Goal: Task Accomplishment & Management: Use online tool/utility

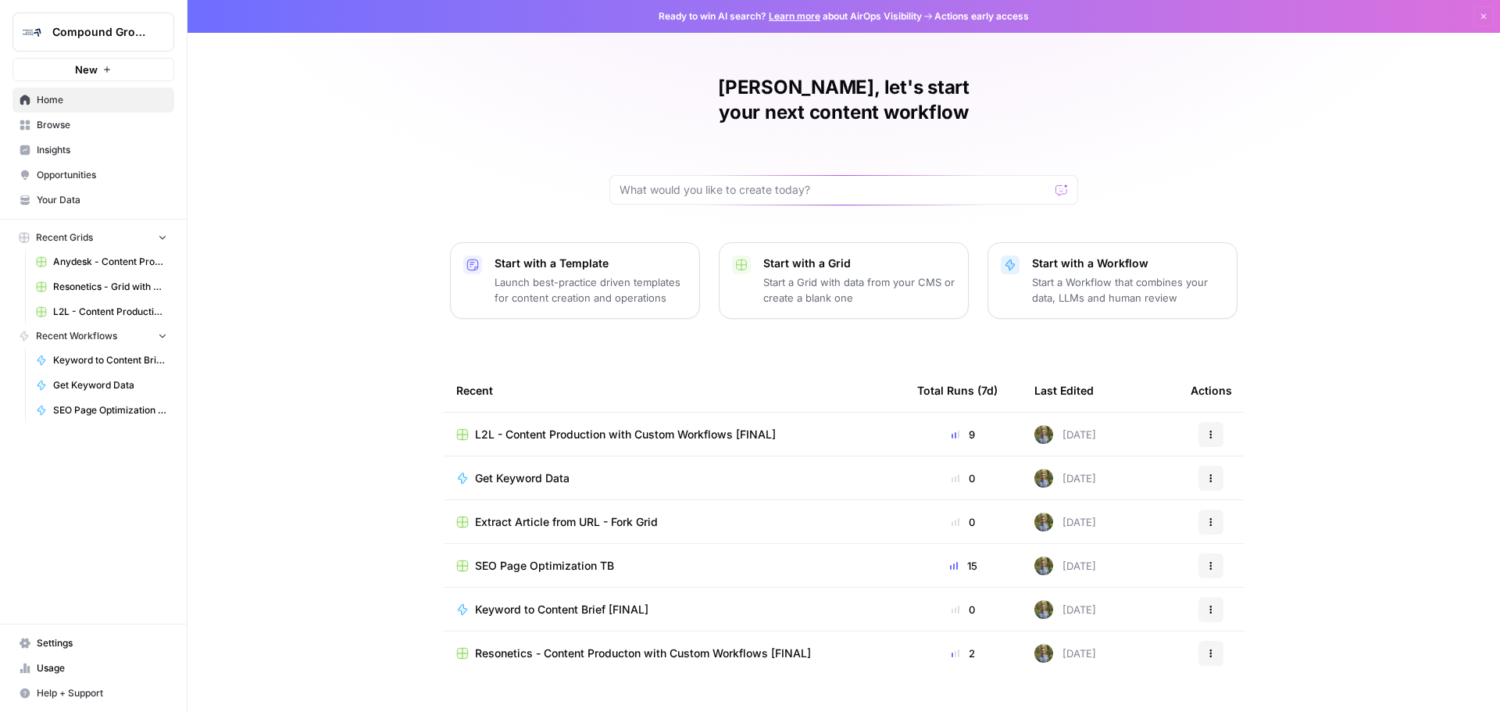
click at [70, 309] on span "L2L - Content Production with Custom Workflows [FINAL]" at bounding box center [110, 312] width 114 height 14
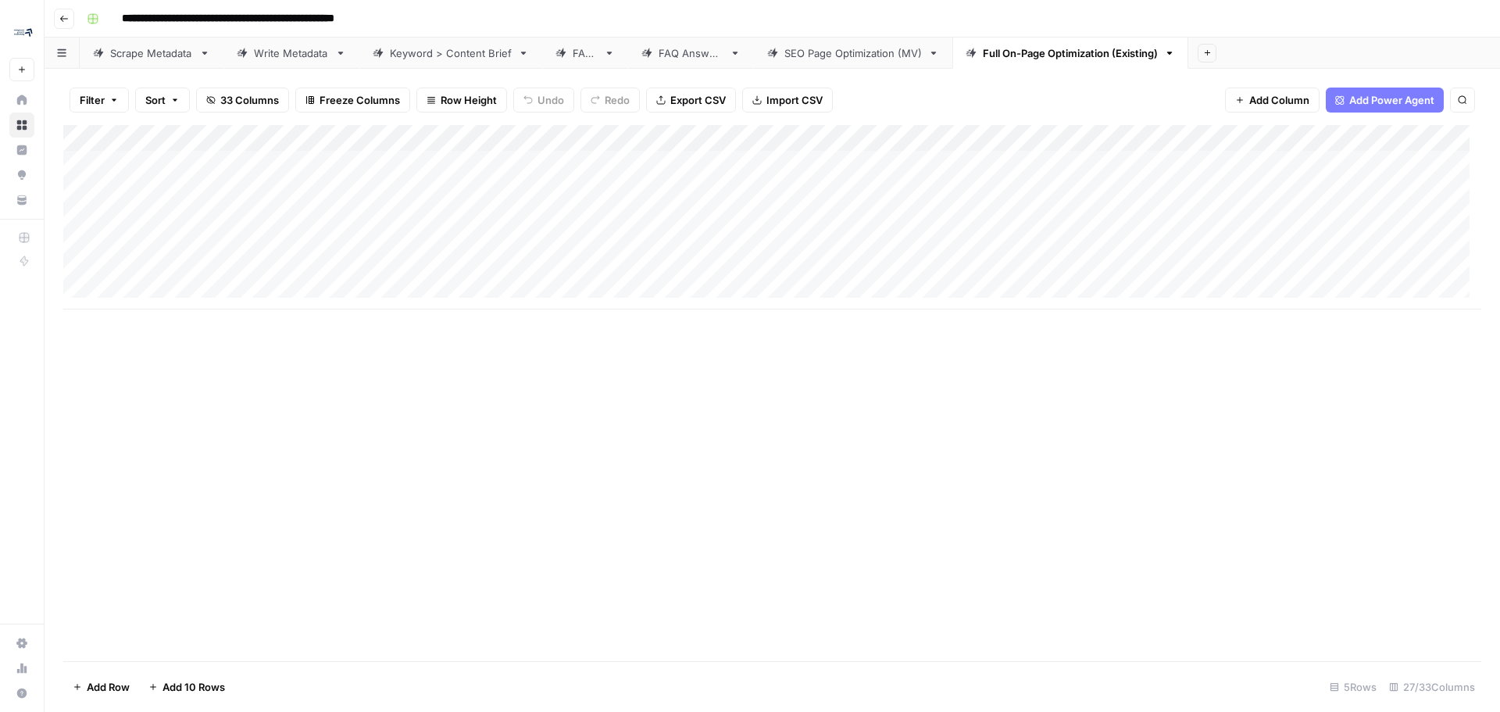
click at [598, 54] on div "FAQs" at bounding box center [585, 53] width 25 height 16
click at [267, 430] on div "Add Column" at bounding box center [772, 393] width 1418 height 536
click at [195, 165] on div "Add Column" at bounding box center [772, 151] width 1418 height 52
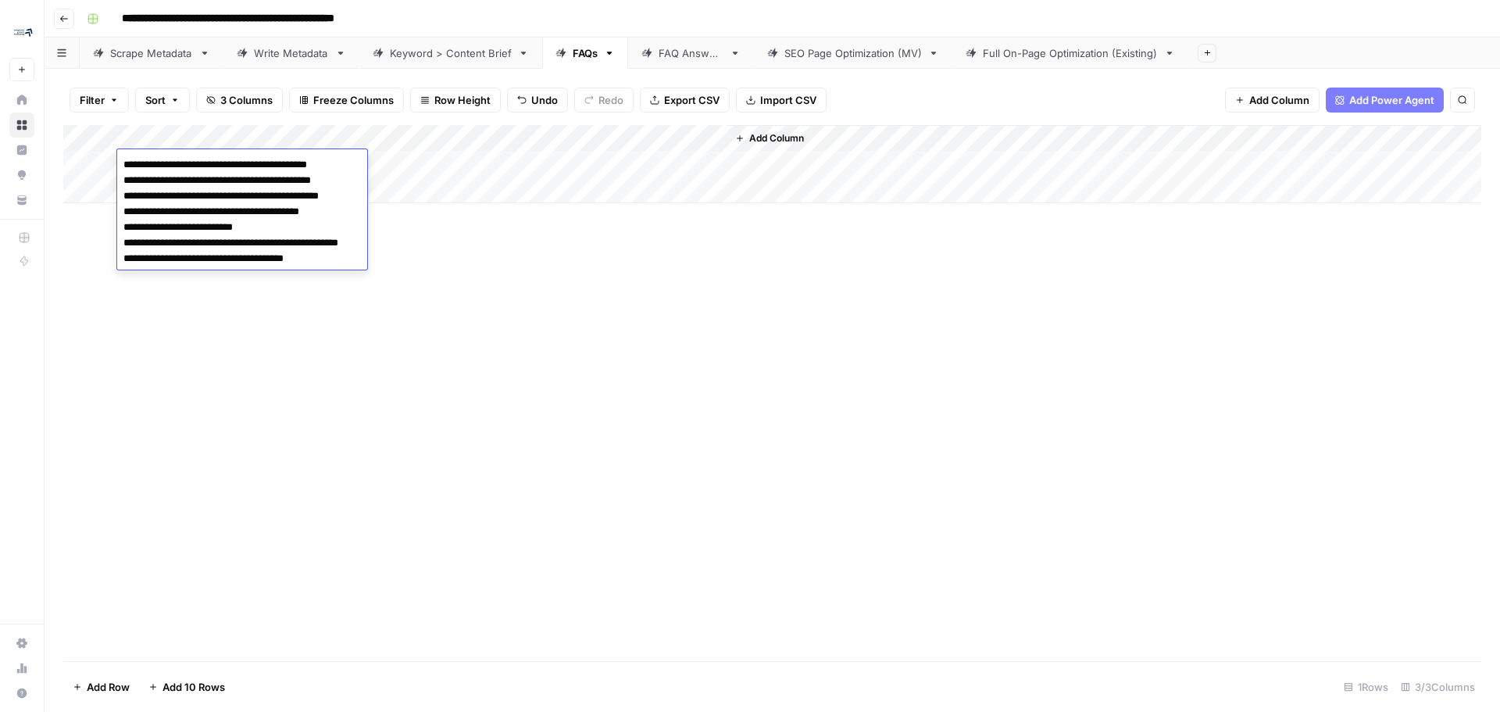
drag, startPoint x: 334, startPoint y: 257, endPoint x: 117, endPoint y: 184, distance: 229.2
click at [117, 184] on textarea "**********" at bounding box center [259, 212] width 285 height 116
type textarea "**********"
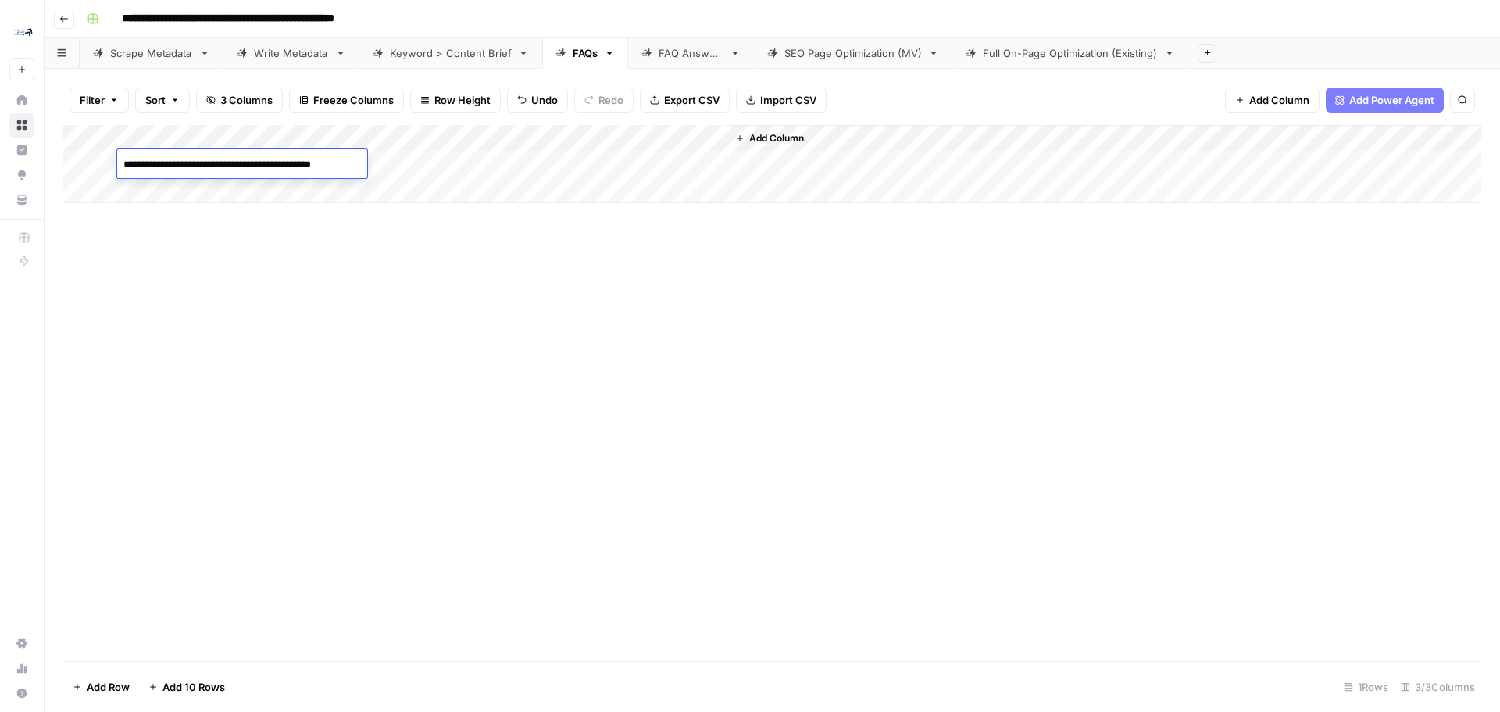
click at [280, 278] on div "Add Column" at bounding box center [772, 393] width 1418 height 536
click at [674, 60] on div "FAQ Answers" at bounding box center [691, 53] width 65 height 16
click at [587, 47] on div "FAQs" at bounding box center [585, 53] width 25 height 16
click at [555, 139] on div "Add Column" at bounding box center [772, 164] width 1418 height 78
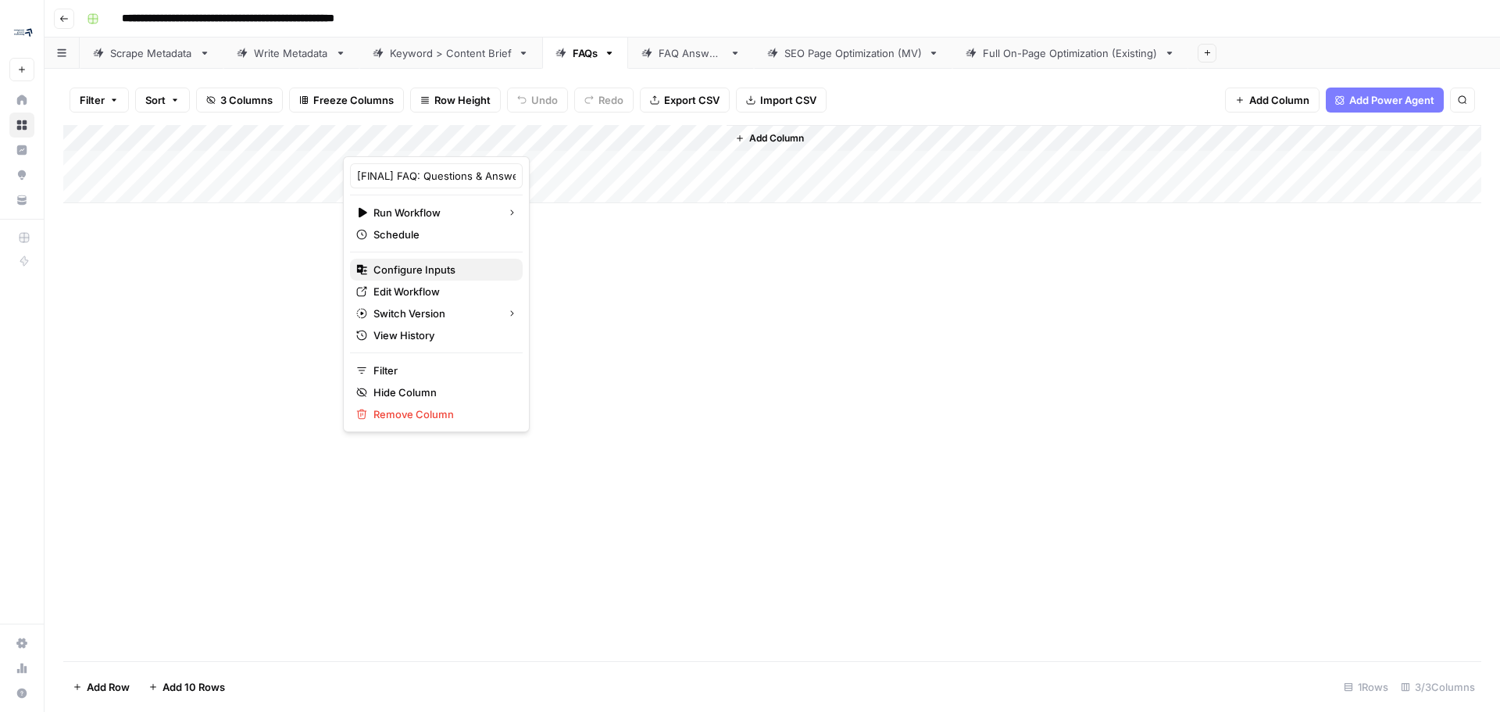
click at [435, 270] on span "Configure Inputs" at bounding box center [441, 270] width 137 height 16
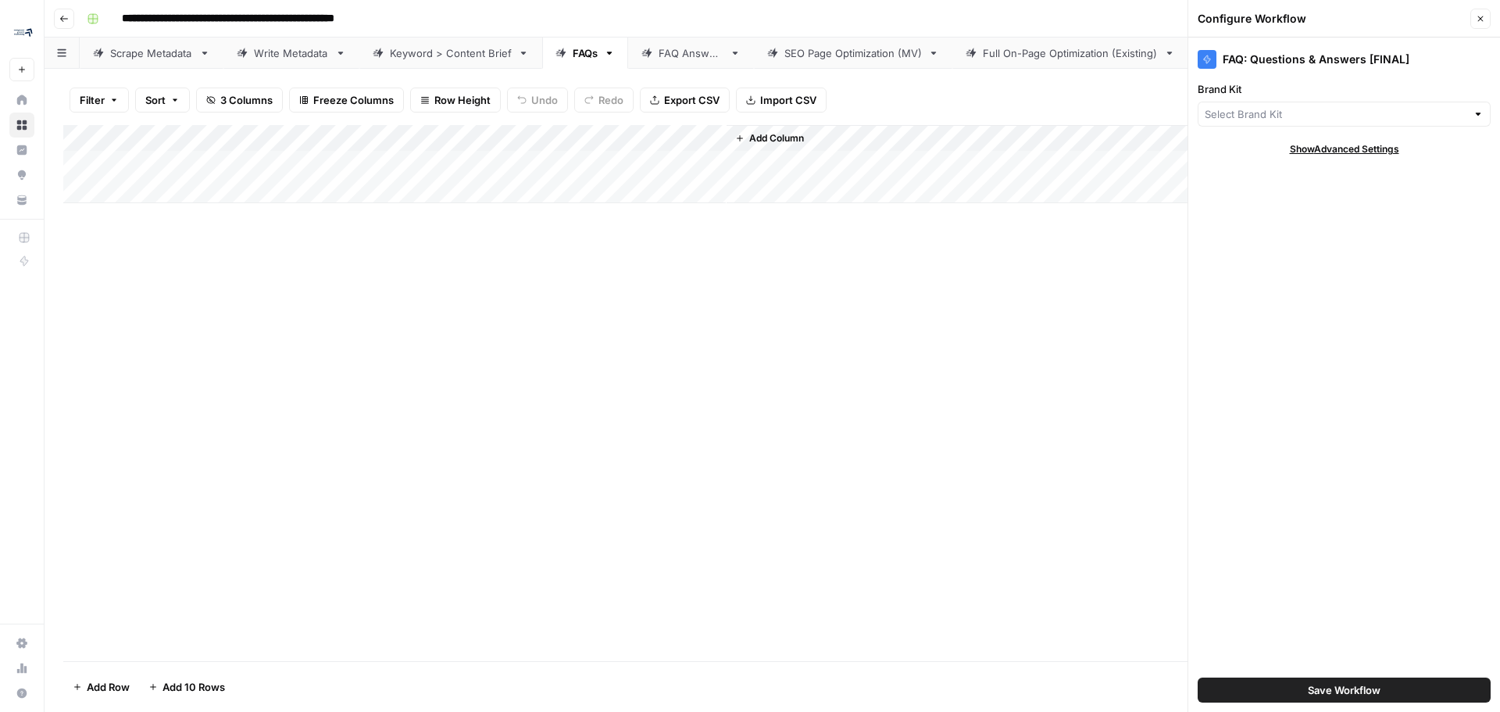
type input "L2L Manufacturing Software"
click at [999, 20] on icon "button" at bounding box center [1480, 18] width 9 height 9
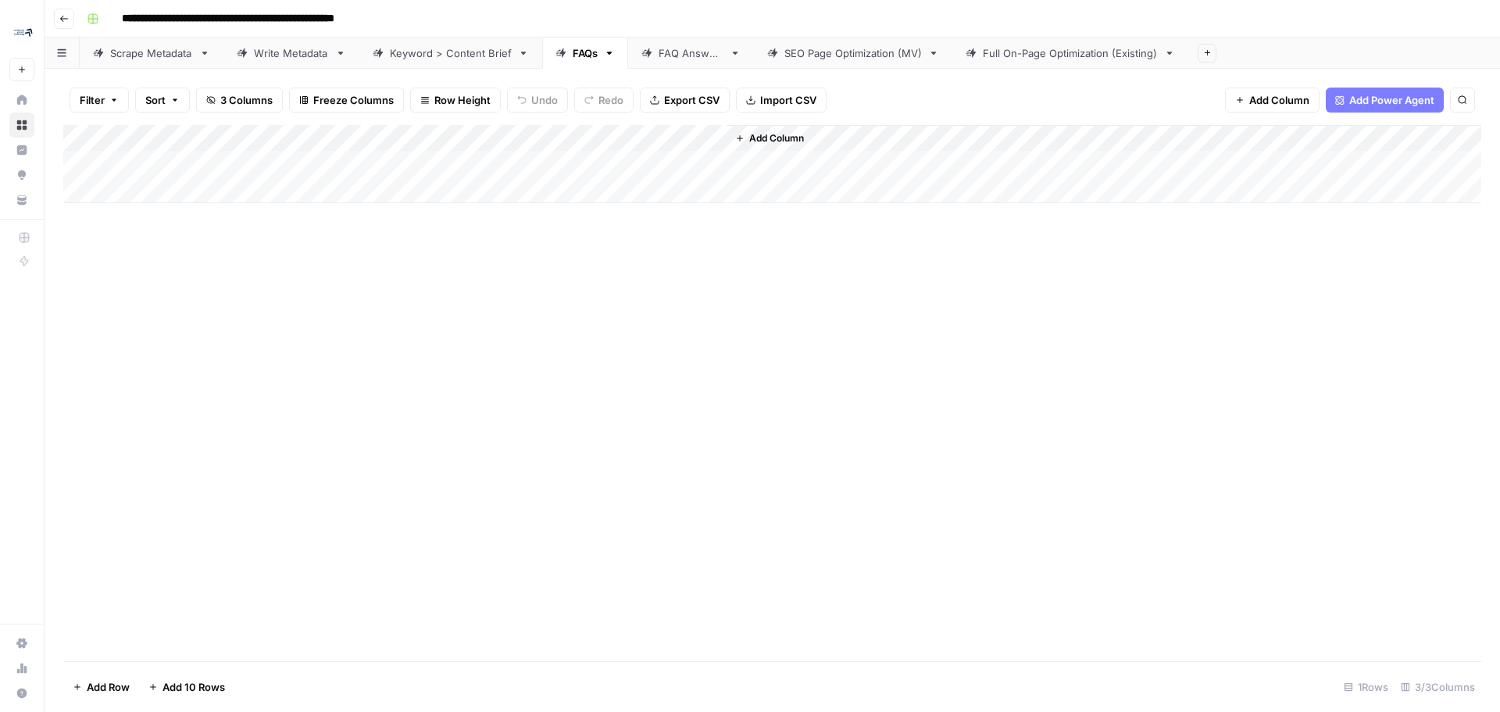
click at [551, 141] on div "Add Column" at bounding box center [772, 164] width 1418 height 78
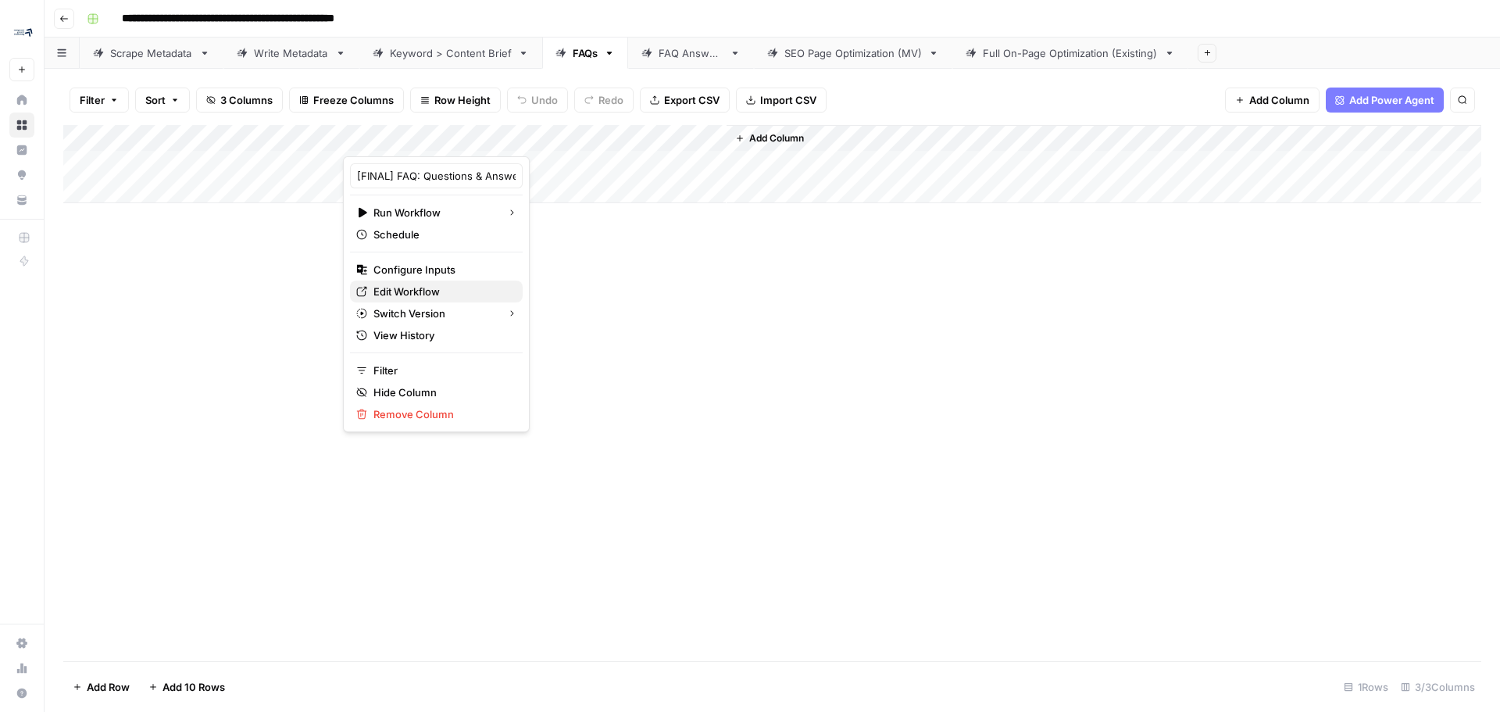
click at [437, 292] on span "Edit Workflow" at bounding box center [441, 292] width 137 height 16
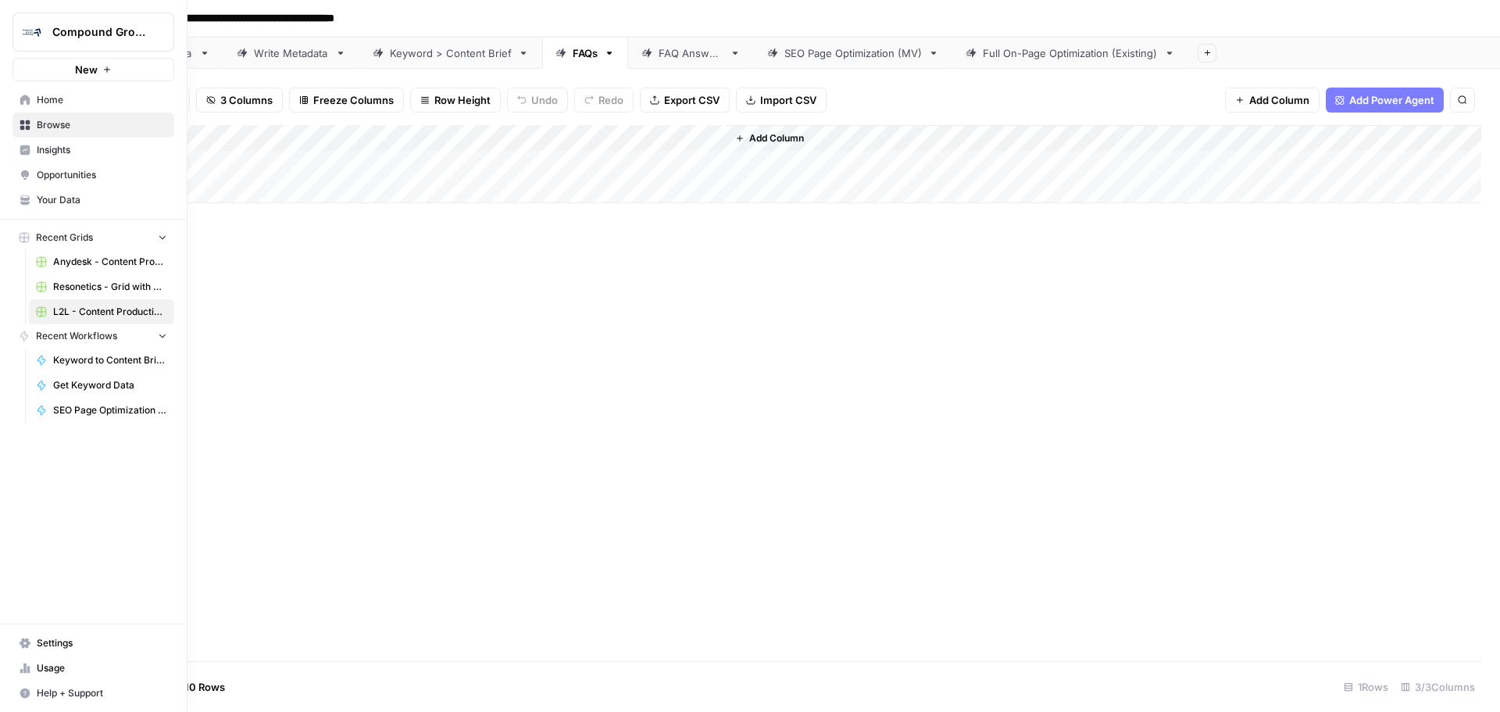
click at [21, 121] on icon at bounding box center [25, 125] width 10 height 10
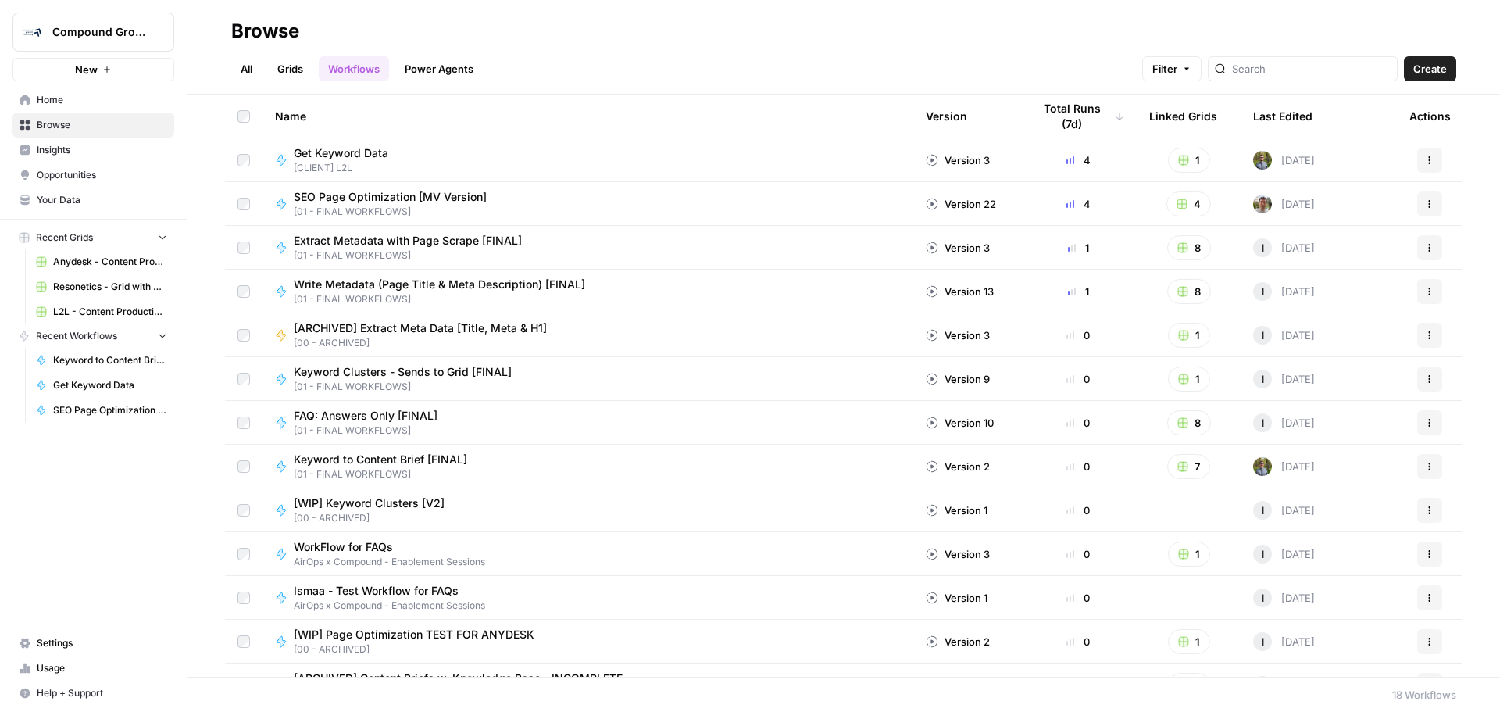
click at [455, 68] on link "Power Agents" at bounding box center [438, 68] width 87 height 25
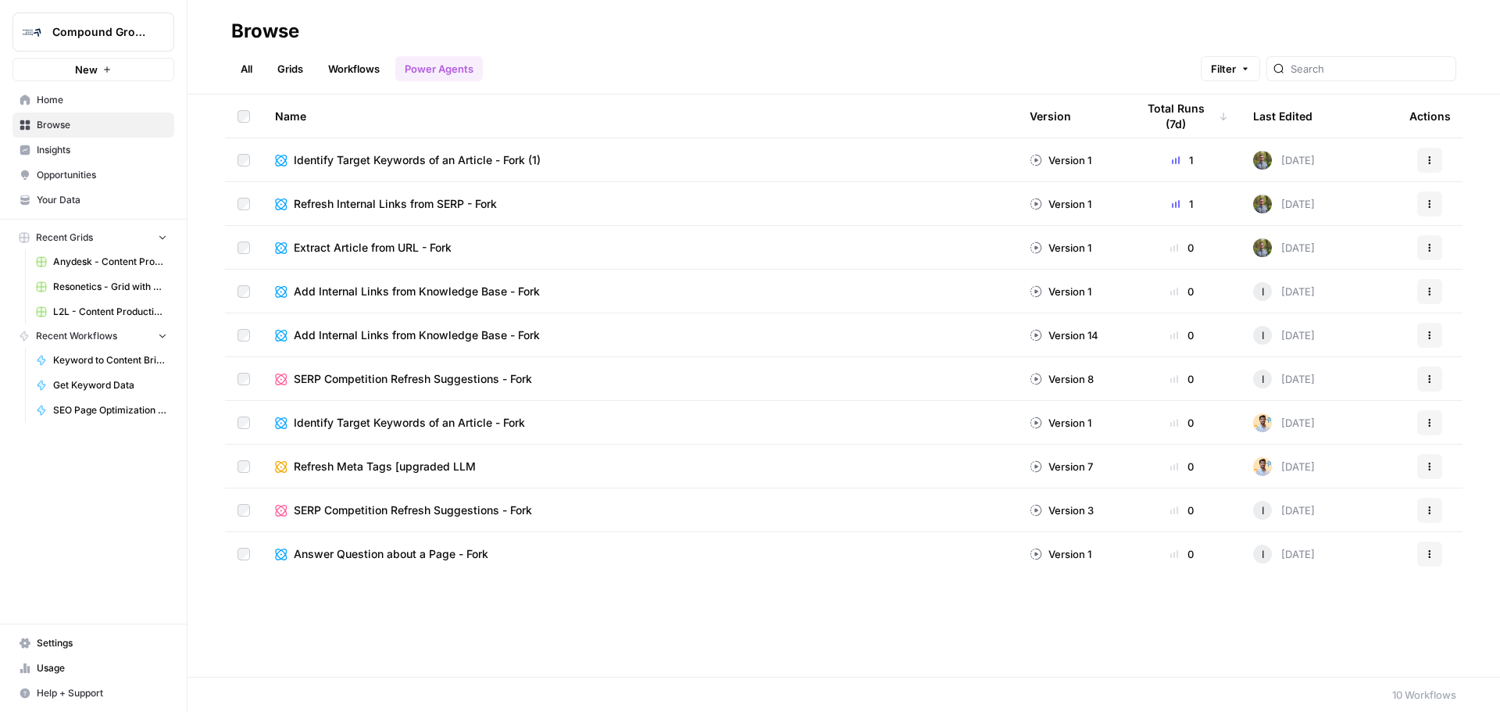
click at [248, 67] on link "All" at bounding box center [246, 68] width 30 height 25
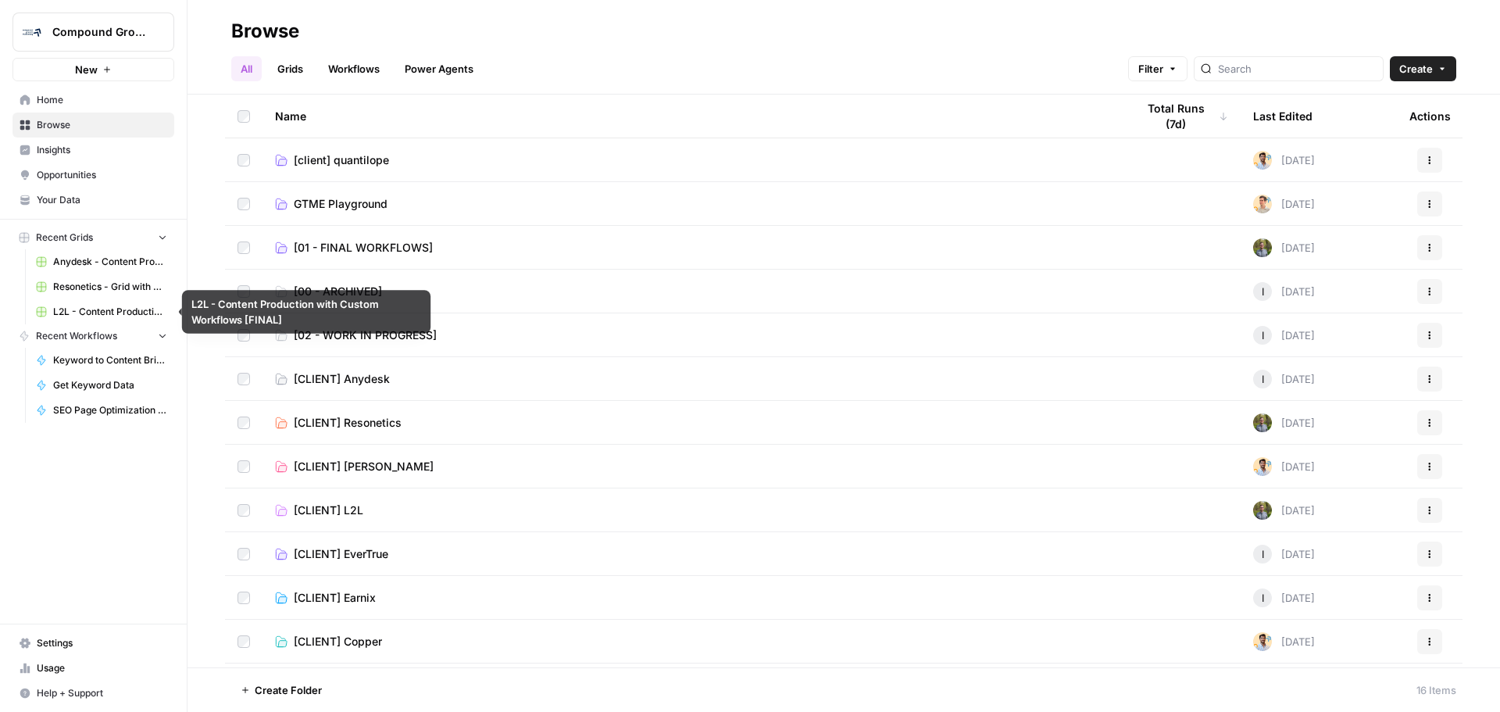
click at [80, 315] on span "L2L - Content Production with Custom Workflows [FINAL]" at bounding box center [110, 312] width 114 height 14
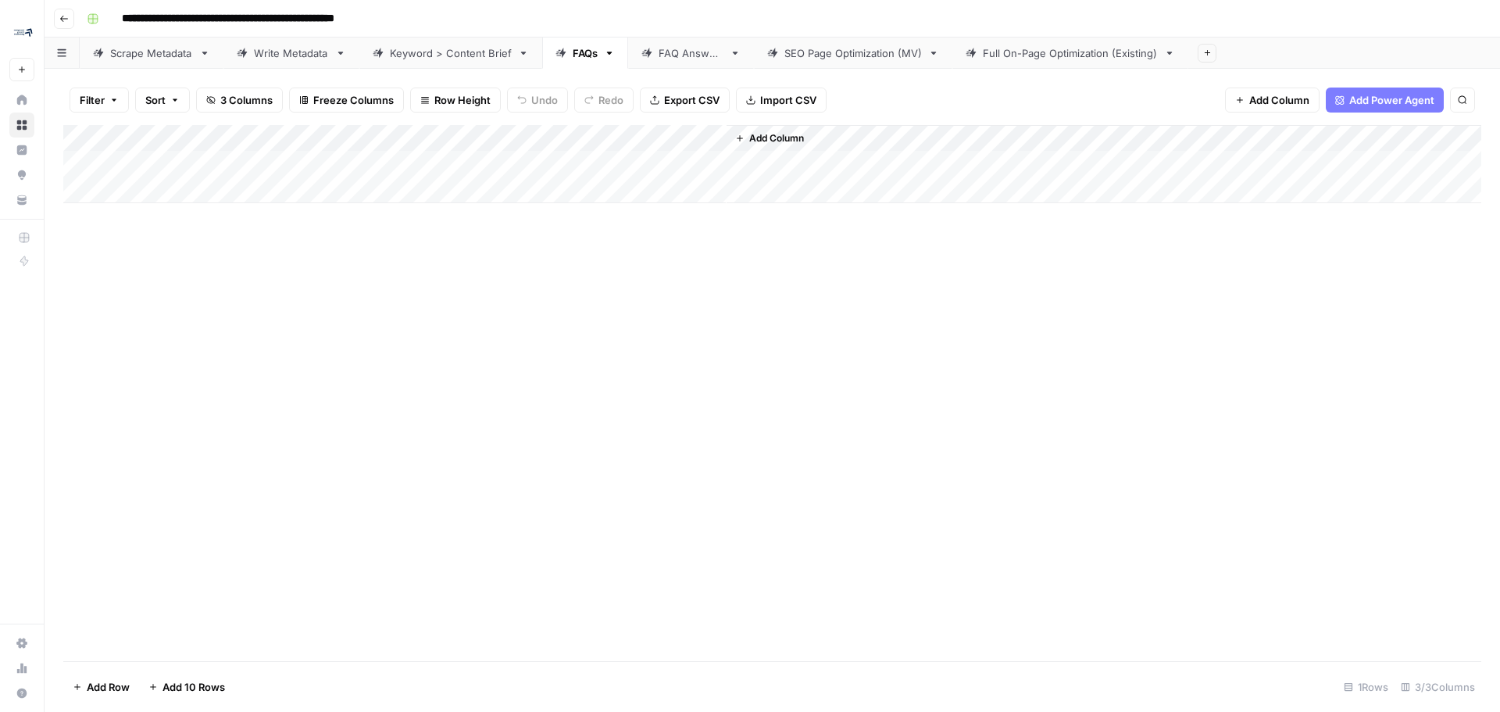
click at [999, 91] on button "Add Power Agent" at bounding box center [1385, 99] width 118 height 25
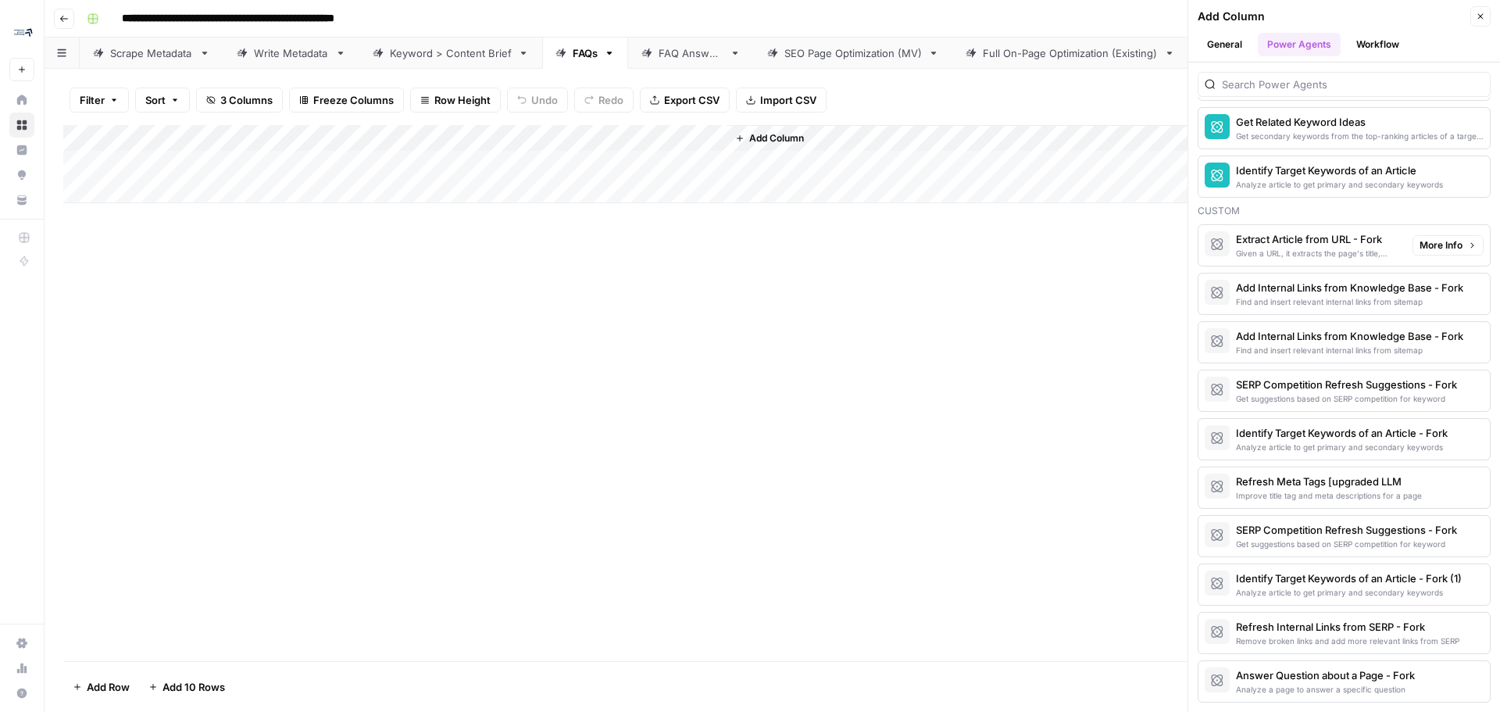
scroll to position [460, 0]
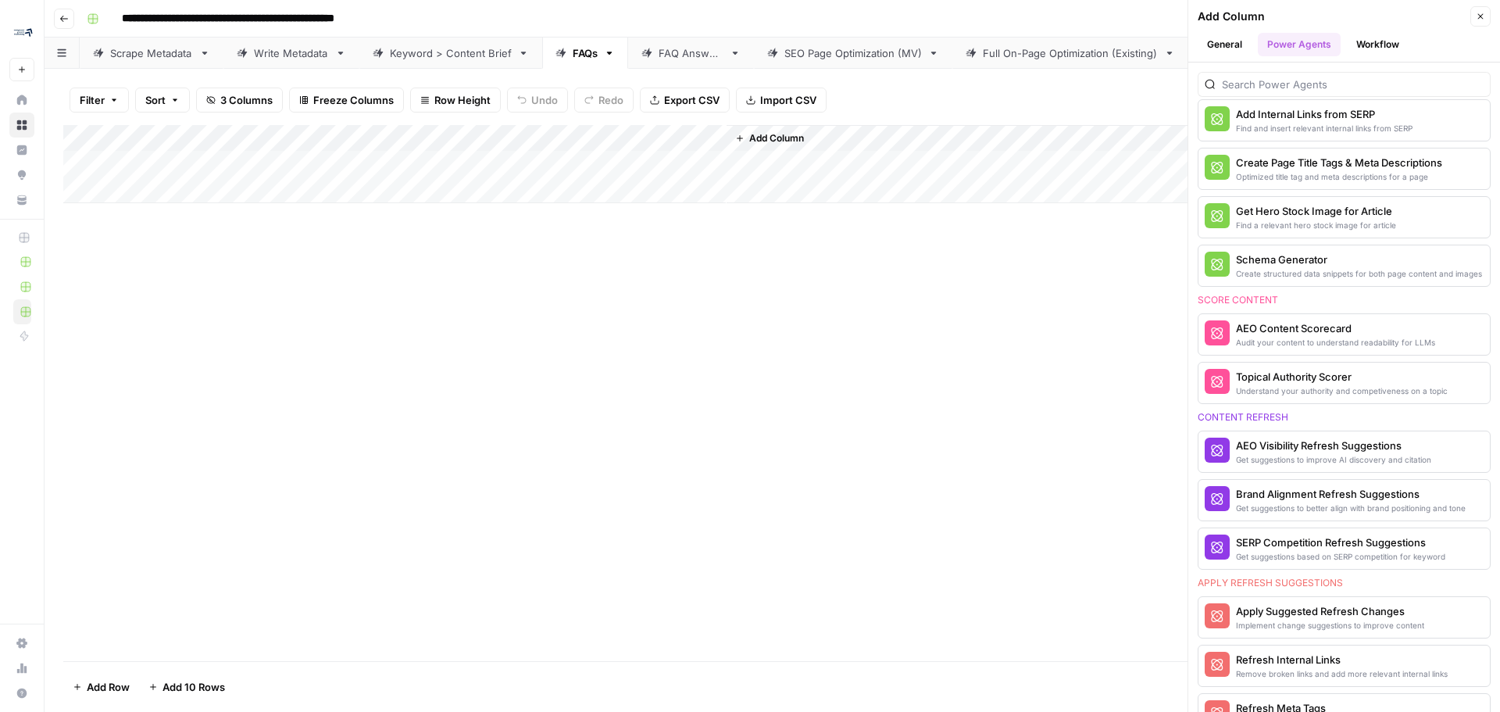
click at [218, 170] on div "Add Column" at bounding box center [772, 164] width 1418 height 78
click at [238, 161] on div "Add Column" at bounding box center [772, 164] width 1418 height 78
click at [238, 161] on textarea "**********" at bounding box center [245, 172] width 257 height 37
click at [254, 383] on div "Add Column" at bounding box center [772, 393] width 1418 height 536
click at [494, 408] on div "Add Column" at bounding box center [772, 393] width 1418 height 536
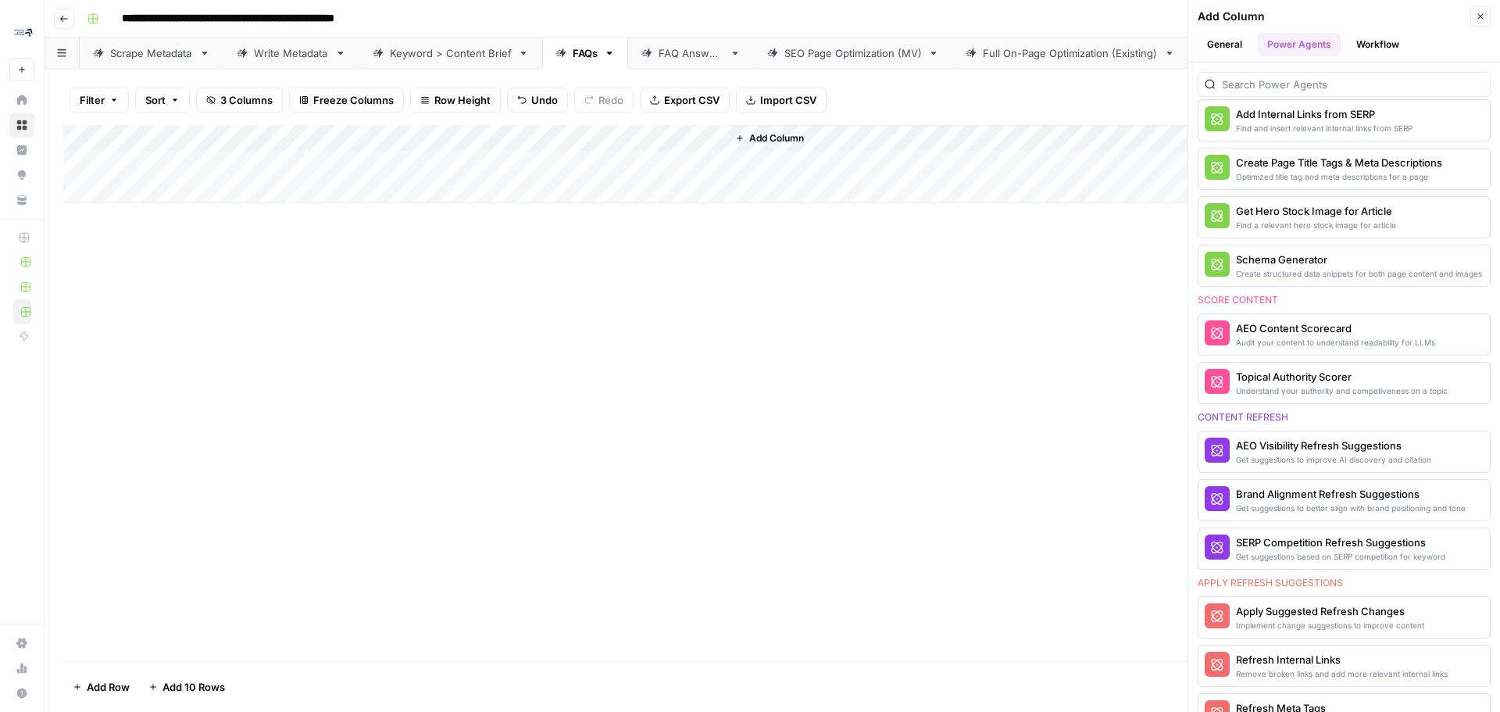
click at [778, 139] on span "Add Column" at bounding box center [776, 138] width 55 height 14
click at [999, 16] on icon "button" at bounding box center [1480, 16] width 9 height 9
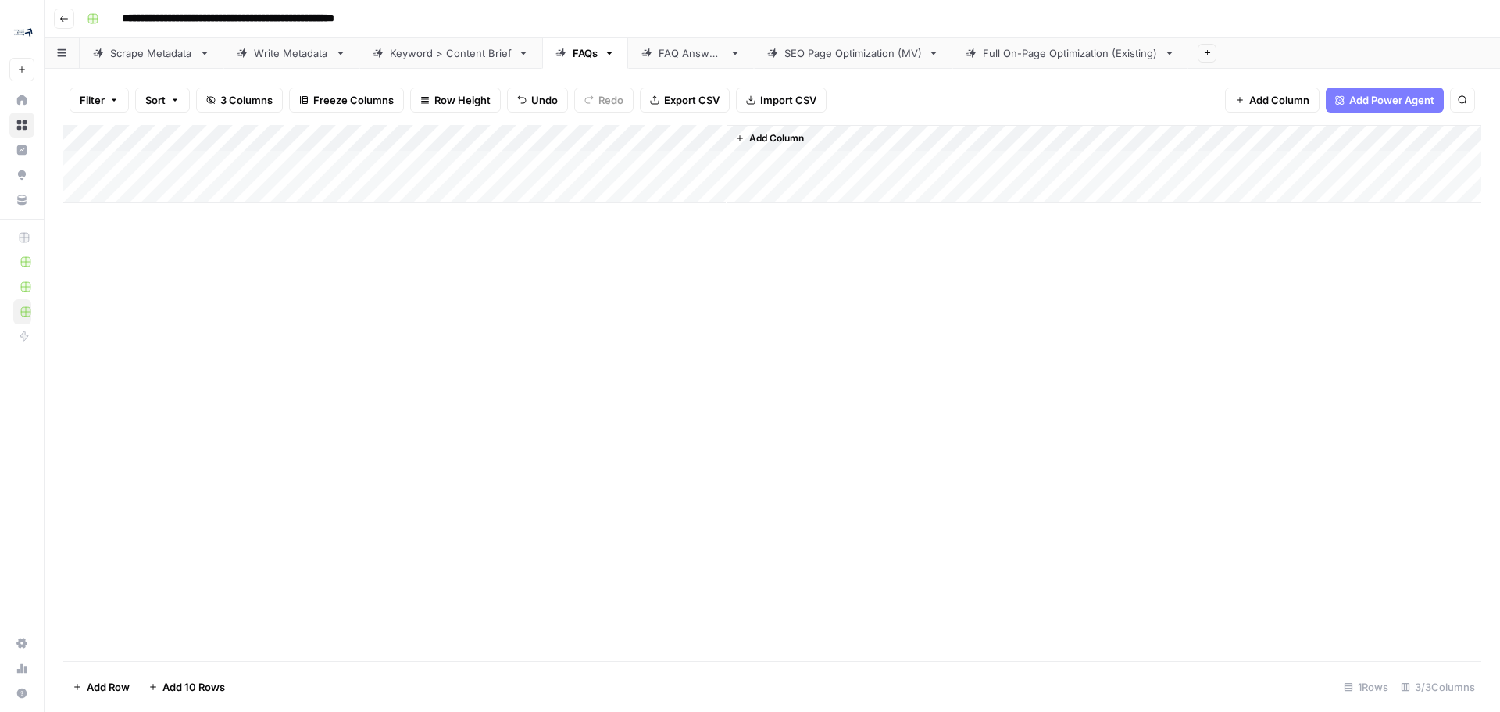
click at [776, 139] on span "Add Column" at bounding box center [776, 138] width 55 height 14
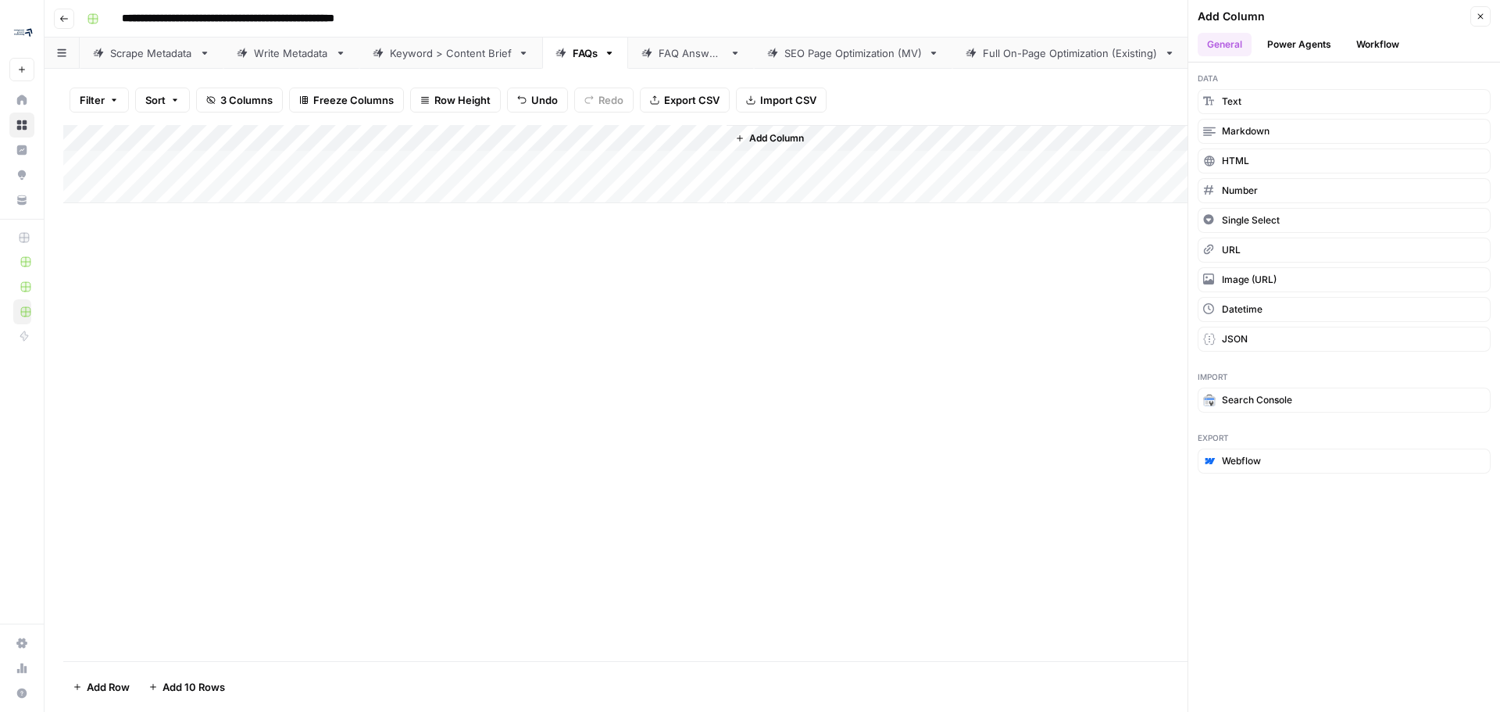
click at [999, 42] on button "Power Agents" at bounding box center [1299, 44] width 83 height 23
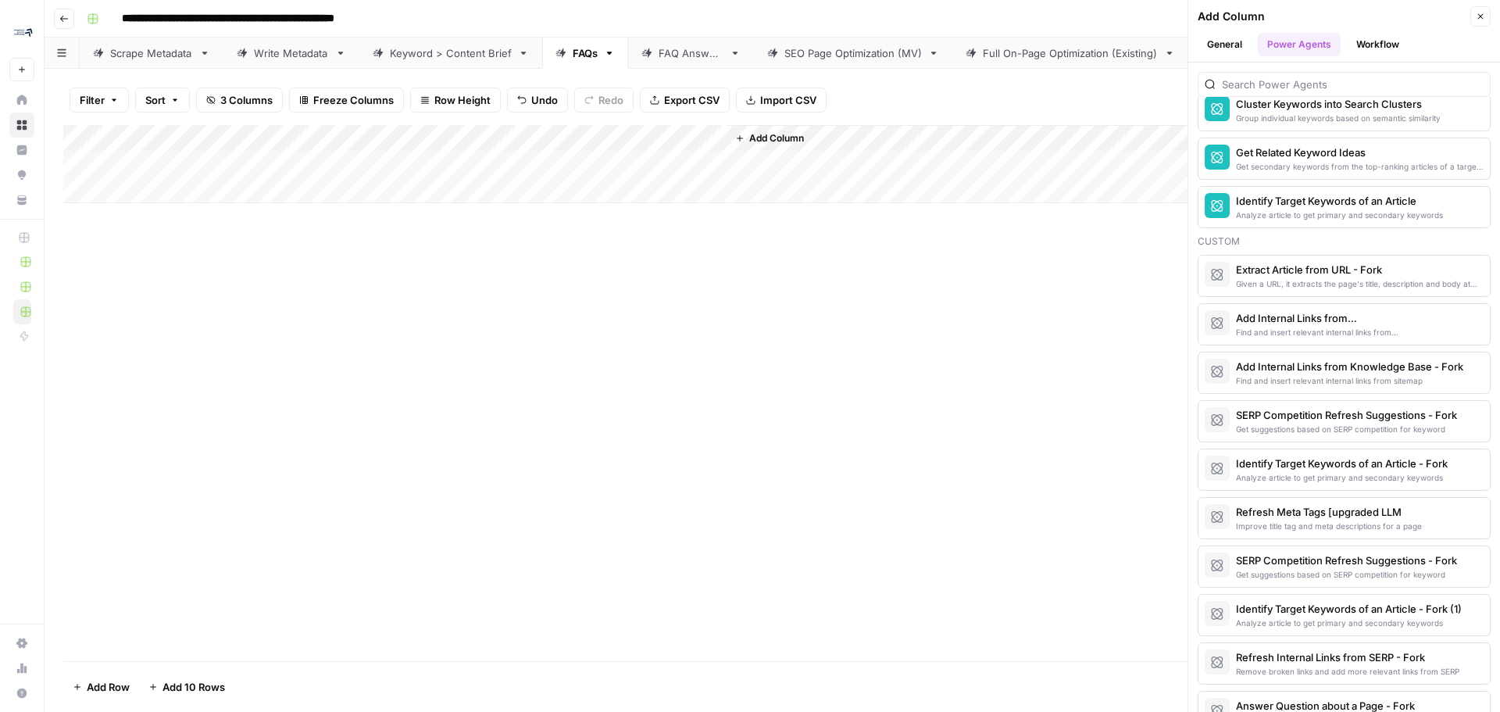
scroll to position [1163, 0]
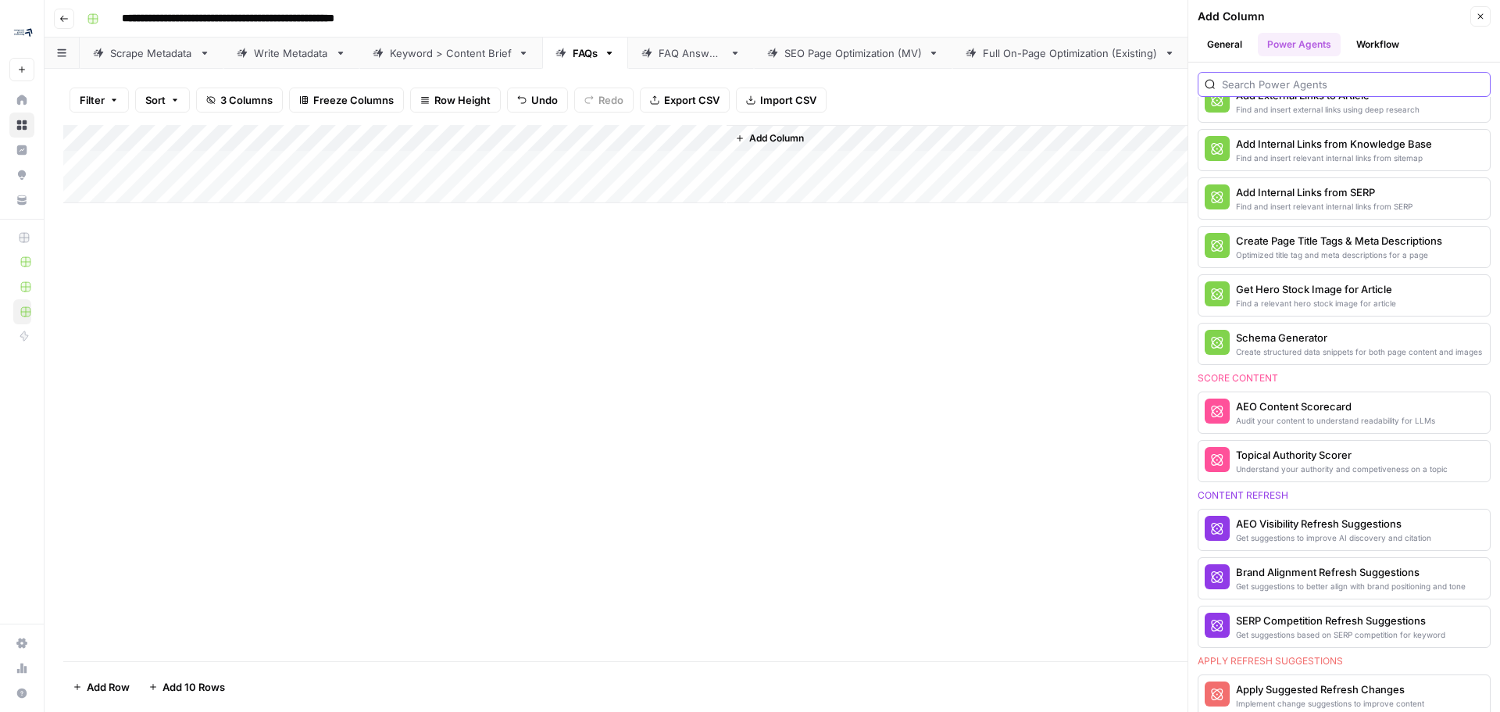
click at [999, 80] on input "search" at bounding box center [1353, 85] width 262 height 16
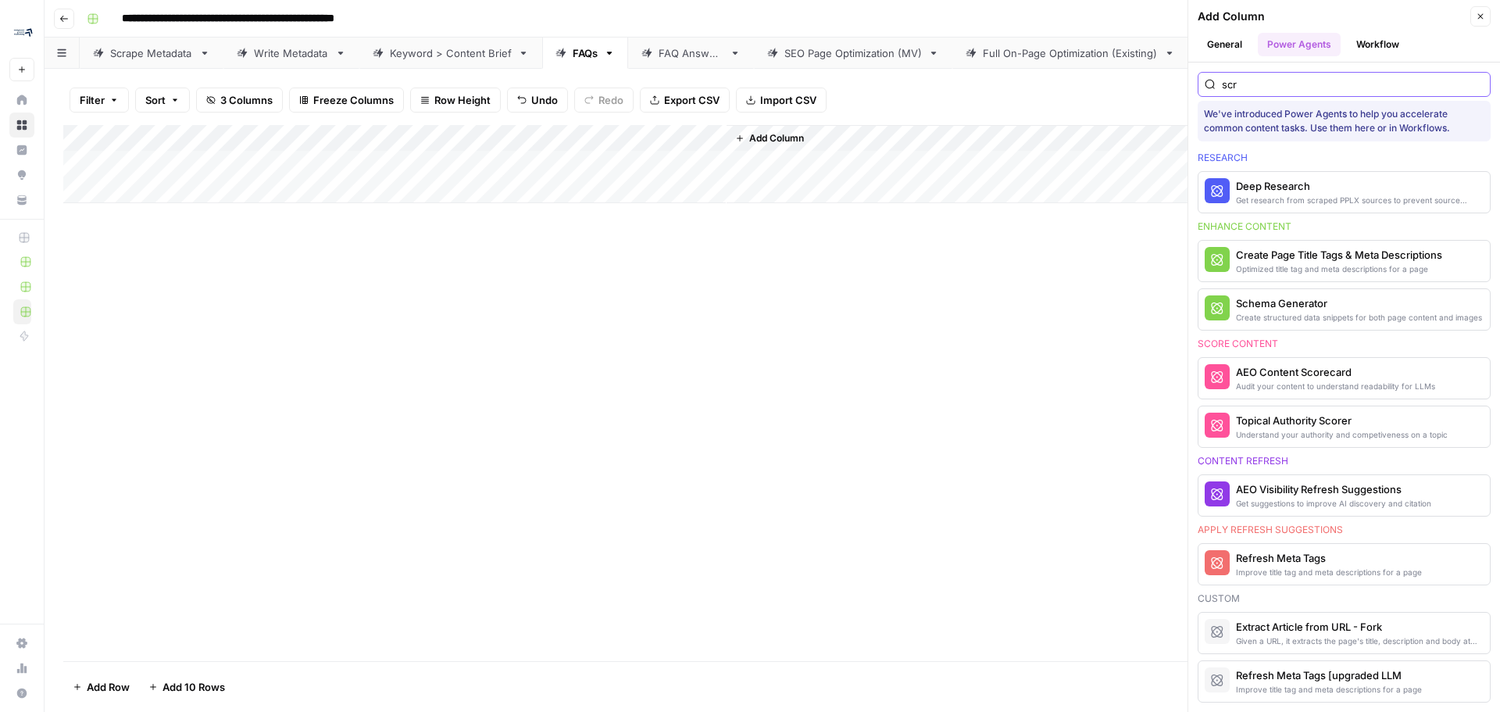
scroll to position [0, 0]
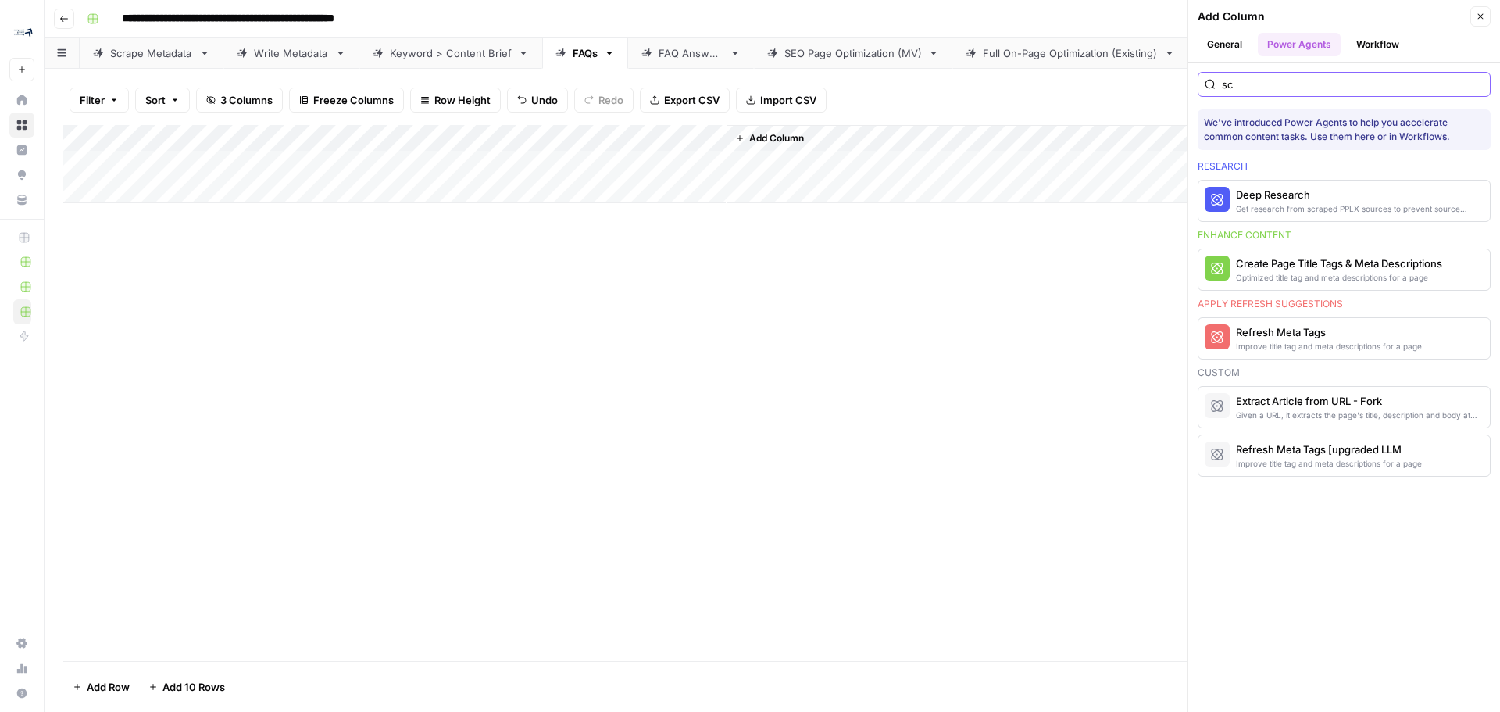
type input "s"
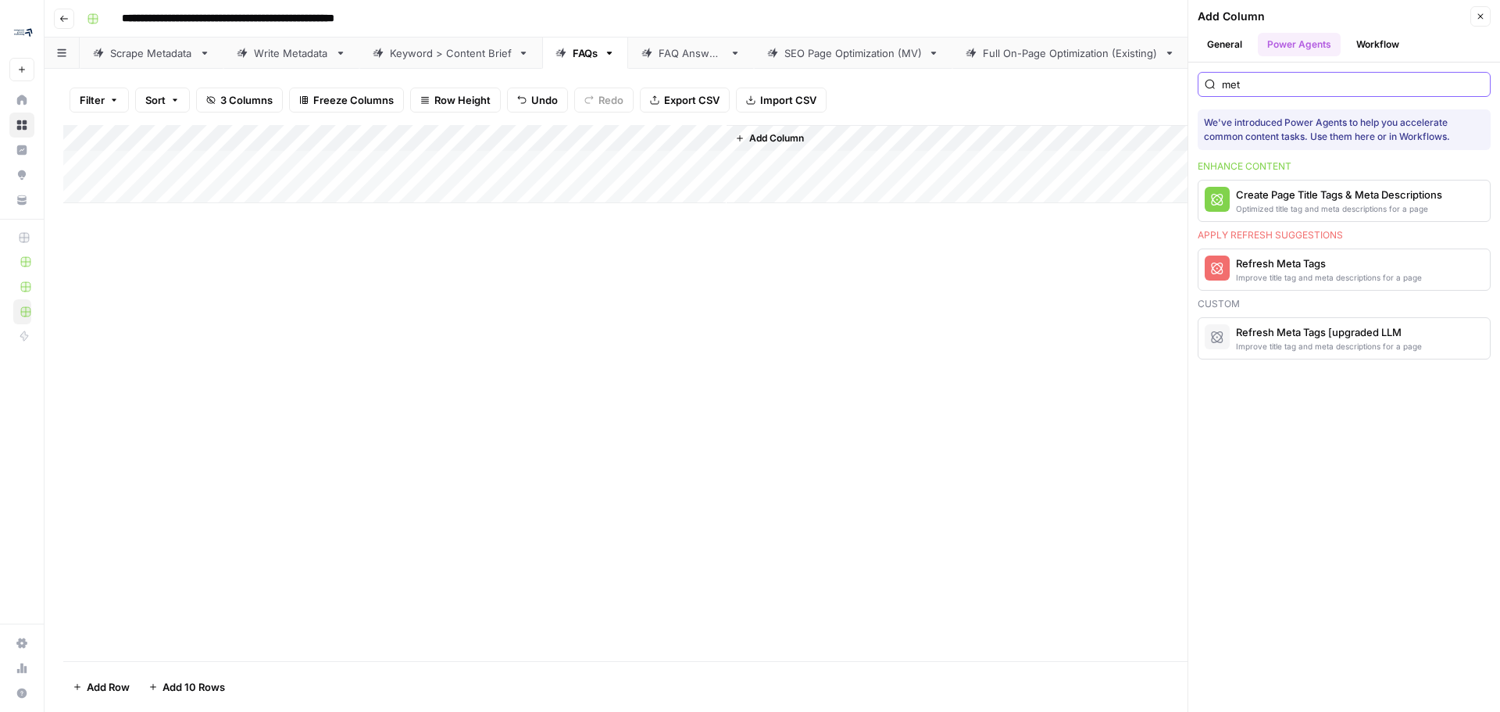
type input "met"
click at [654, 430] on div "Add Column" at bounding box center [772, 393] width 1418 height 536
click at [124, 55] on div "Scrape Metadata" at bounding box center [151, 53] width 83 height 16
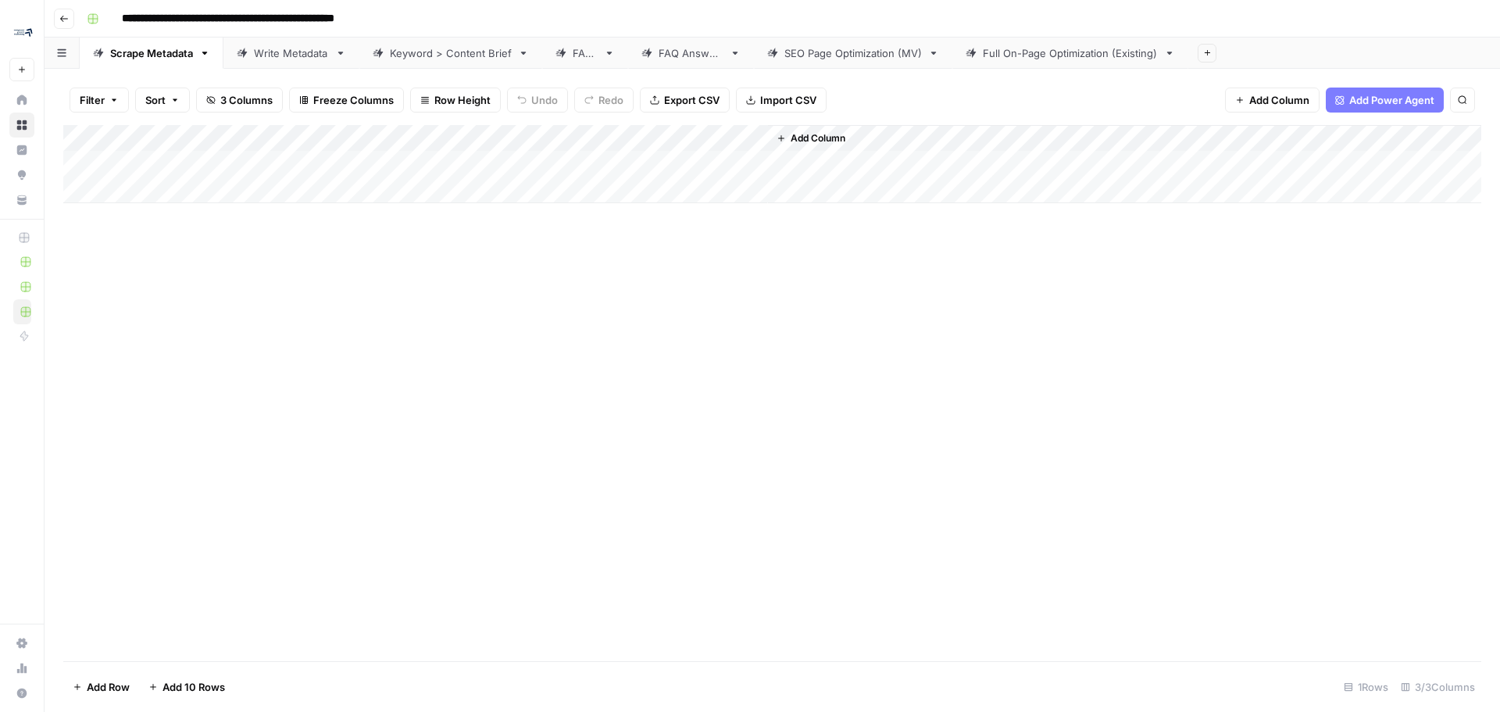
click at [473, 145] on div "Add Column" at bounding box center [772, 164] width 1418 height 78
click at [698, 430] on div "Add Column" at bounding box center [772, 393] width 1418 height 536
click at [685, 51] on div "FAQ Answers" at bounding box center [691, 53] width 65 height 16
click at [367, 134] on div "Add Column" at bounding box center [772, 151] width 1418 height 52
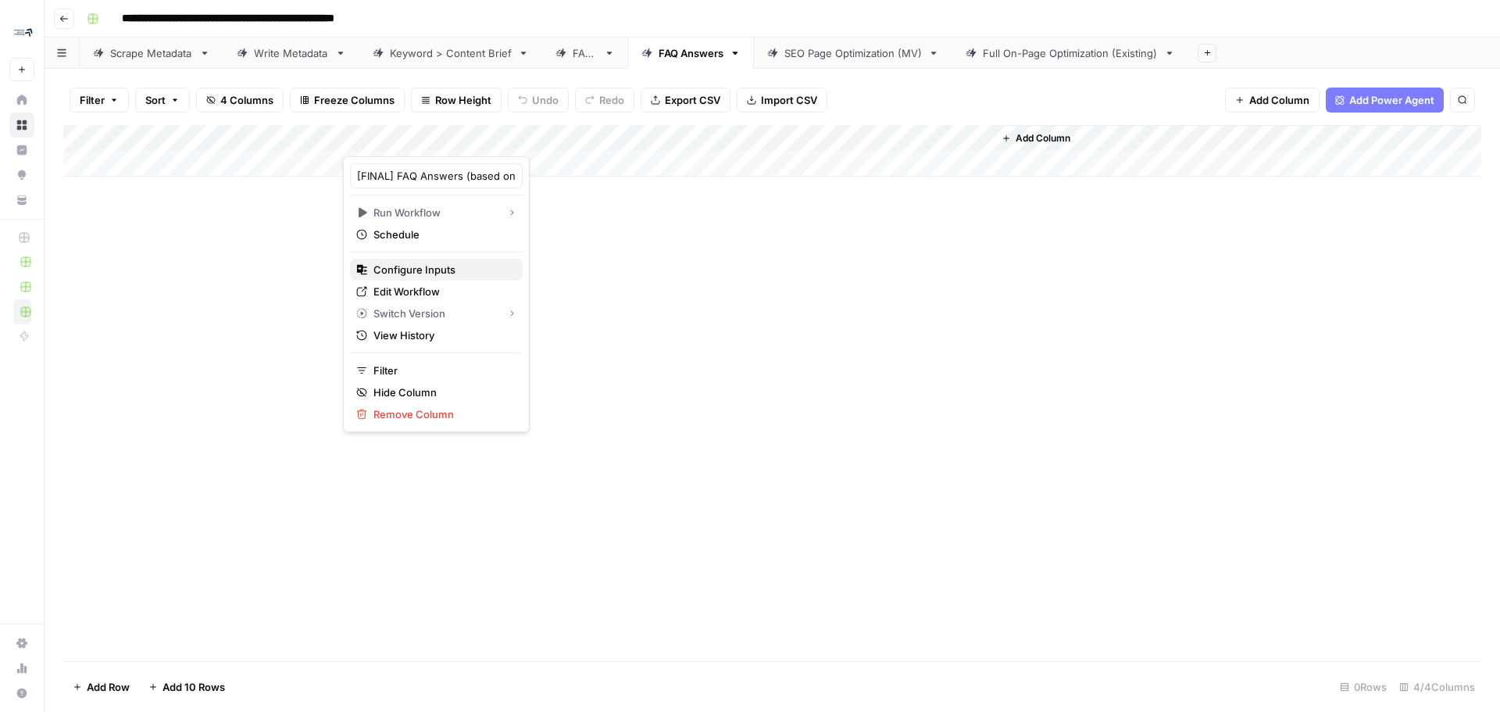
click at [451, 267] on span "Configure Inputs" at bounding box center [441, 270] width 137 height 16
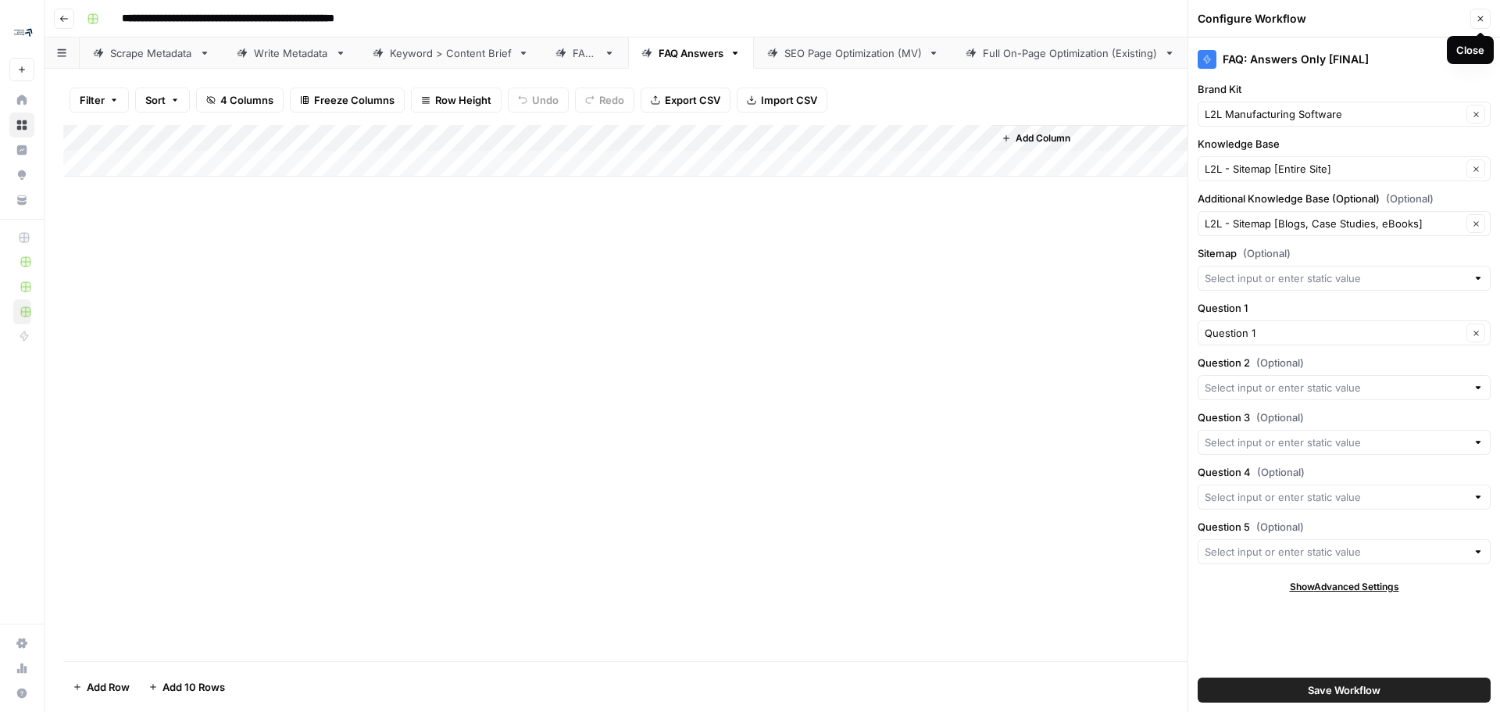
click at [999, 25] on button "Close" at bounding box center [1480, 19] width 20 height 20
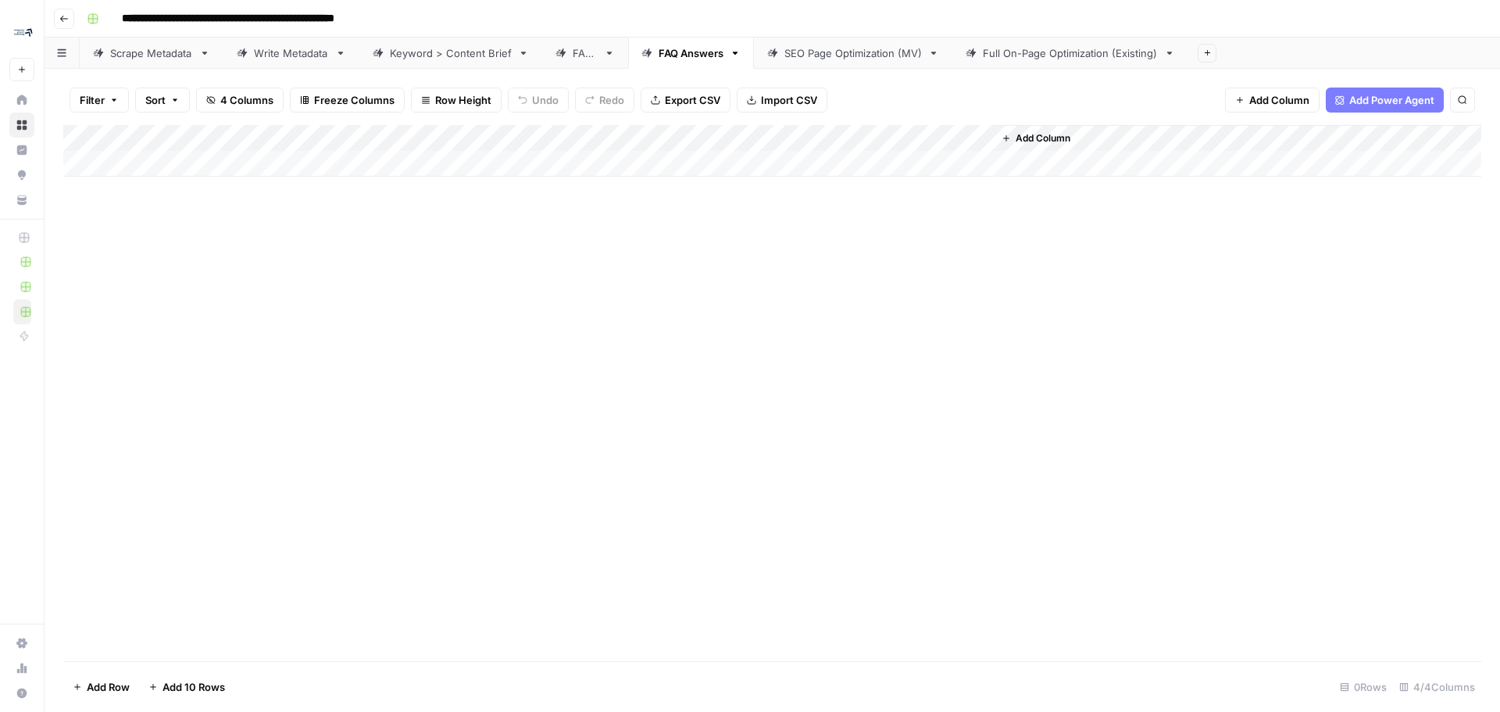
click at [587, 50] on div "FAQs" at bounding box center [585, 53] width 25 height 16
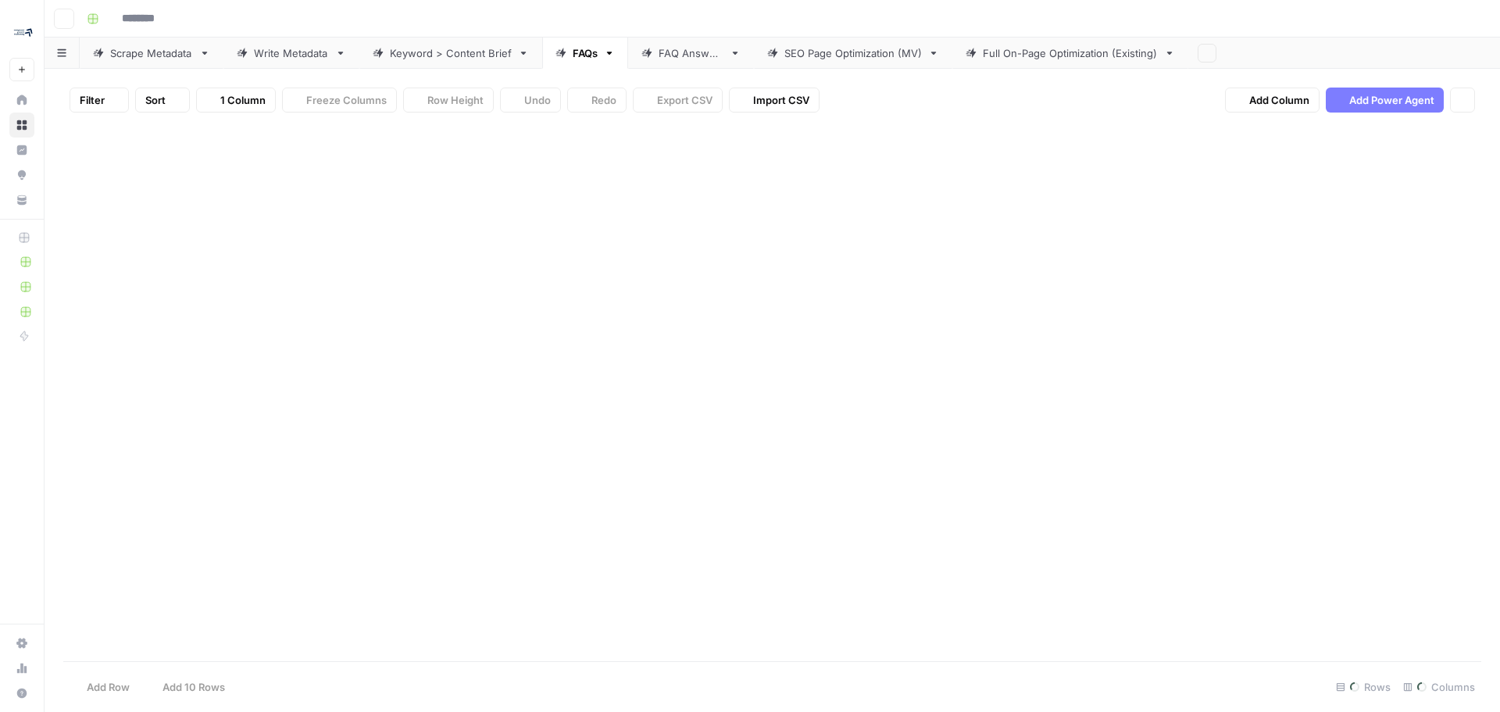
type input "**********"
click at [999, 91] on button "Add Column" at bounding box center [1272, 99] width 95 height 25
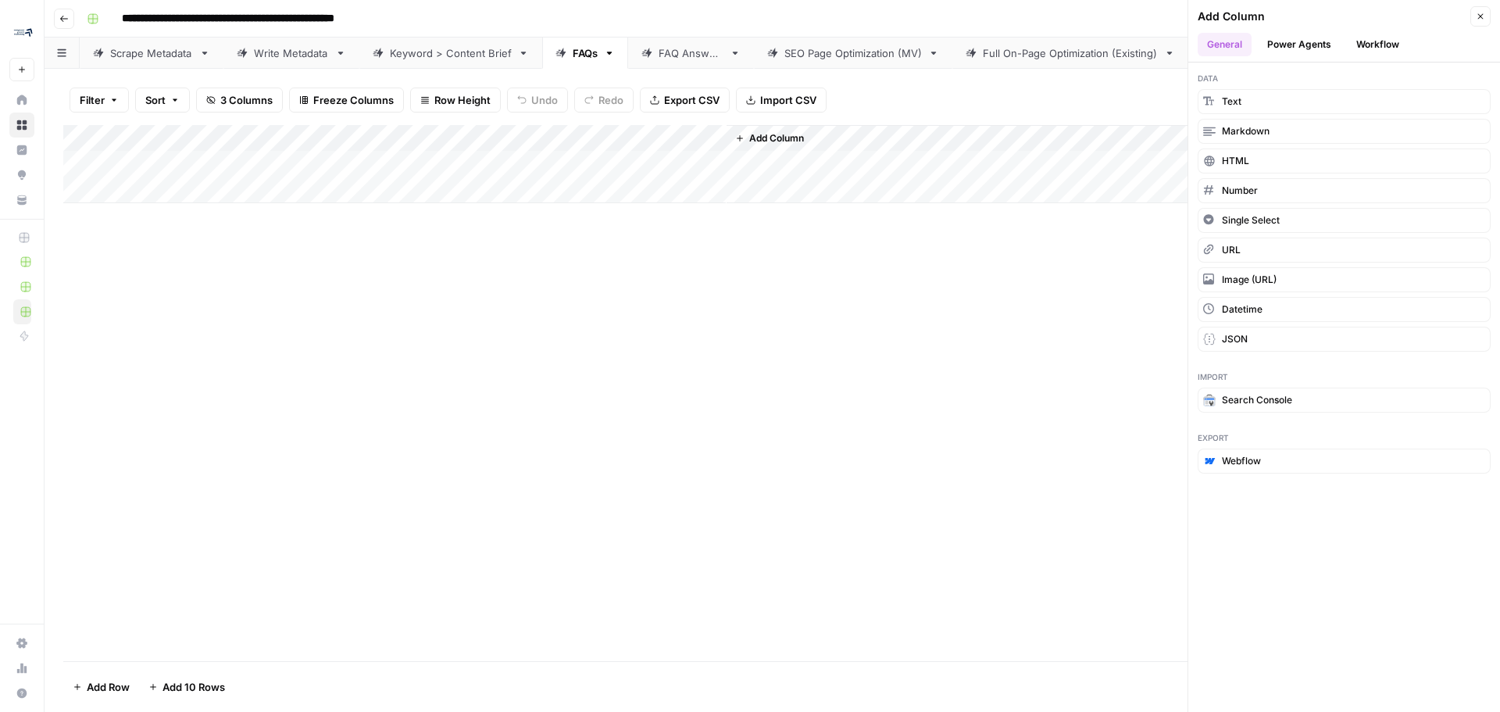
click at [999, 53] on button "Power Agents" at bounding box center [1299, 44] width 83 height 23
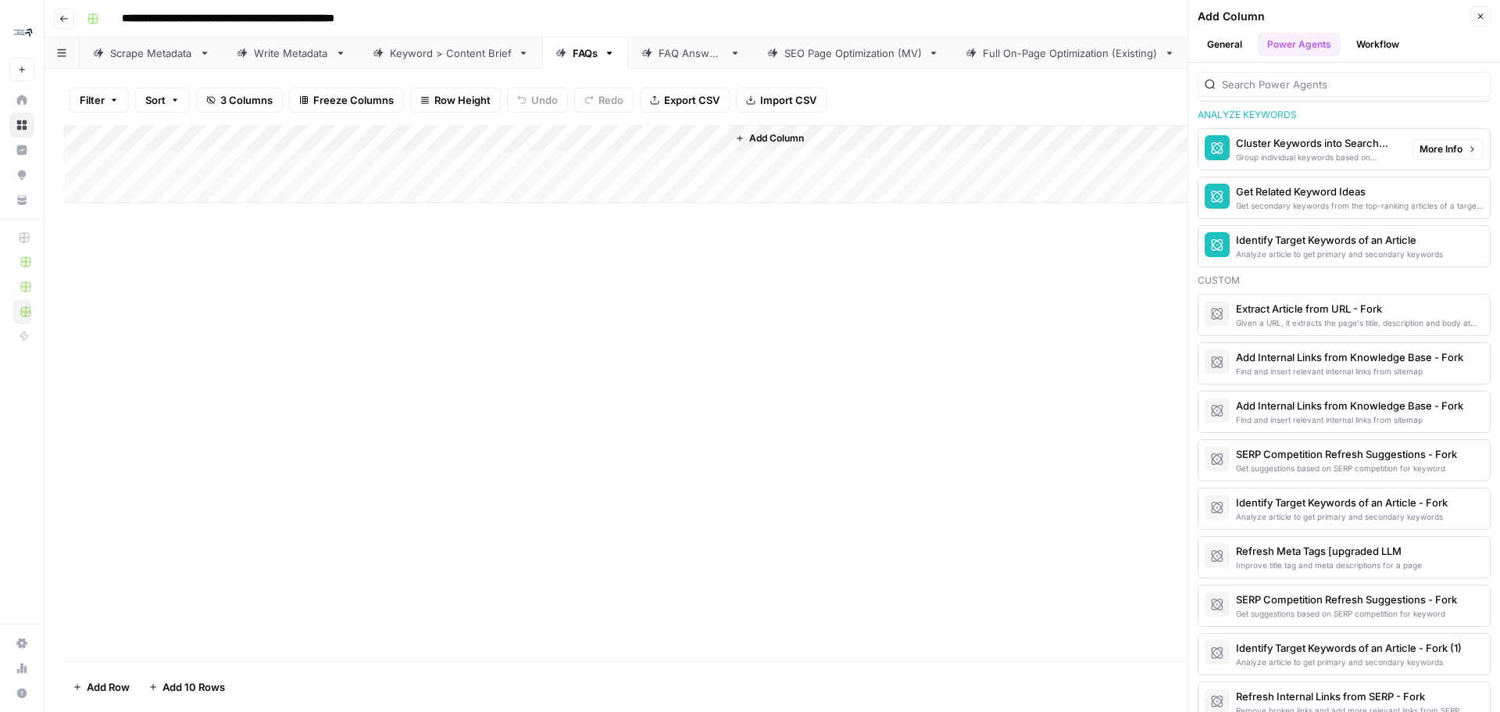
scroll to position [1163, 0]
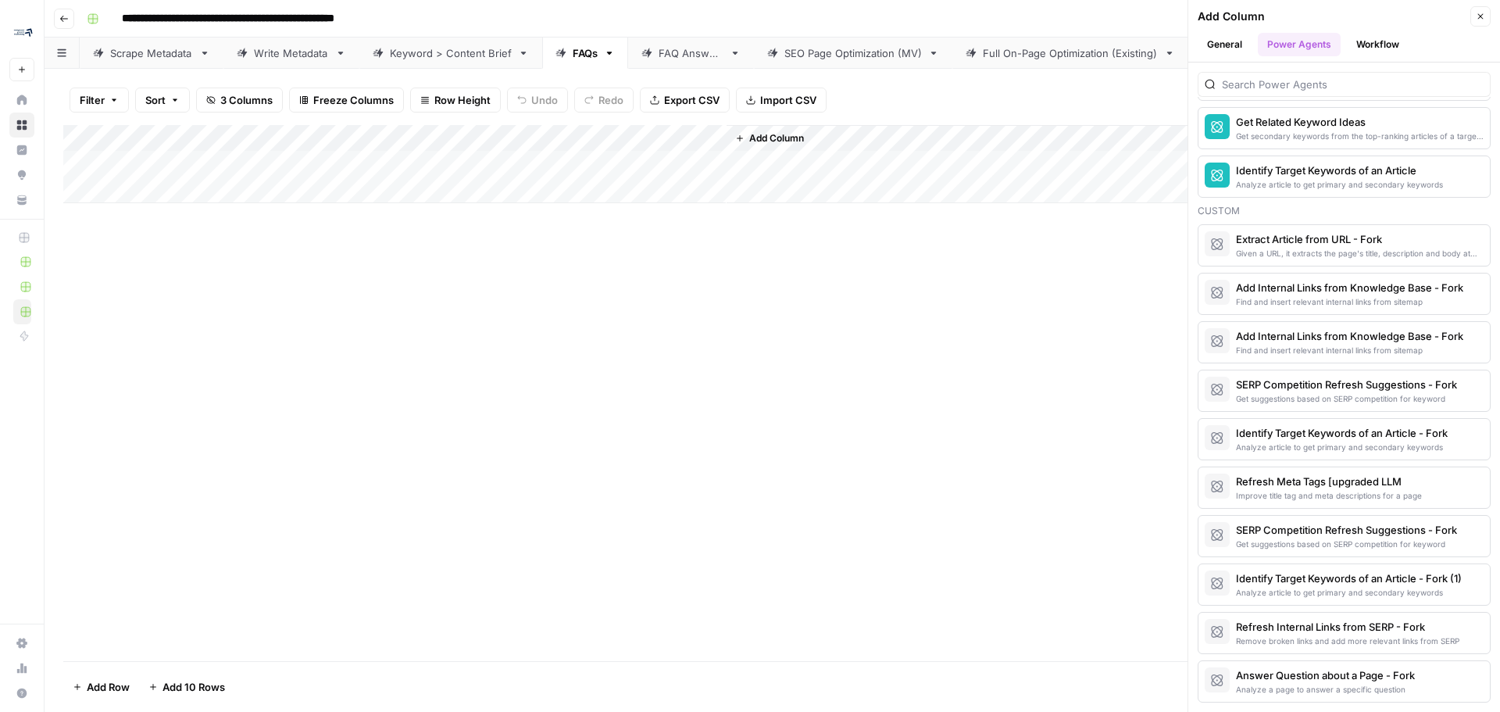
click at [999, 45] on button "Workflow" at bounding box center [1378, 44] width 62 height 23
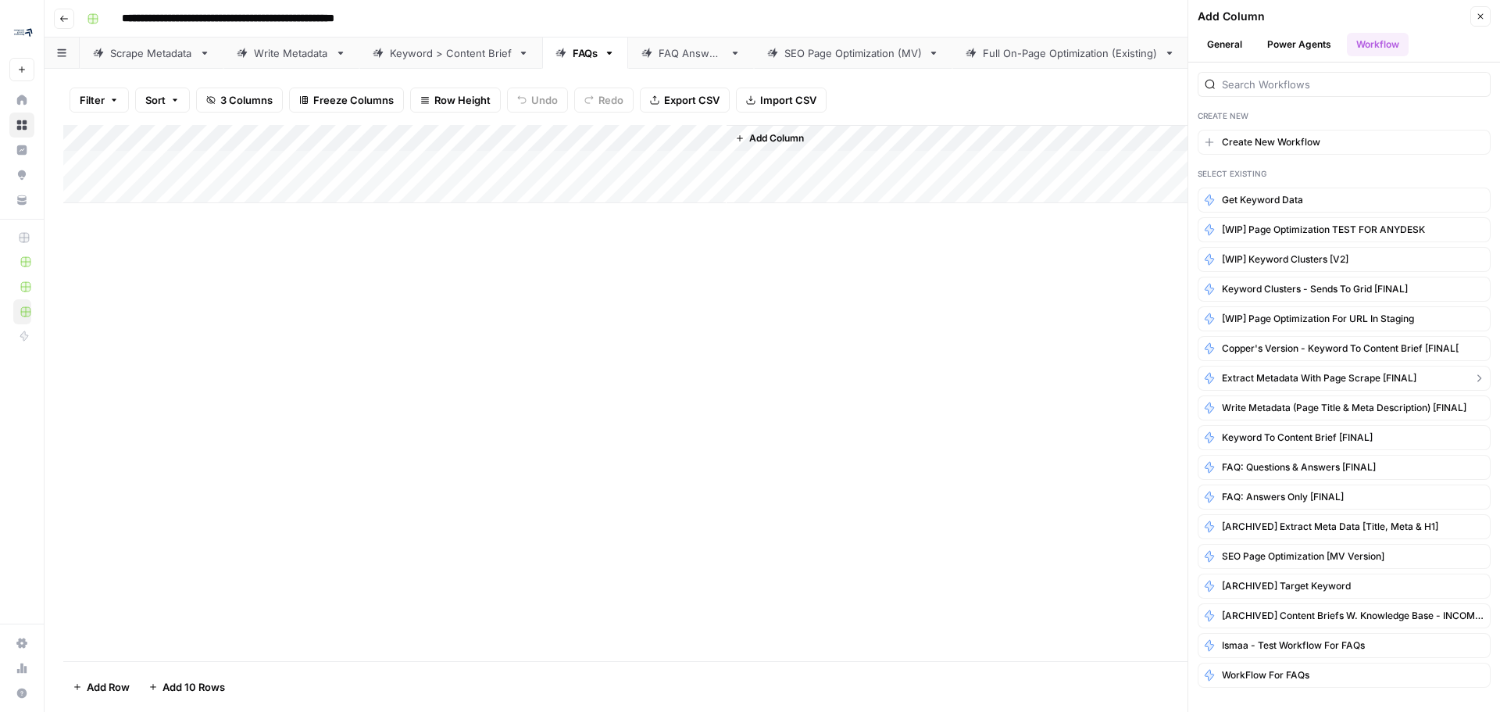
click at [999, 376] on span "Extract Metadata with Page Scrape [FINAL]" at bounding box center [1319, 378] width 195 height 14
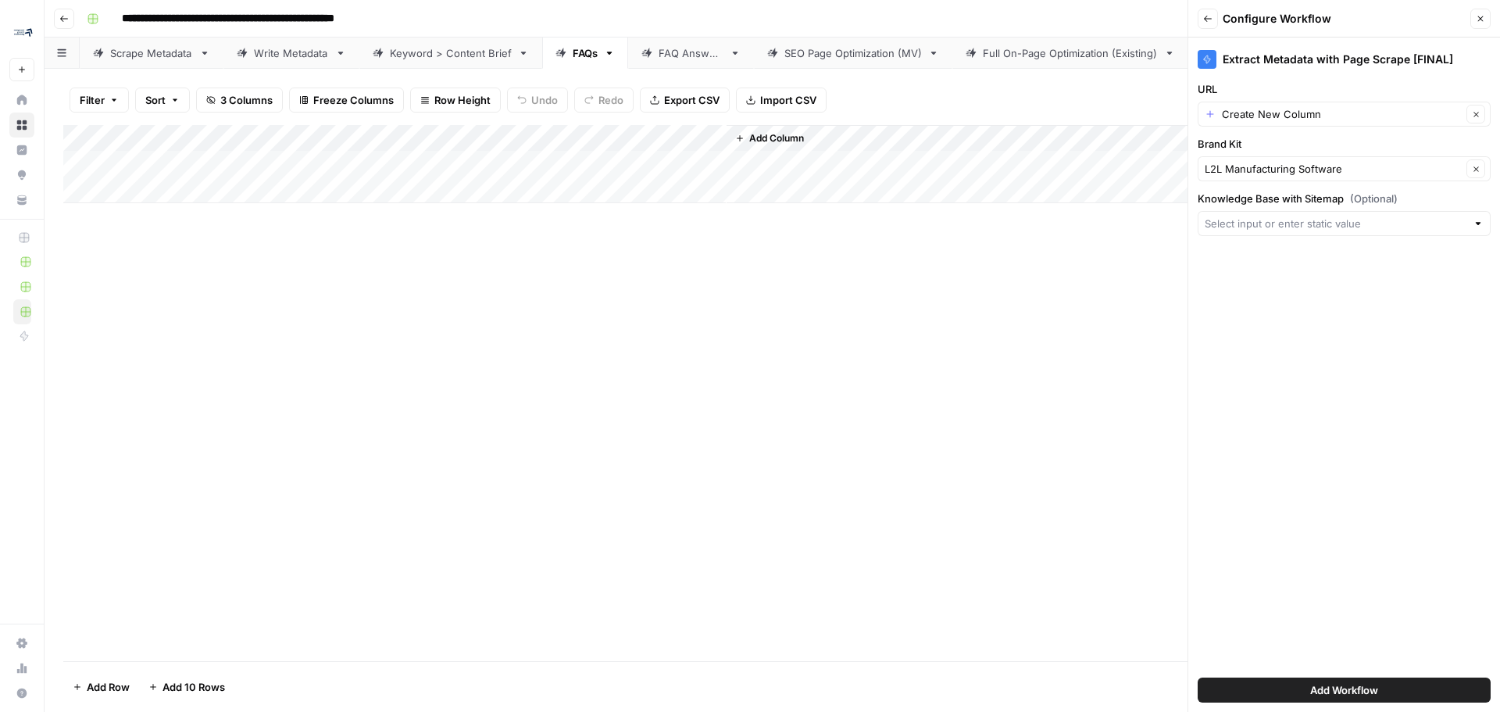
click at [999, 222] on div at bounding box center [1344, 223] width 293 height 25
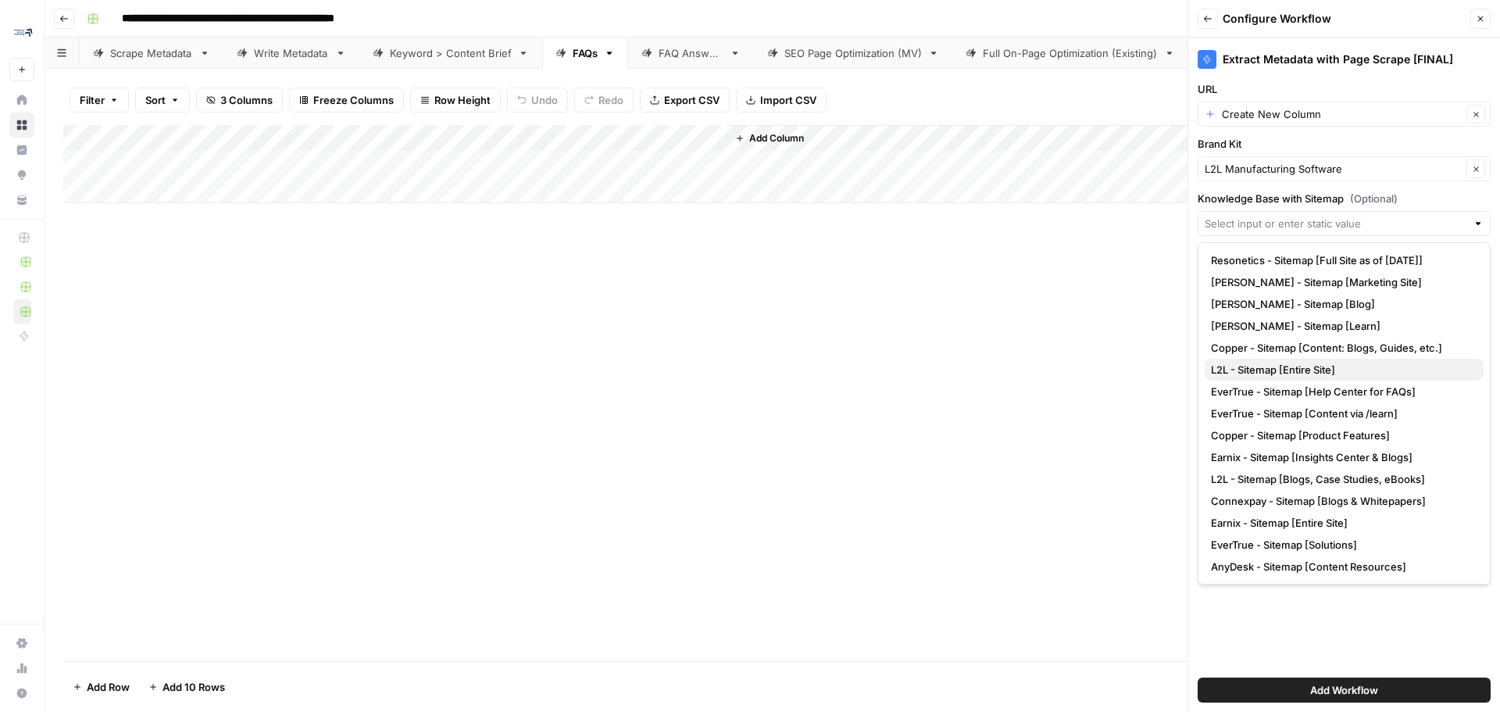
click at [999, 367] on span "L2L - Sitemap [Entire Site]" at bounding box center [1341, 370] width 260 height 16
type input "L2L - Sitemap [Entire Site]"
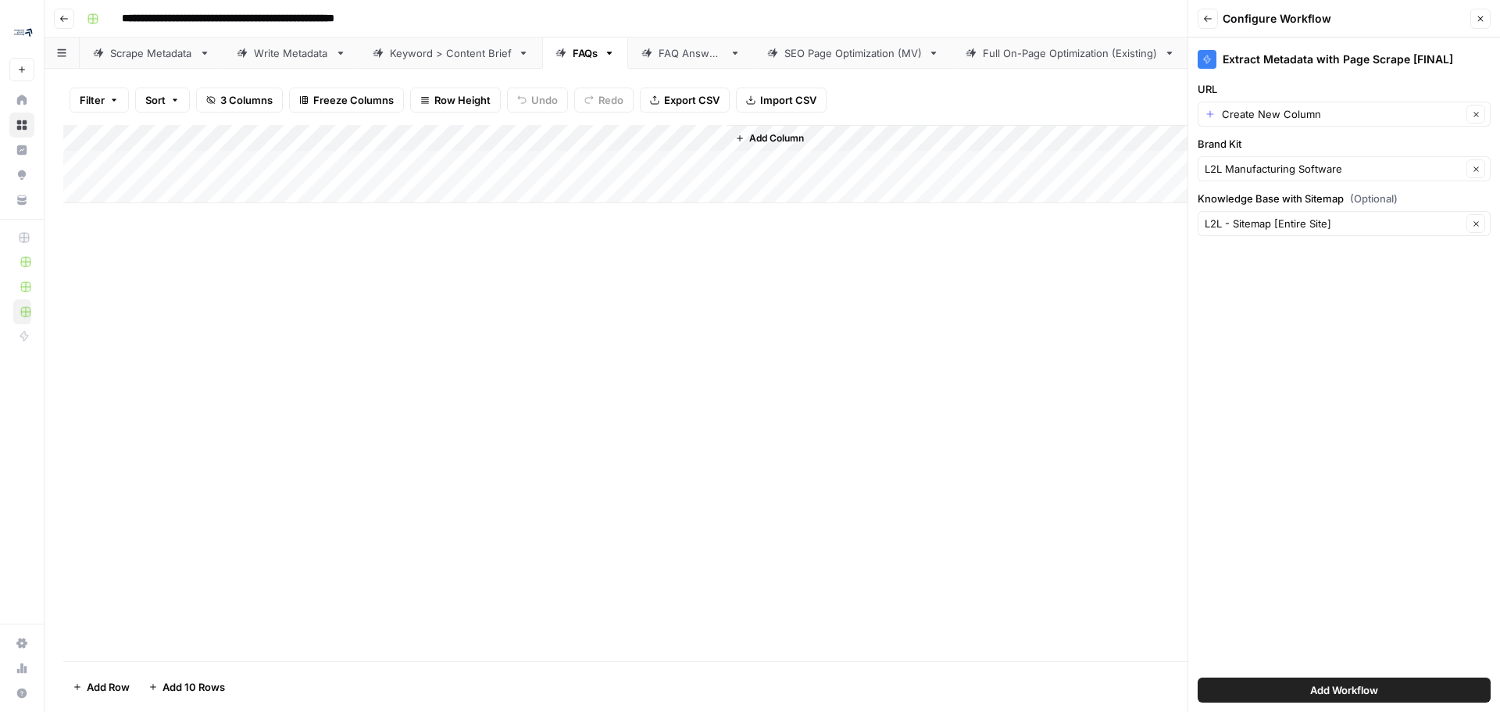
click at [999, 430] on span "Add Workflow" at bounding box center [1344, 690] width 68 height 16
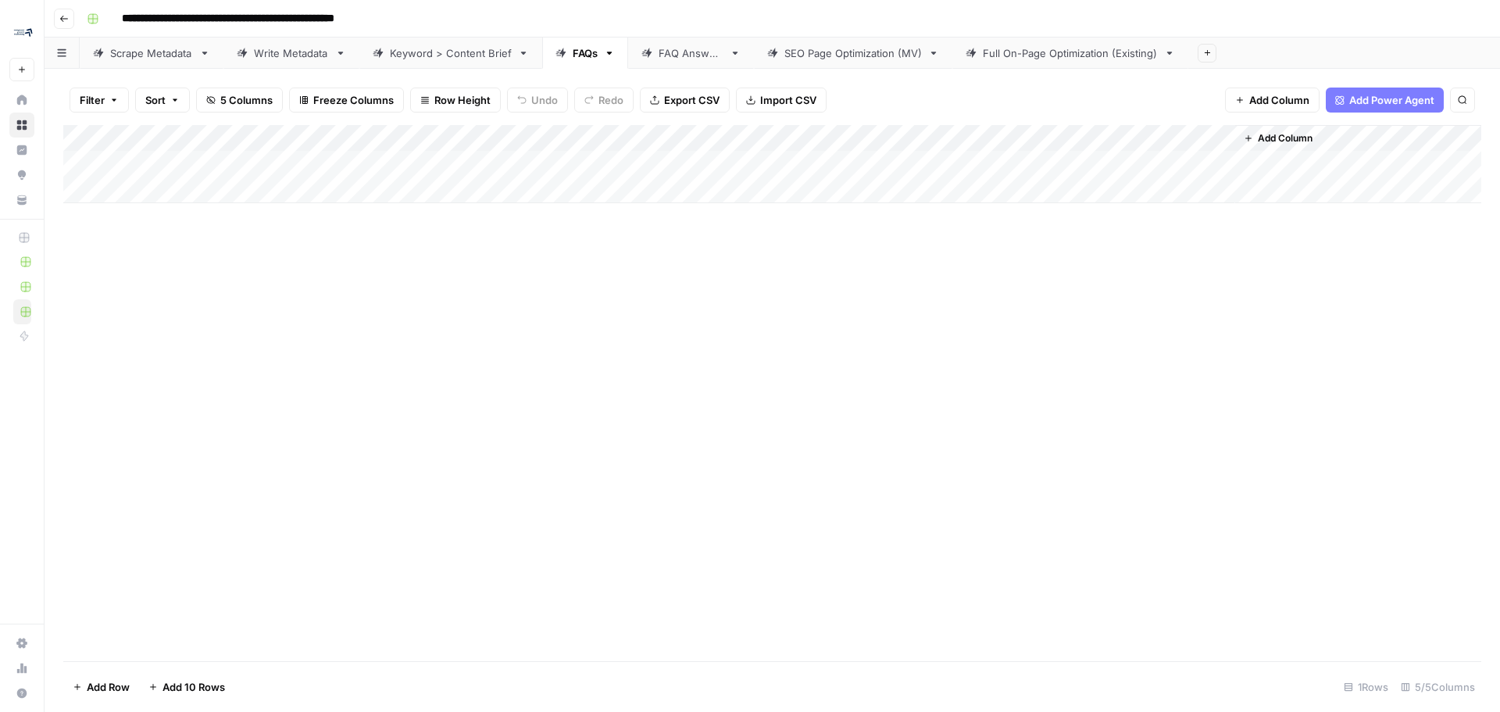
drag, startPoint x: 832, startPoint y: 139, endPoint x: 224, endPoint y: 135, distance: 607.8
click at [224, 135] on div "Add Column" at bounding box center [772, 164] width 1418 height 78
drag, startPoint x: 1055, startPoint y: 138, endPoint x: 542, endPoint y: 144, distance: 513.2
click at [542, 144] on div "Add Column" at bounding box center [772, 164] width 1418 height 78
click at [999, 135] on div "Add Column" at bounding box center [772, 164] width 1418 height 78
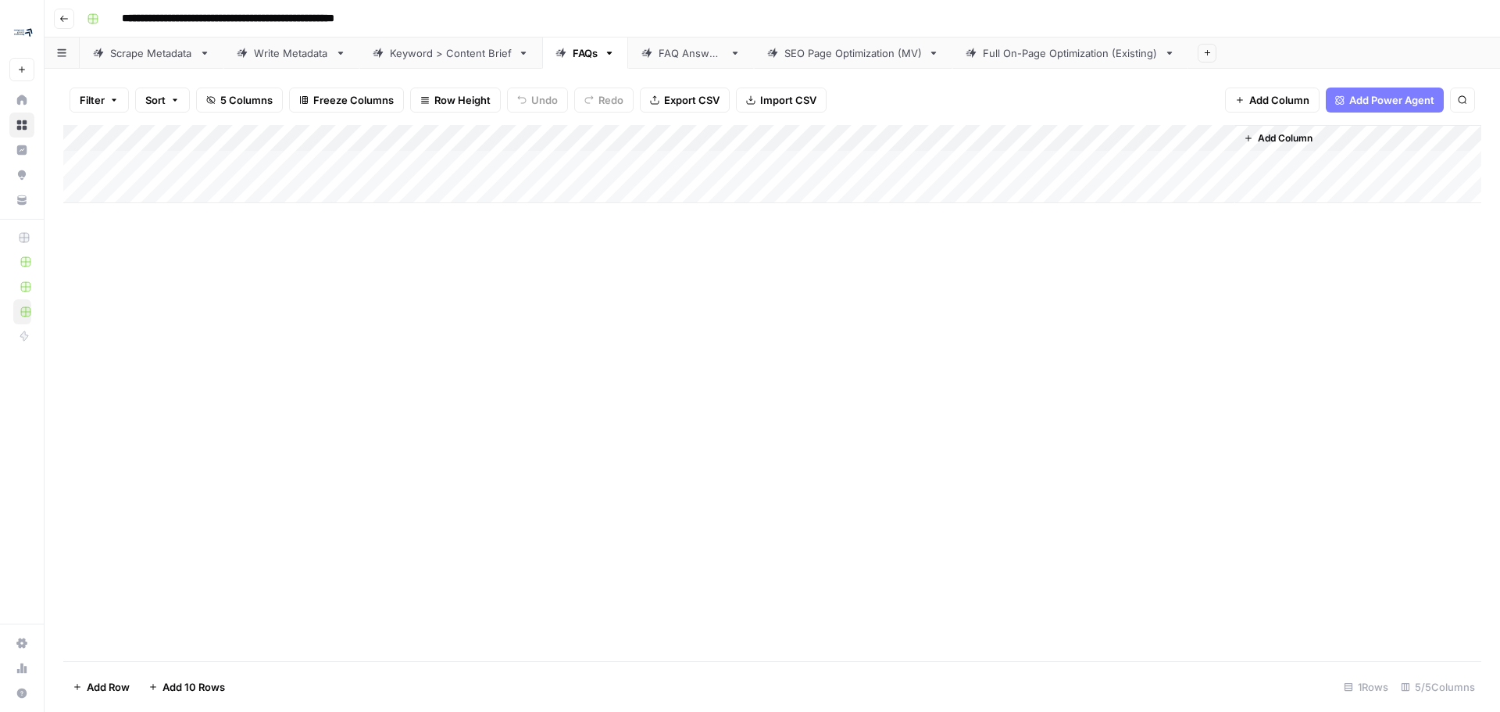
click at [673, 403] on div "Add Column" at bounding box center [772, 393] width 1418 height 536
click at [202, 166] on div "Add Column" at bounding box center [772, 164] width 1418 height 78
click at [413, 159] on div "Add Column" at bounding box center [772, 164] width 1418 height 78
click at [680, 145] on div "Add Column" at bounding box center [772, 164] width 1418 height 78
click at [858, 135] on div "Add Column" at bounding box center [772, 164] width 1418 height 78
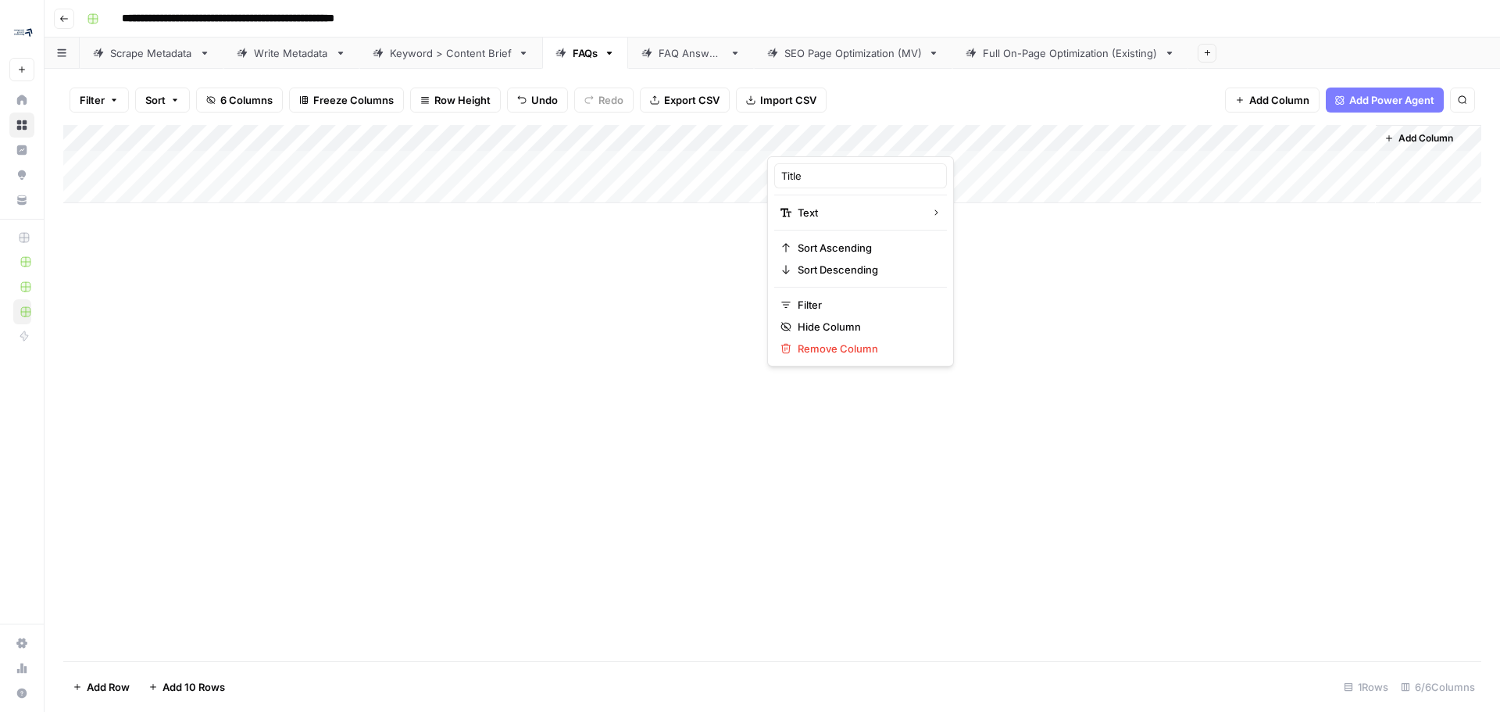
click at [999, 133] on div "Add Column" at bounding box center [772, 164] width 1418 height 78
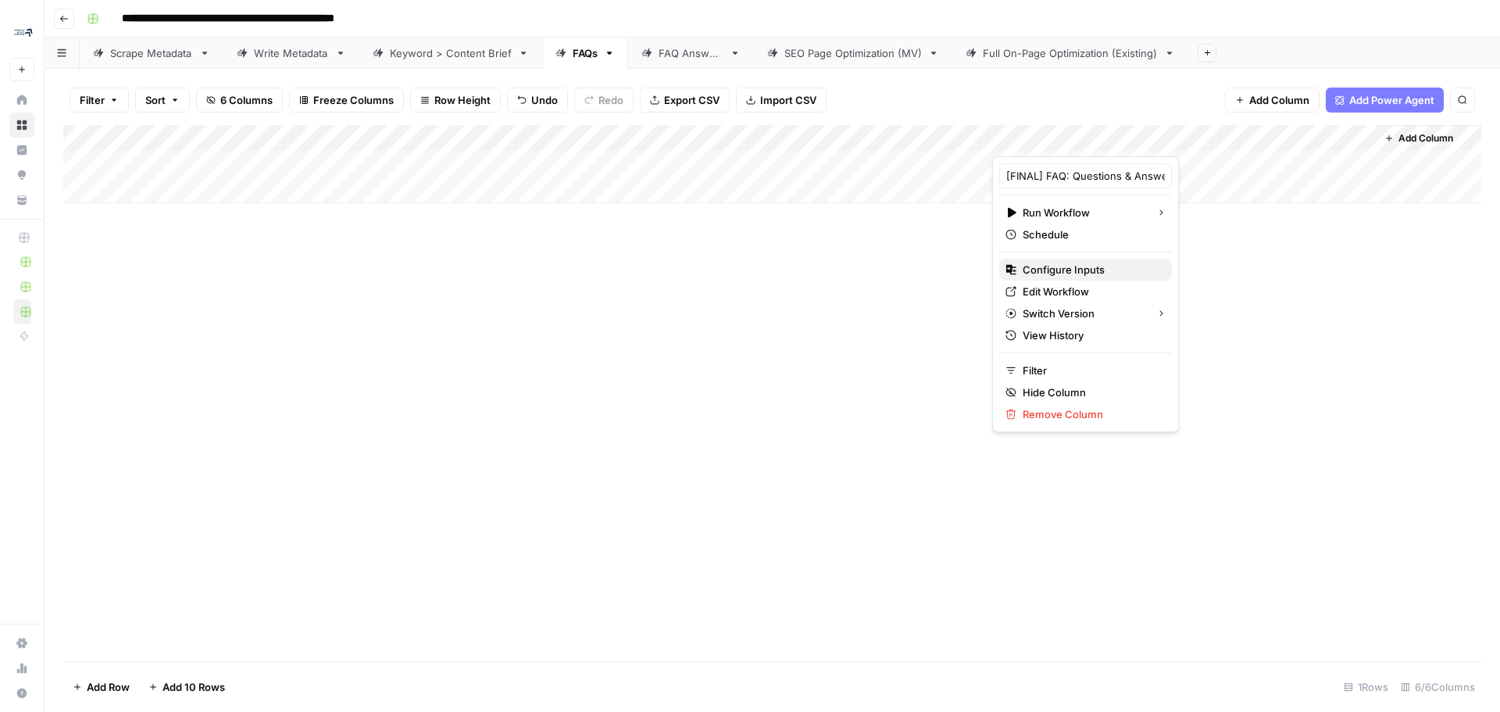
click at [999, 271] on span "Configure Inputs" at bounding box center [1091, 270] width 137 height 16
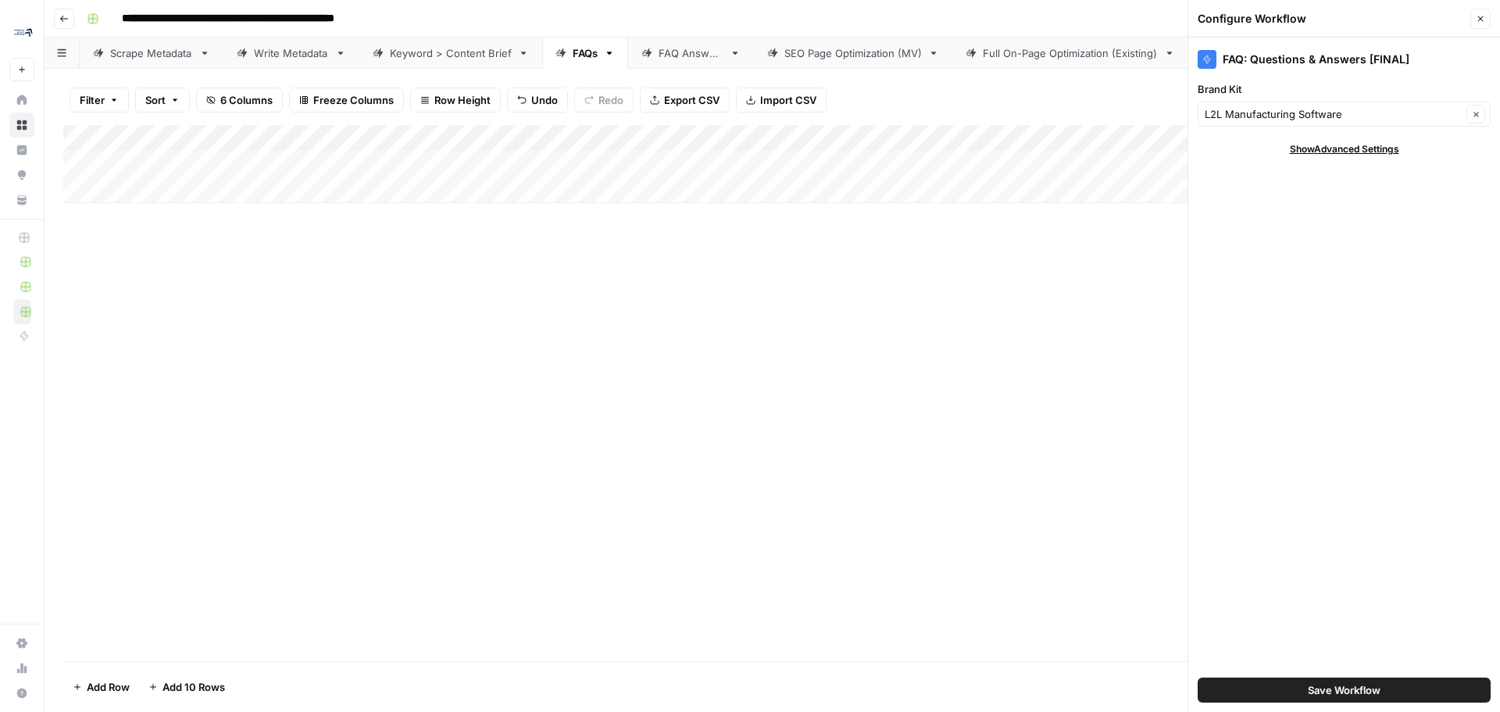
click at [999, 157] on div "FAQ: Questions & Answers [FINAL] Brand Kit L2L Manufacturing Software Clear Sho…" at bounding box center [1344, 374] width 312 height 674
click at [999, 149] on span "Show Advanced Settings" at bounding box center [1344, 149] width 109 height 14
click at [999, 203] on div "Default" at bounding box center [1344, 195] width 293 height 25
type input "Default"
drag, startPoint x: 1301, startPoint y: 591, endPoint x: 1301, endPoint y: 537, distance: 53.9
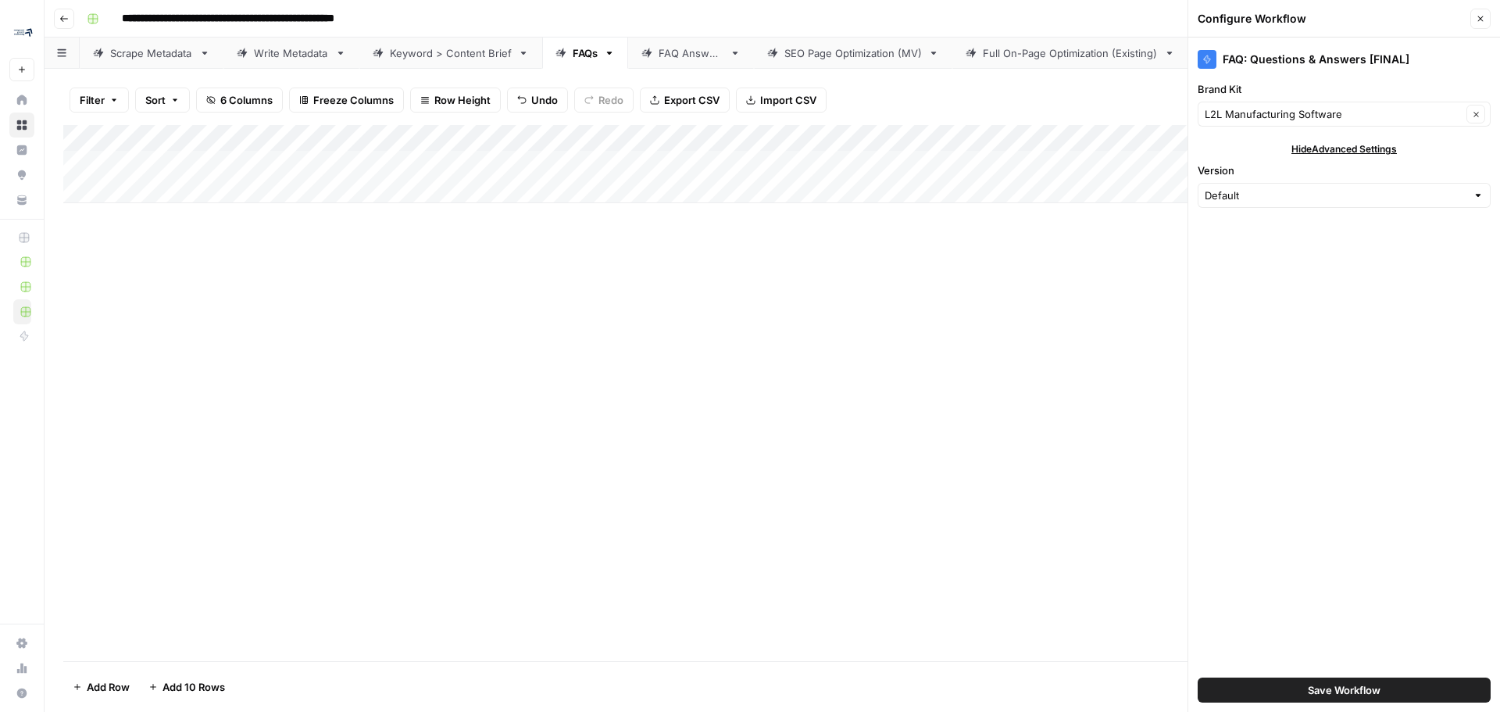
click at [999, 430] on div "FAQ: Questions & Answers [FINAL] Brand Kit L2L Manufacturing Software Clear Hid…" at bounding box center [1344, 374] width 312 height 674
click at [999, 24] on button "Close" at bounding box center [1480, 19] width 20 height 20
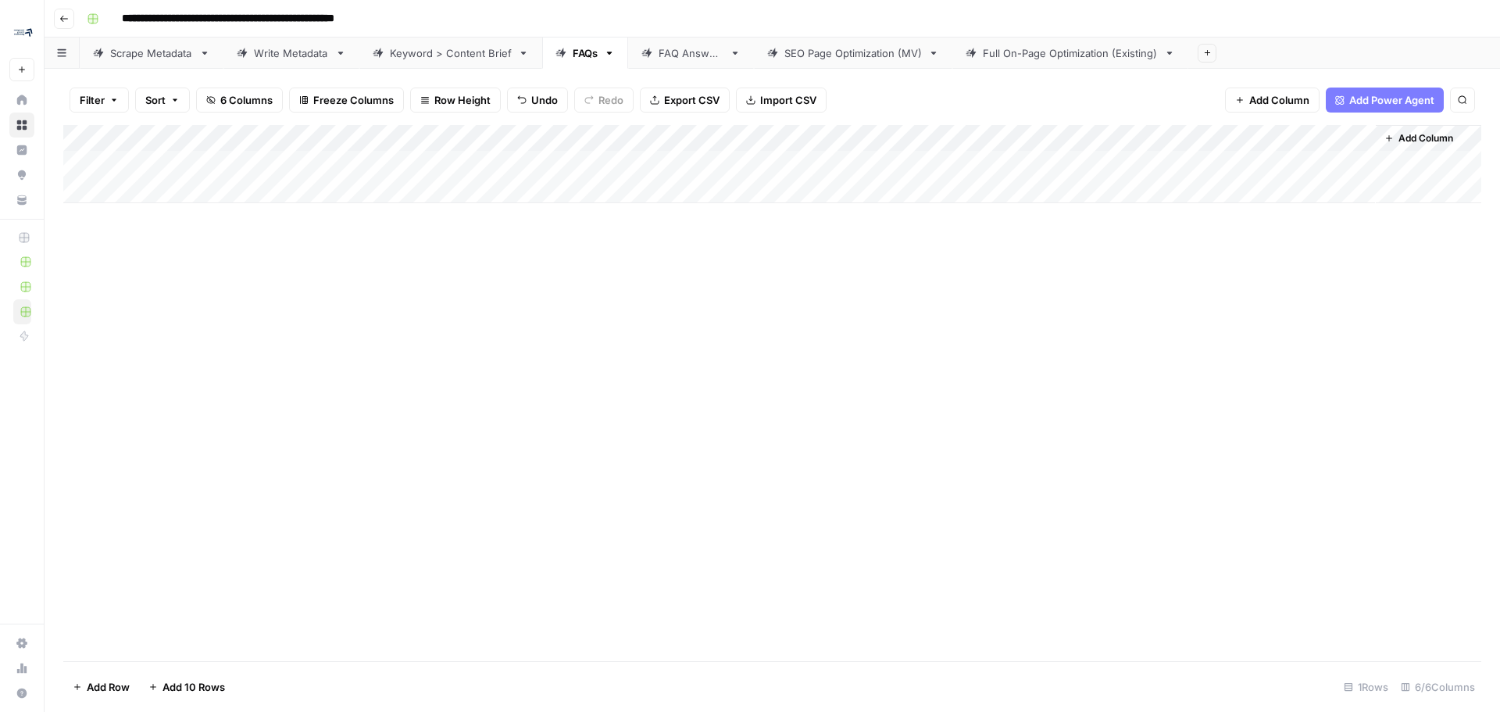
click at [719, 138] on div "Add Column" at bounding box center [772, 164] width 1418 height 78
click at [793, 356] on div "Add Column" at bounding box center [772, 393] width 1418 height 536
click at [696, 168] on div "Add Column" at bounding box center [772, 164] width 1418 height 78
click at [702, 175] on div "Add Column" at bounding box center [772, 164] width 1418 height 78
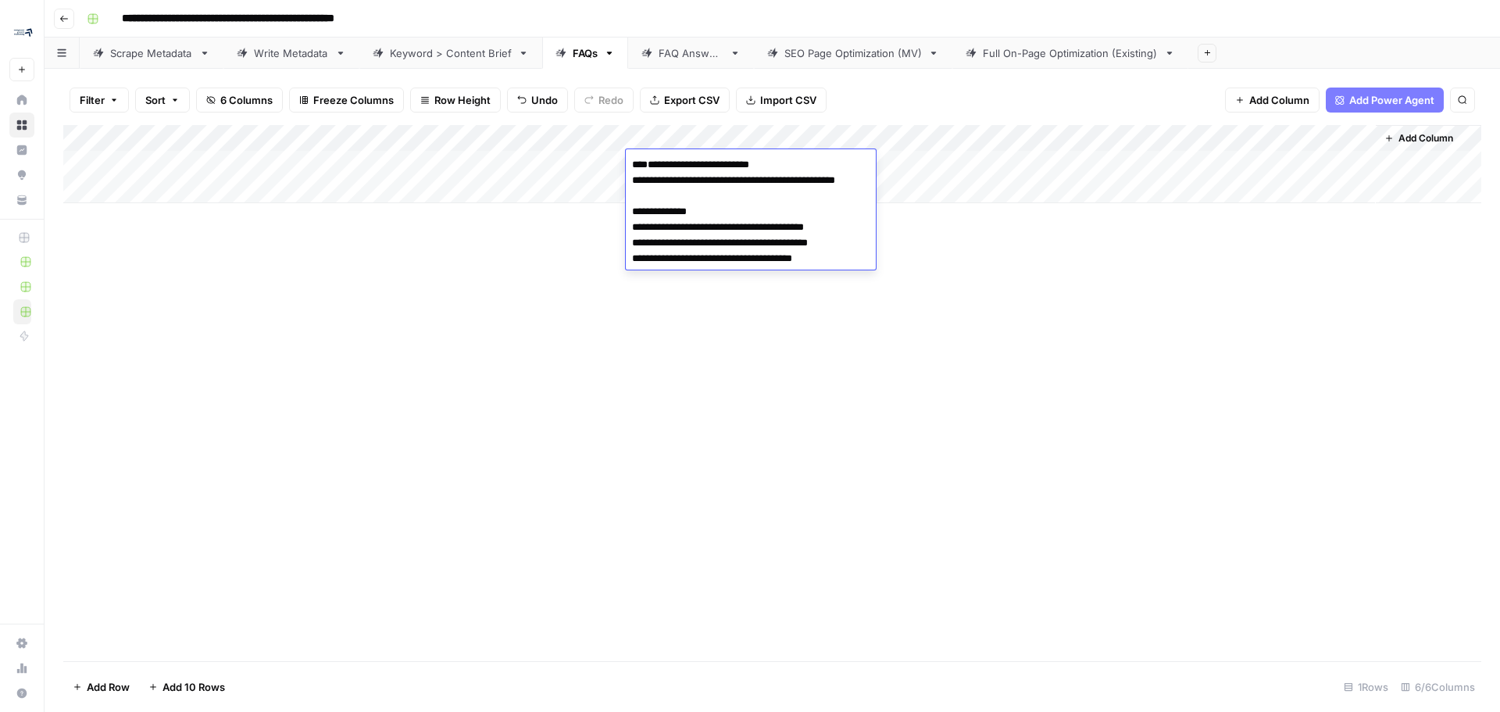
click at [673, 290] on textarea "**********" at bounding box center [767, 243] width 283 height 178
drag, startPoint x: 667, startPoint y: 291, endPoint x: 705, endPoint y: 291, distance: 37.5
click at [705, 291] on textarea "**********" at bounding box center [767, 243] width 283 height 178
click at [485, 430] on div "Add Column" at bounding box center [772, 393] width 1418 height 536
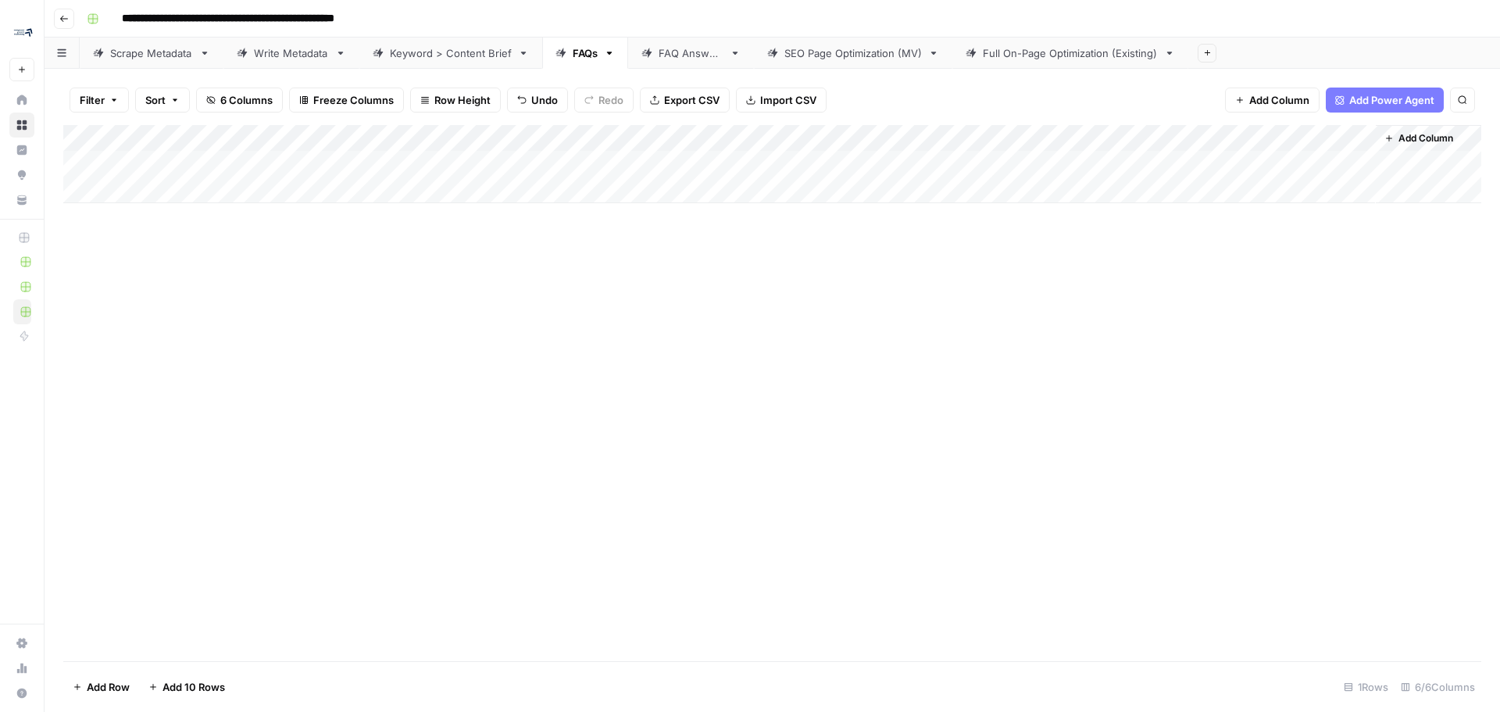
click at [711, 162] on div "Add Column" at bounding box center [772, 164] width 1418 height 78
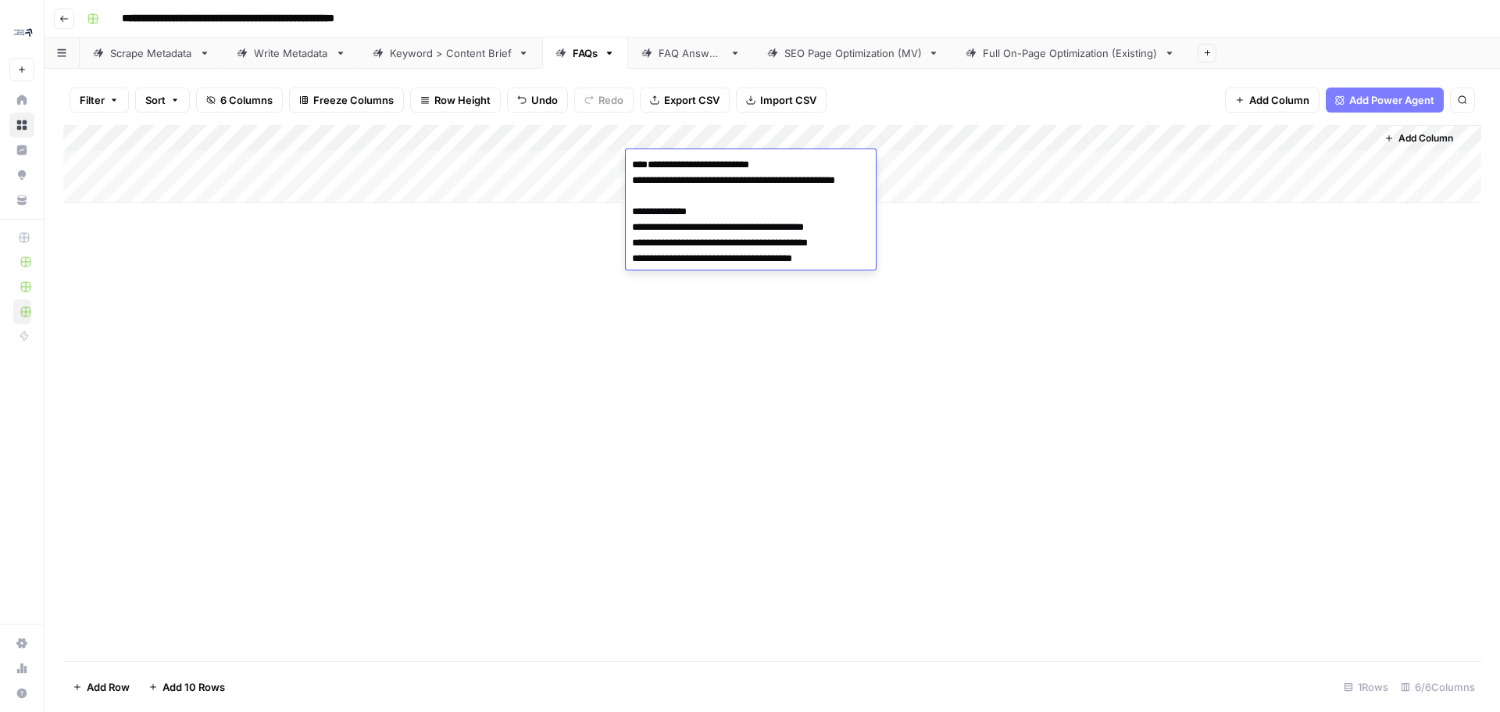
drag, startPoint x: 669, startPoint y: 287, endPoint x: 858, endPoint y: 293, distance: 189.1
click at [858, 293] on textarea "**********" at bounding box center [767, 243] width 283 height 178
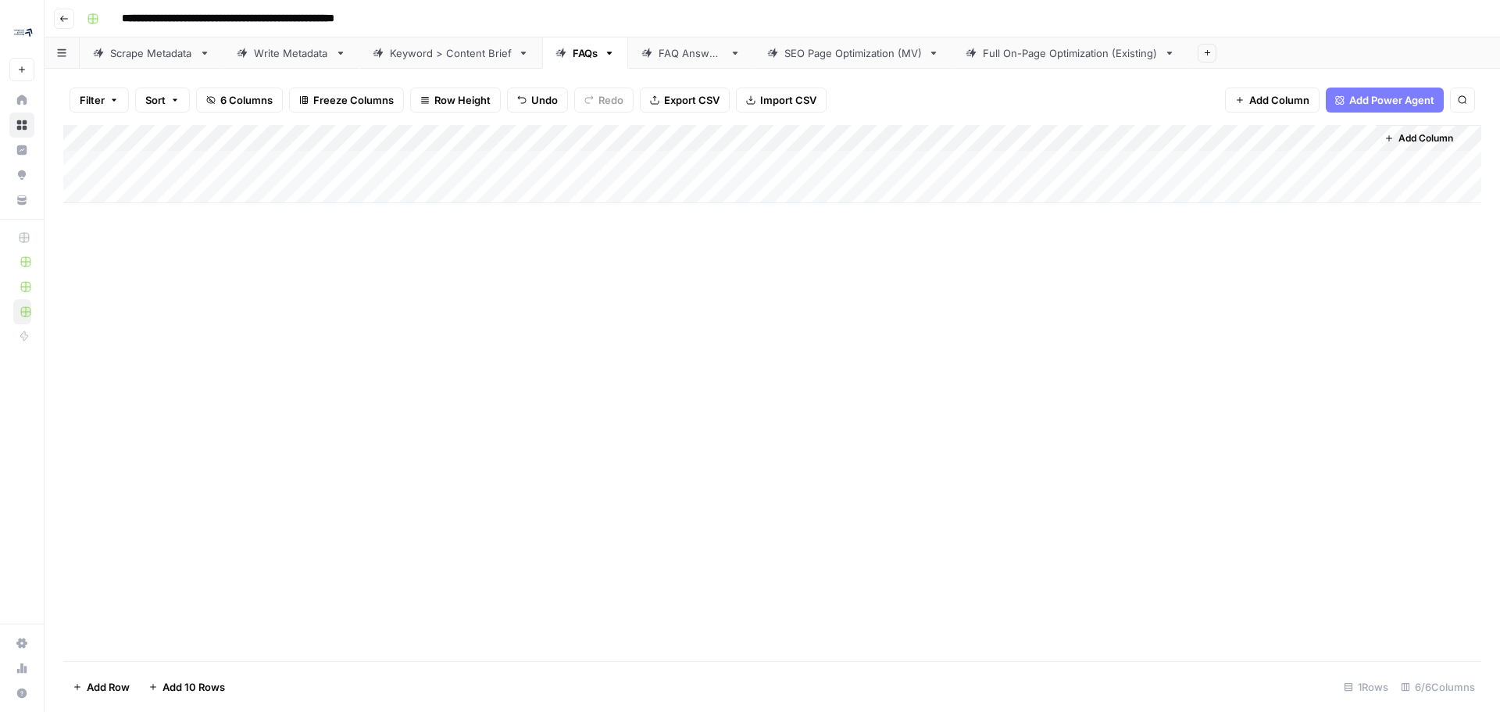
click at [977, 328] on div "Add Column" at bounding box center [772, 393] width 1418 height 536
click at [832, 162] on div "Add Column" at bounding box center [772, 164] width 1418 height 78
click at [999, 167] on div "Add Column" at bounding box center [772, 164] width 1418 height 78
click at [180, 191] on div "Add Column" at bounding box center [772, 164] width 1418 height 78
type textarea "**********"
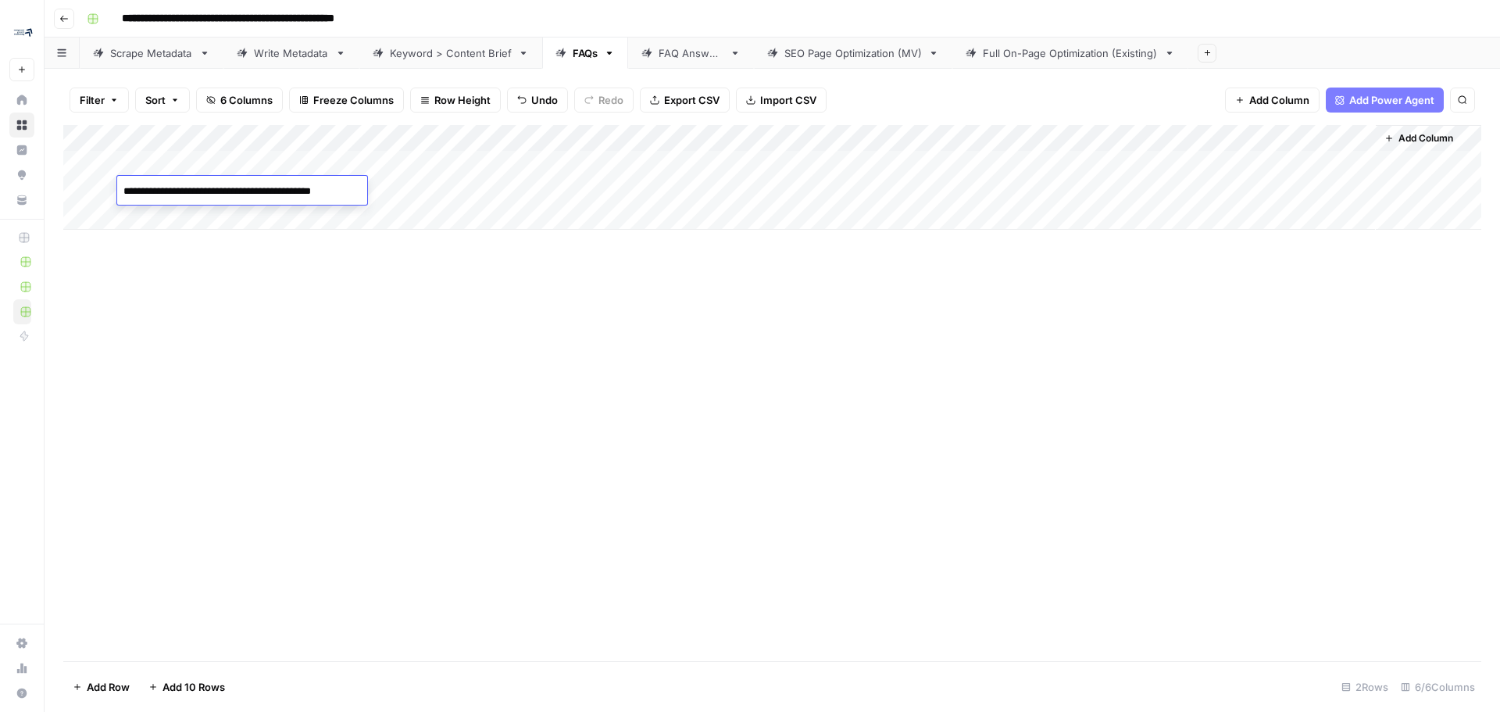
click at [999, 158] on div "Add Column" at bounding box center [772, 177] width 1418 height 105
click at [999, 157] on div "Add Column" at bounding box center [772, 177] width 1418 height 105
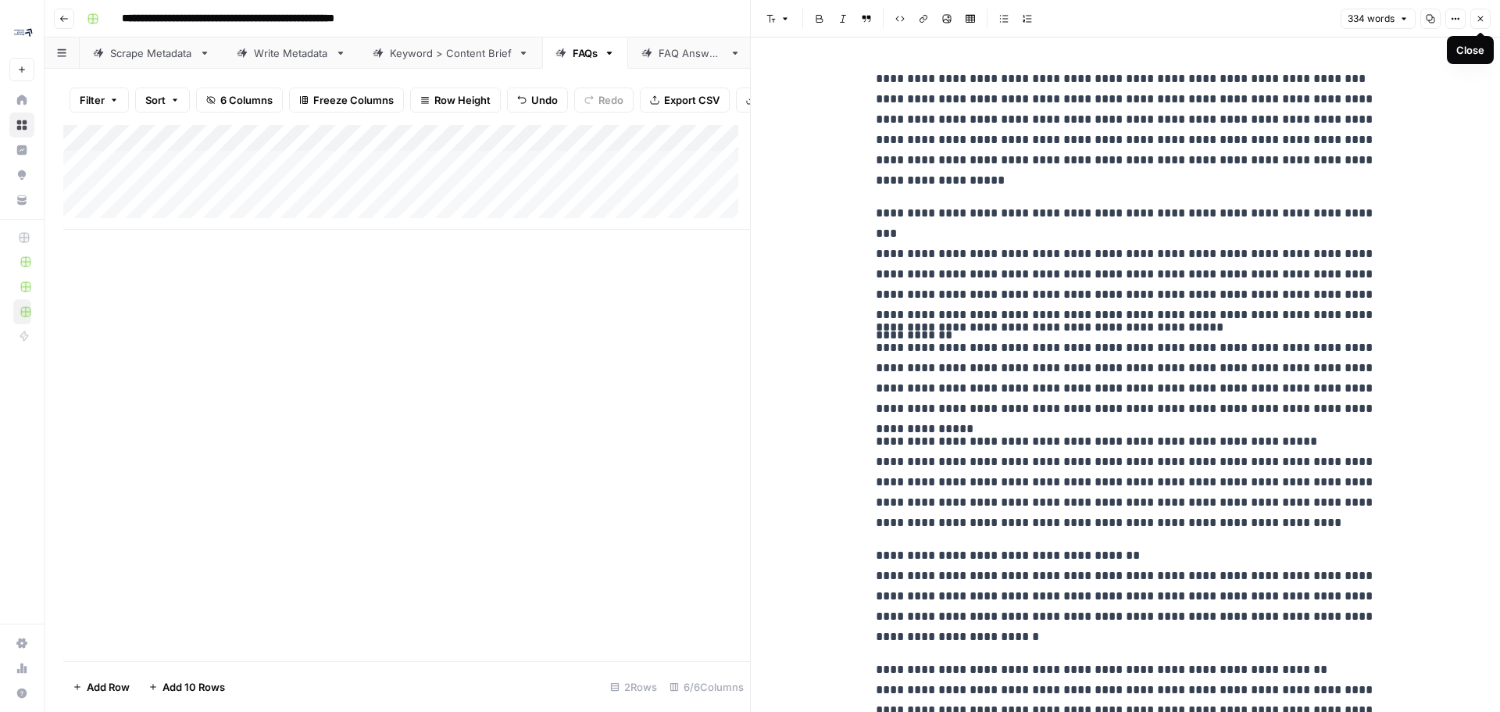
click at [999, 18] on icon "button" at bounding box center [1480, 18] width 9 height 9
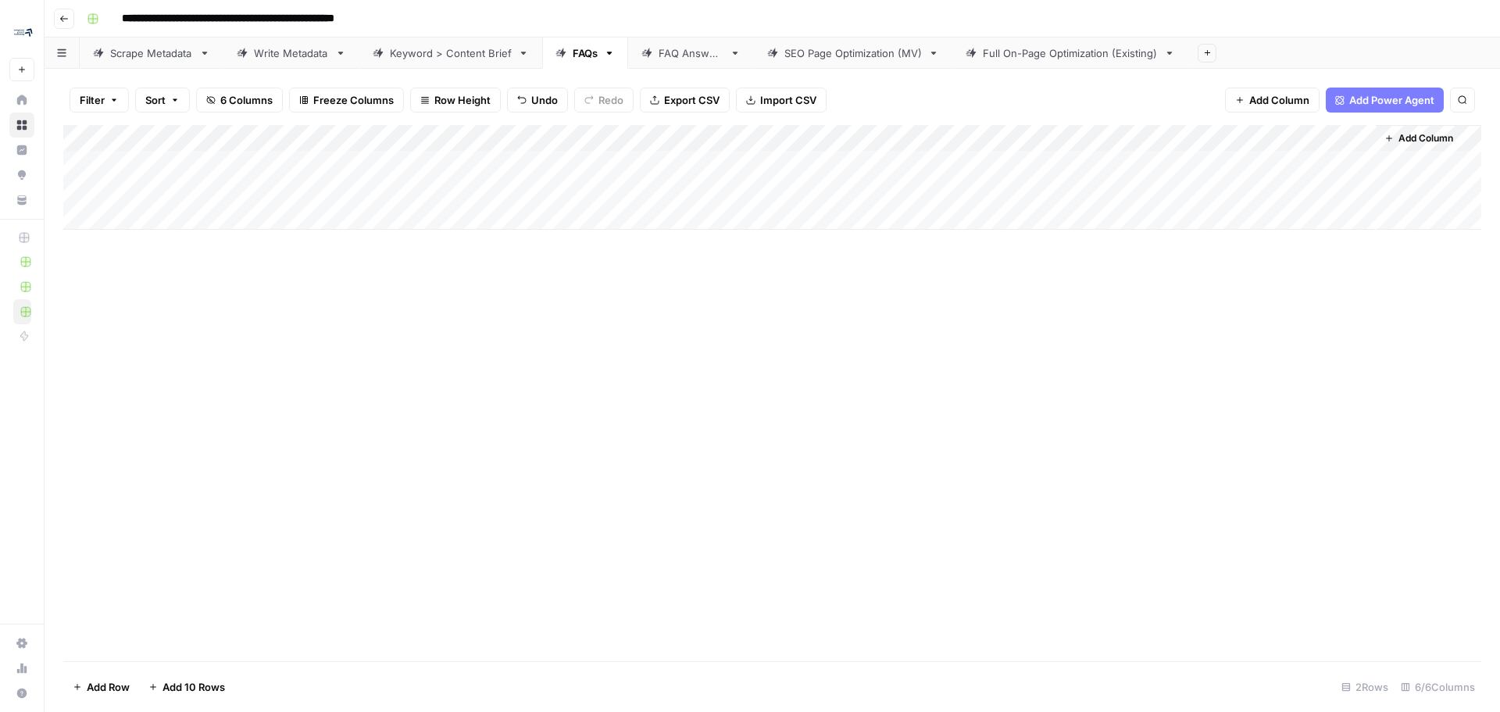
click at [596, 137] on div "Add Column" at bounding box center [772, 177] width 1418 height 105
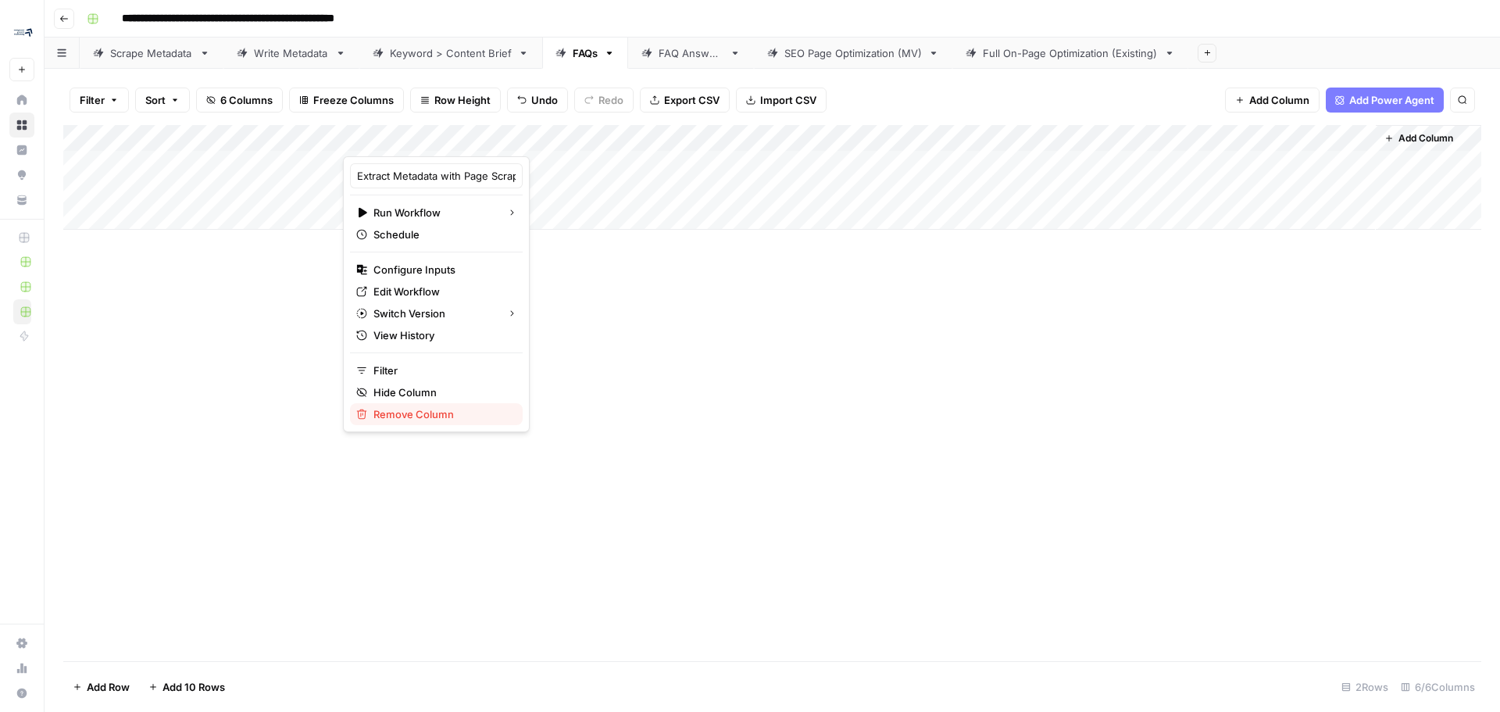
click at [409, 416] on span "Remove Column" at bounding box center [441, 414] width 137 height 16
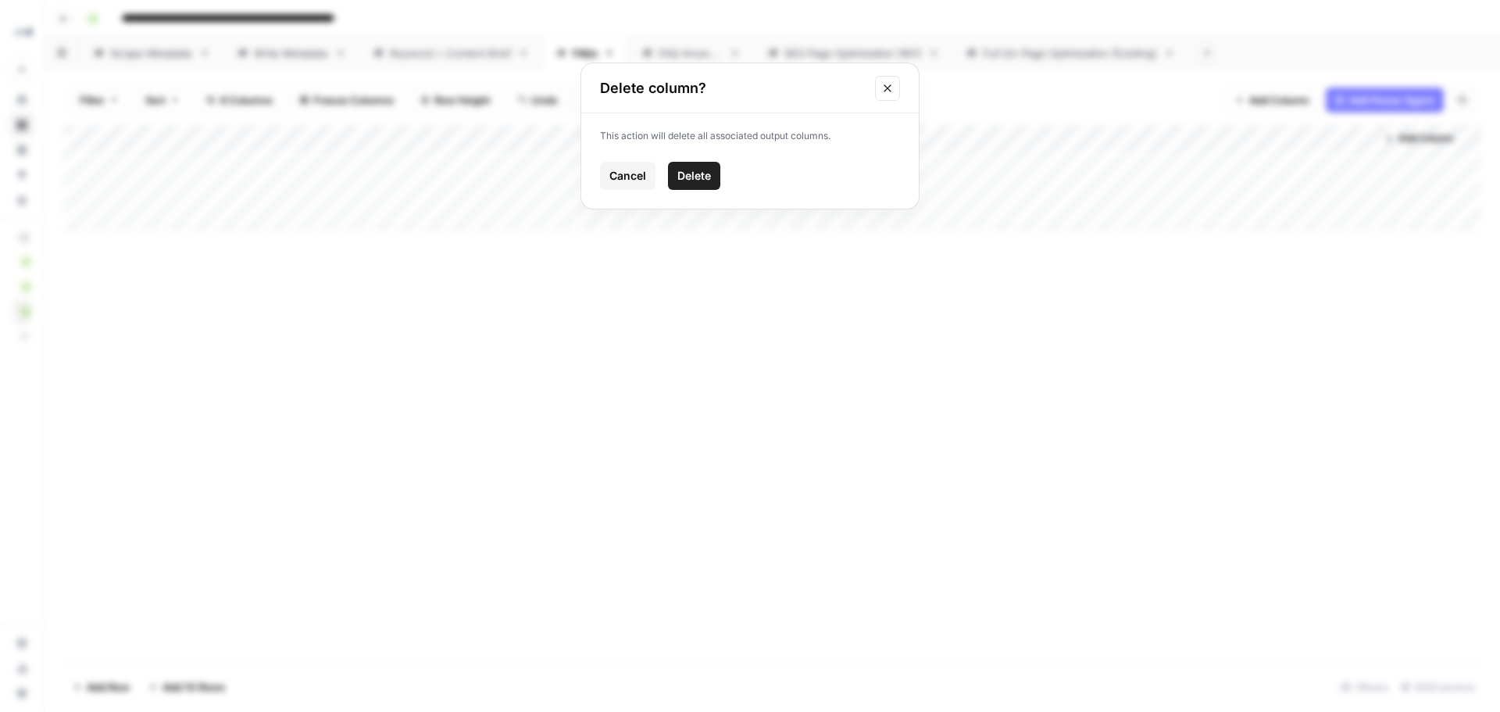
click at [717, 166] on button "Delete" at bounding box center [694, 176] width 52 height 28
click at [999, 105] on span "Add Power Agent" at bounding box center [1391, 100] width 85 height 16
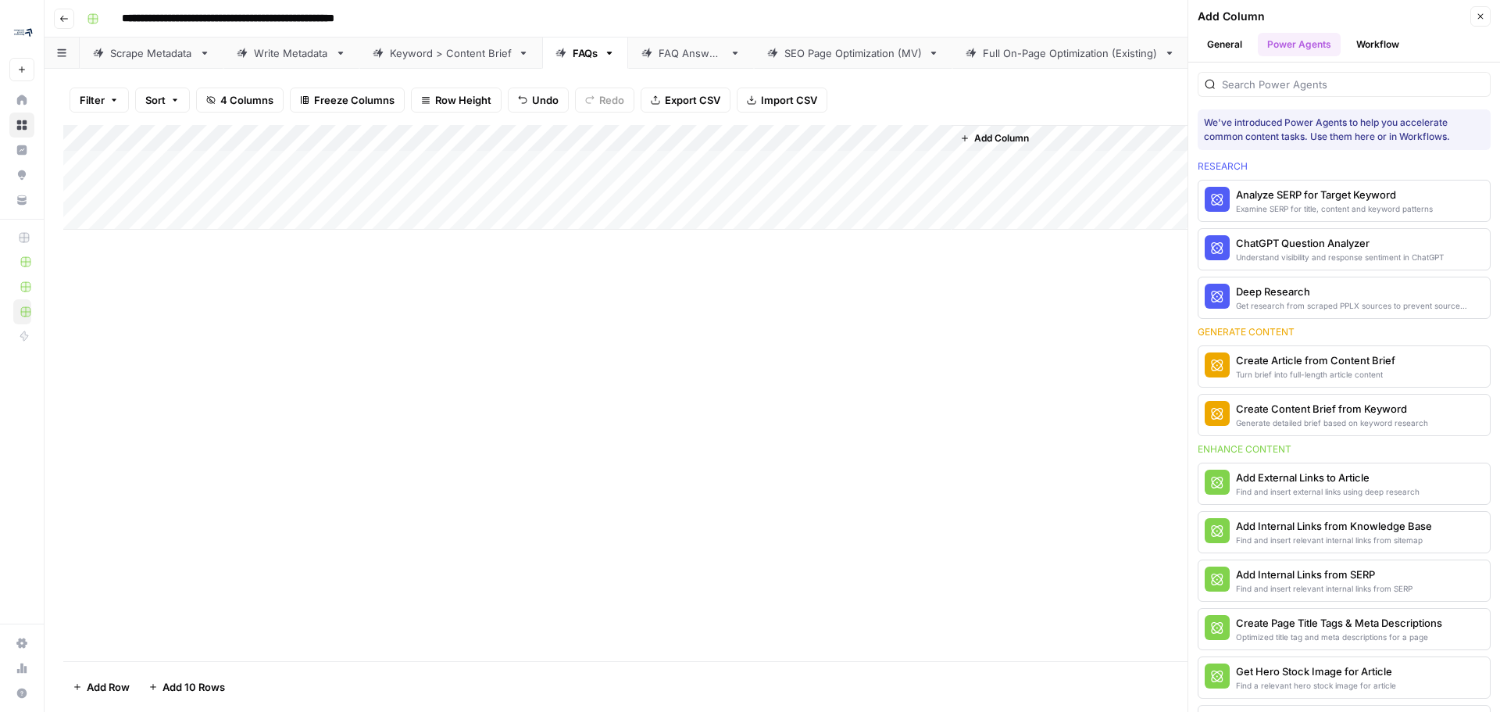
click at [999, 55] on button "Workflow" at bounding box center [1378, 44] width 62 height 23
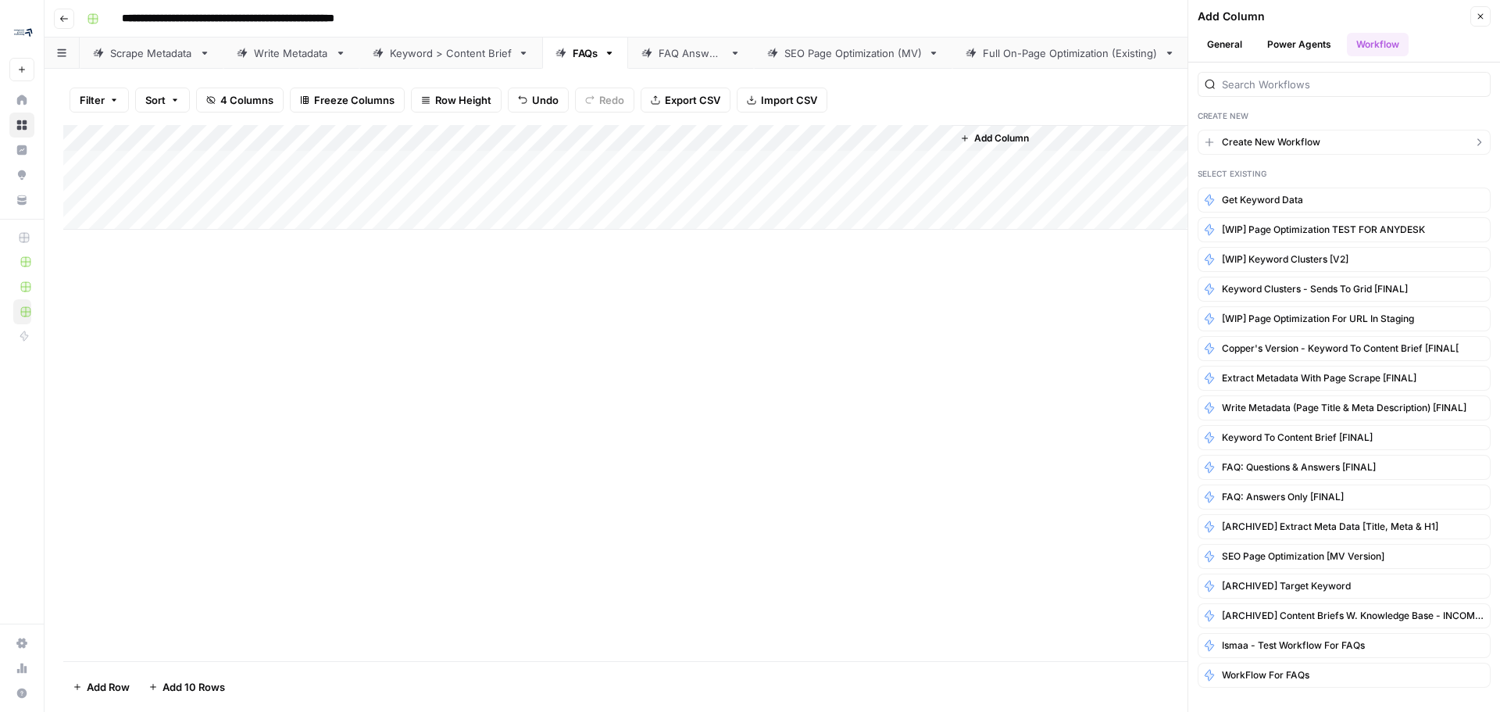
click at [999, 145] on span "Create New Workflow" at bounding box center [1271, 142] width 98 height 14
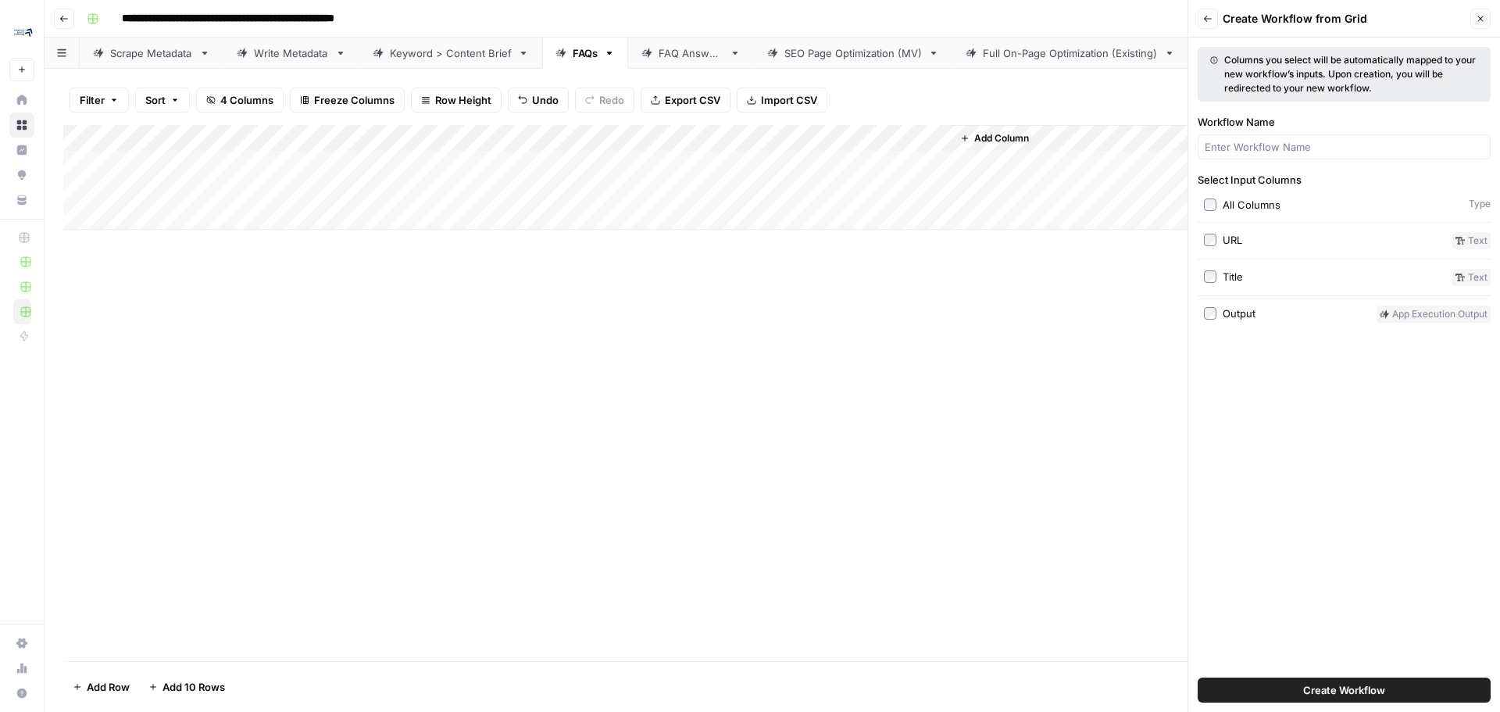
click at [999, 155] on div at bounding box center [1344, 146] width 293 height 25
type input "Scrape Page Title"
click at [999, 430] on span "Create Workflow" at bounding box center [1344, 690] width 82 height 16
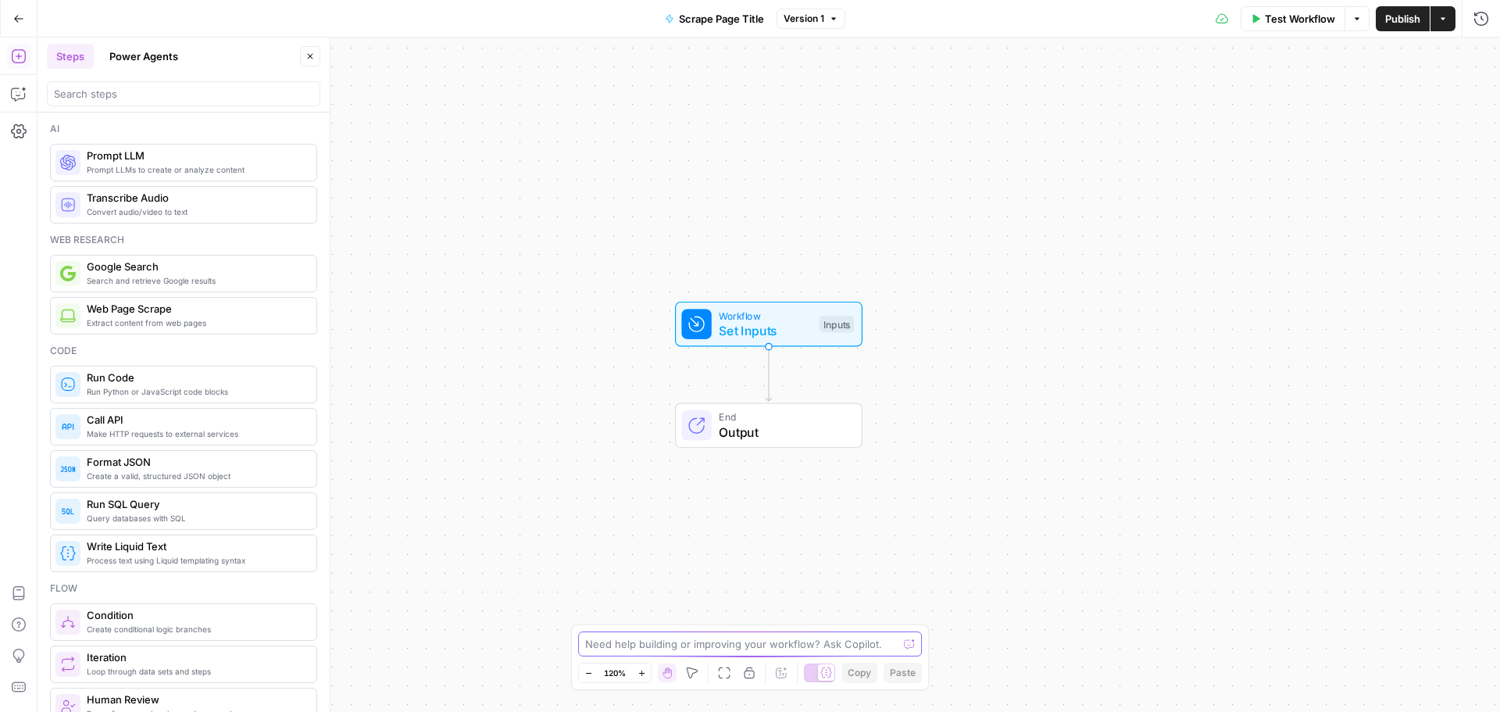
click at [646, 430] on textarea at bounding box center [741, 644] width 312 height 16
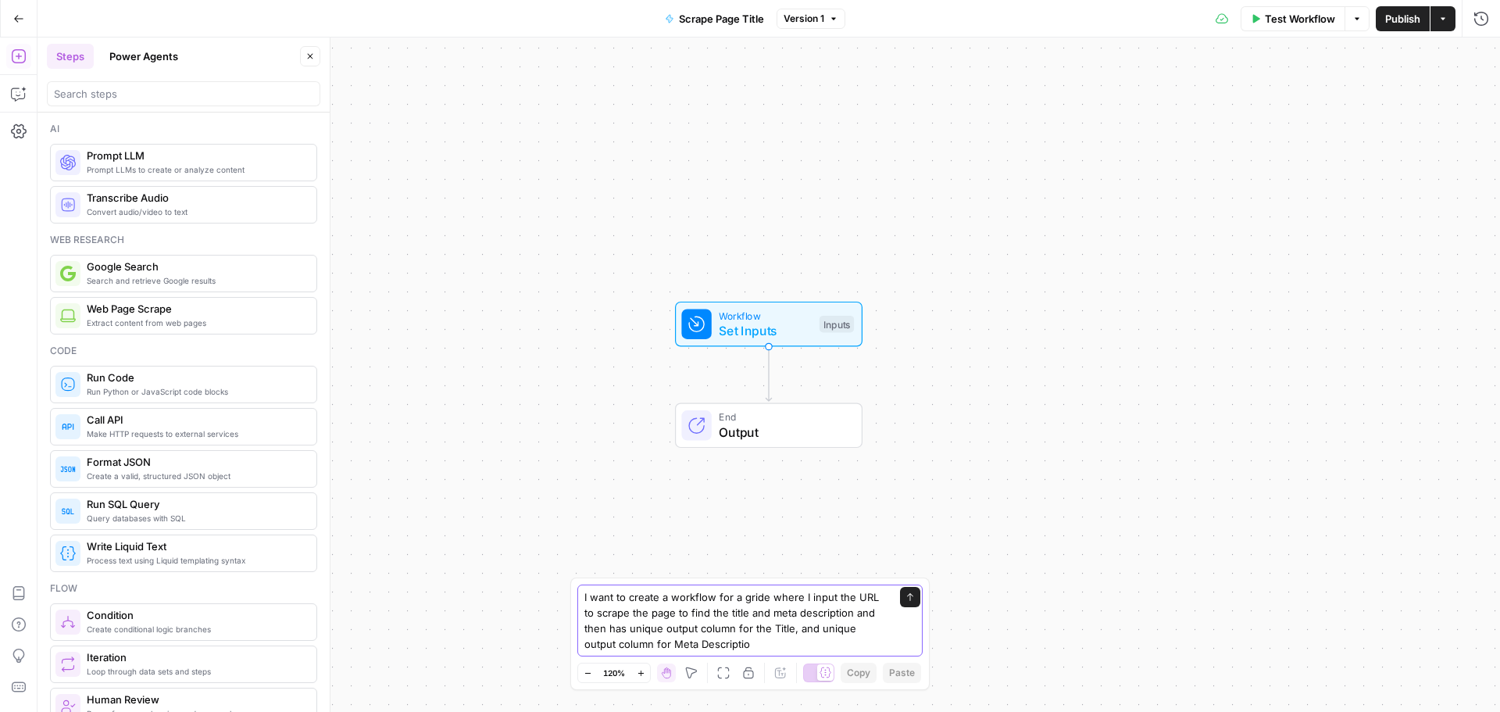
type textarea "I want to create a workflow for a gride where I input the URL to scrape the pag…"
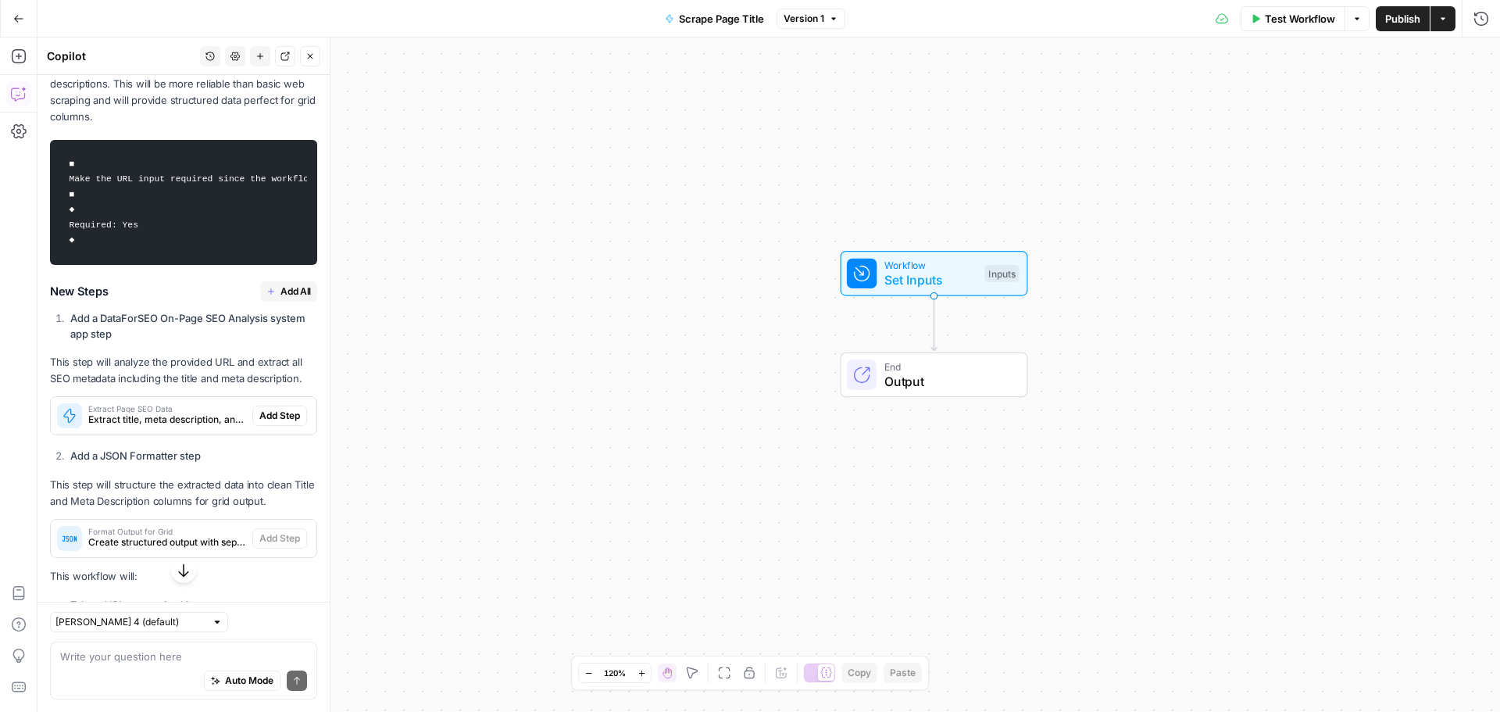
scroll to position [492, 0]
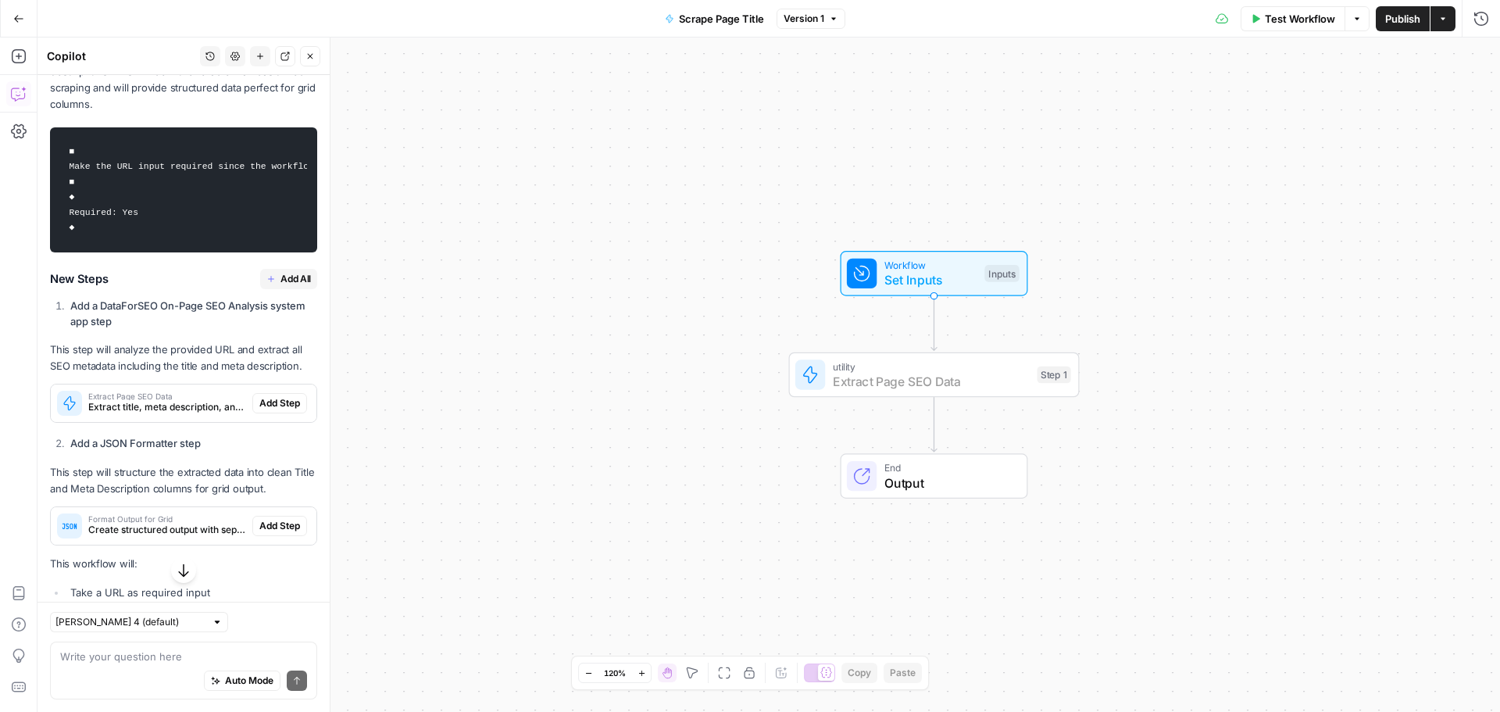
click at [259, 410] on span "Add Step" at bounding box center [279, 403] width 41 height 14
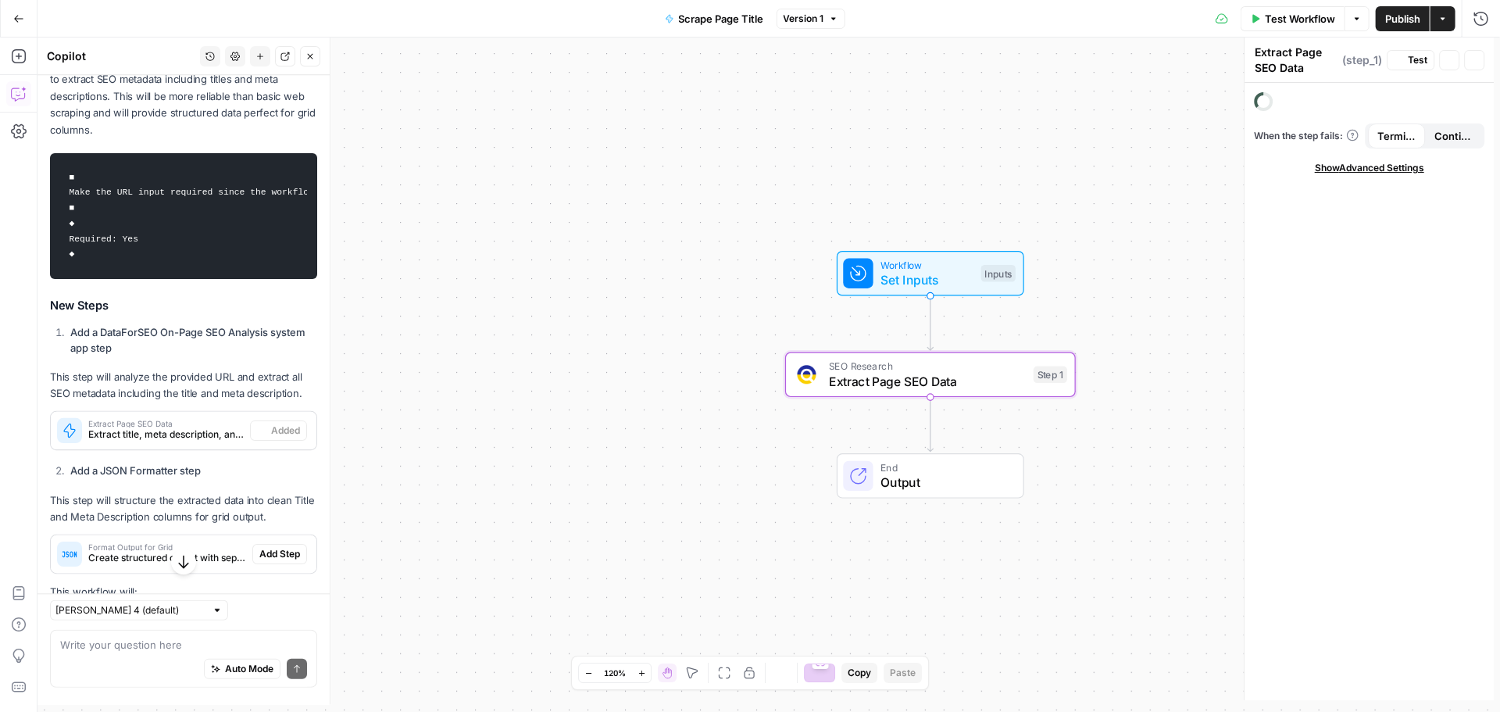
scroll to position [517, 0]
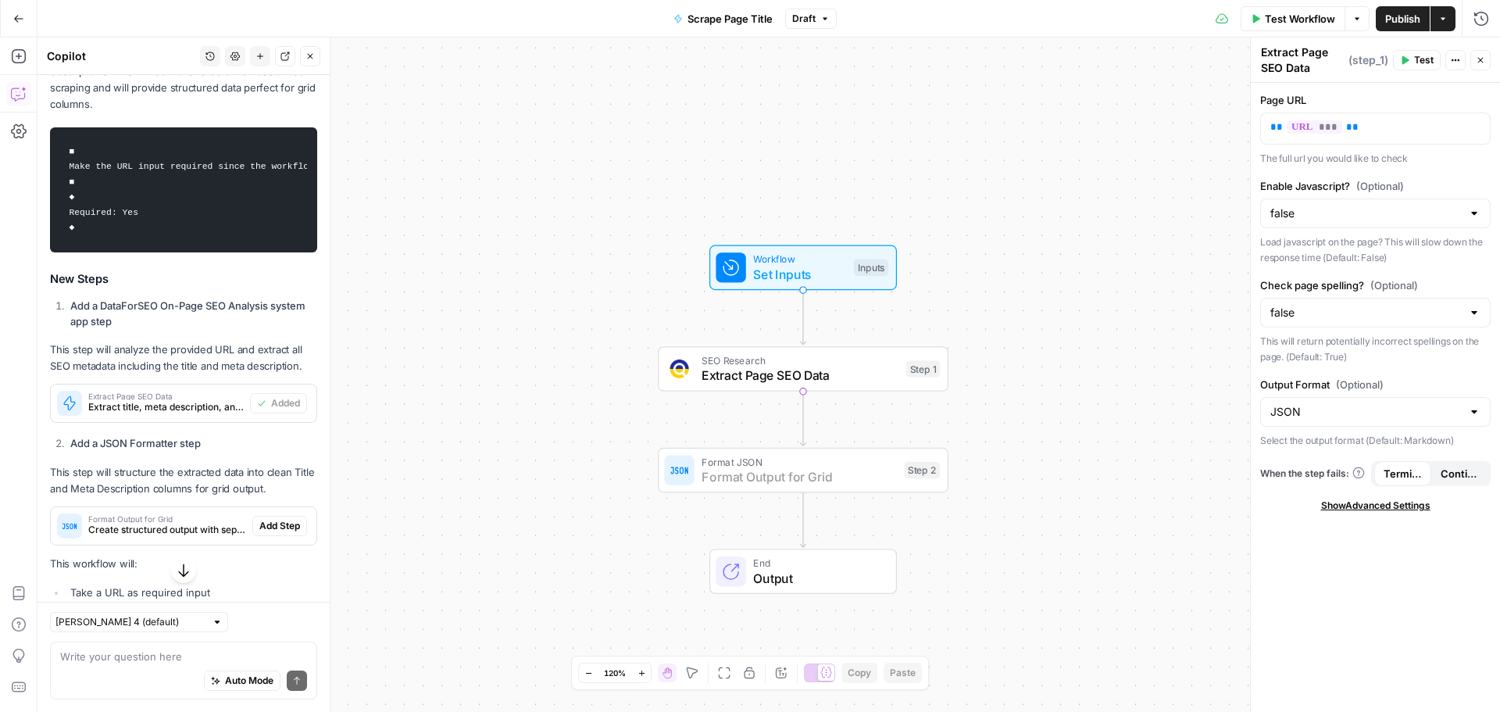
click at [279, 430] on span "Add Step" at bounding box center [279, 526] width 41 height 14
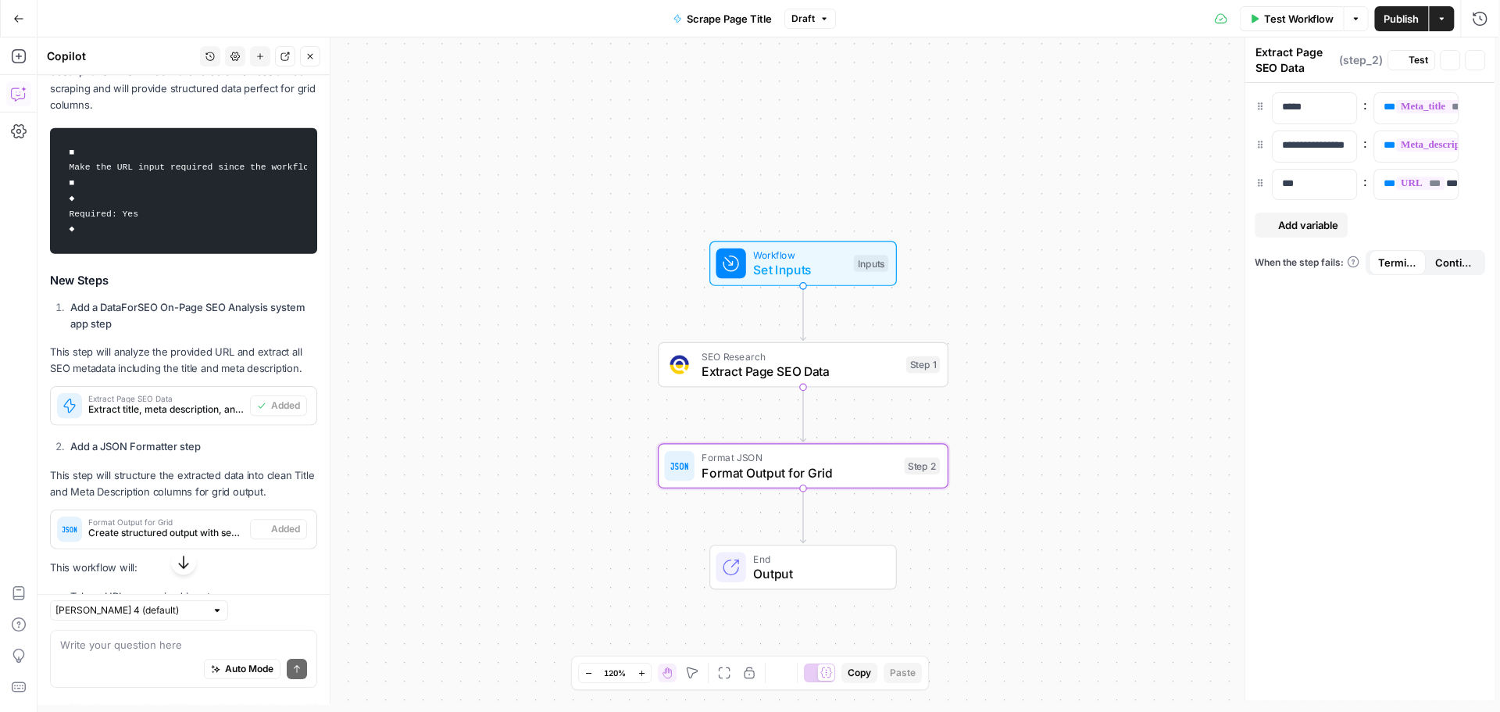
type textarea "Format Output for Grid"
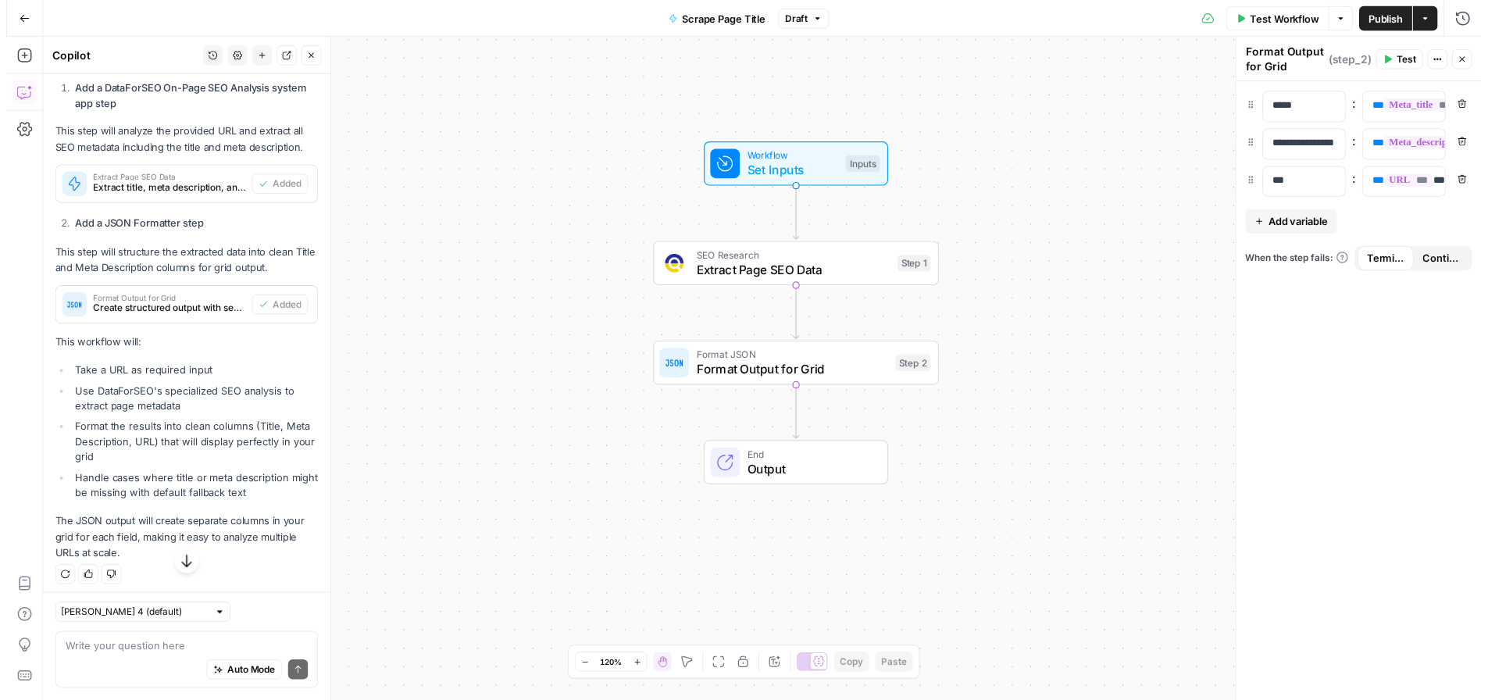
scroll to position [751, 0]
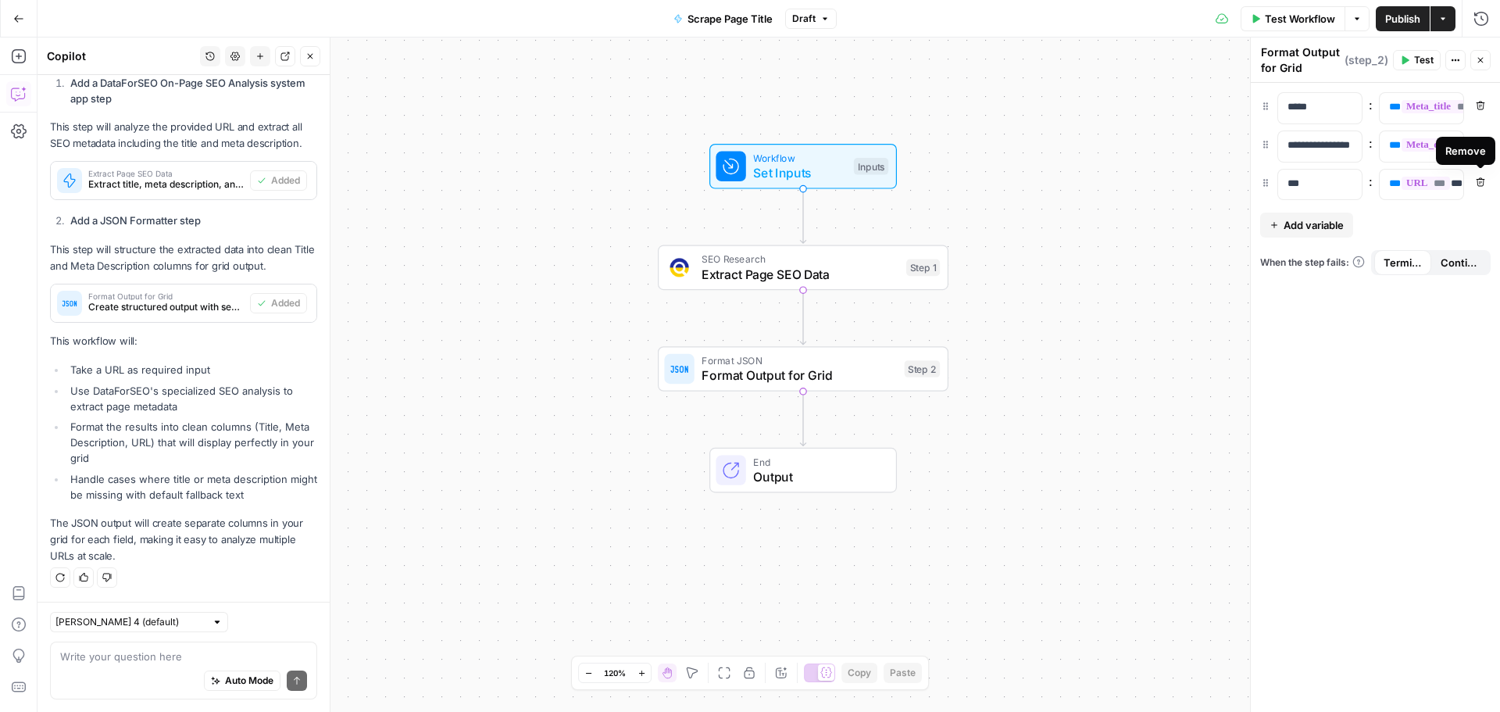
click at [999, 185] on icon "button" at bounding box center [1480, 181] width 9 height 9
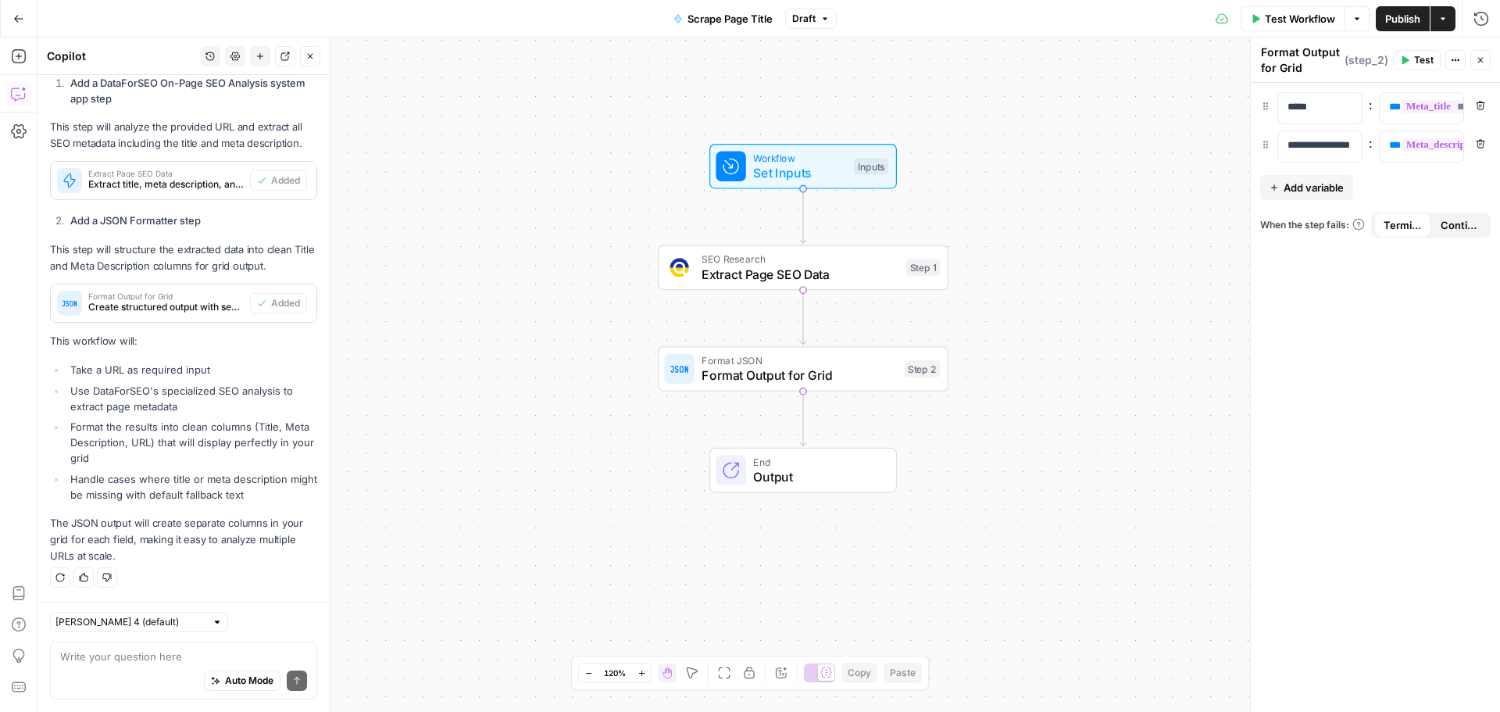
click at [999, 25] on span "Test Workflow" at bounding box center [1300, 19] width 70 height 16
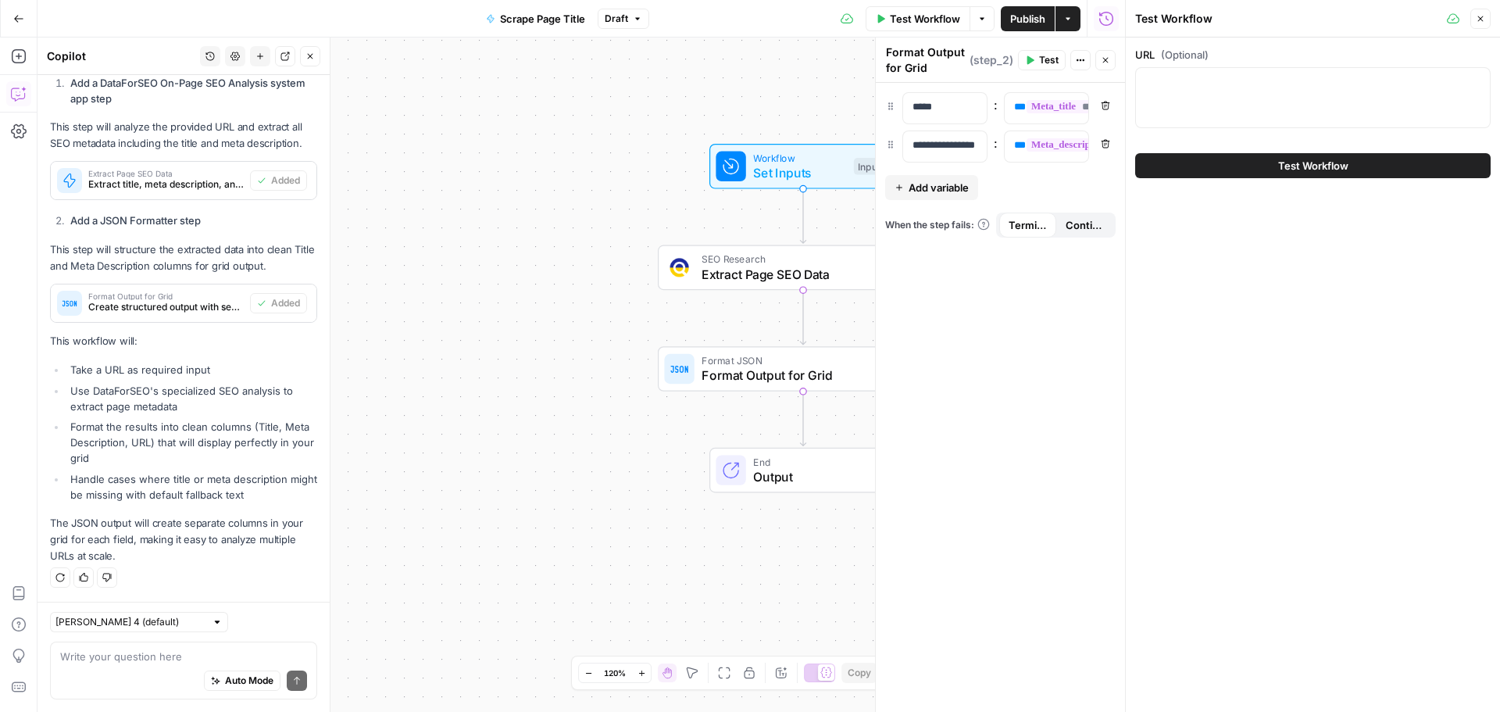
click at [999, 112] on div at bounding box center [1312, 97] width 355 height 61
click at [999, 79] on textarea "URL (Optional)" at bounding box center [1312, 82] width 335 height 16
paste textarea "https://www.l2l.com/solutions/empower-workforce"
type textarea "https://www.l2l.com/solutions/empower-workforce"
click at [999, 162] on span "Test Workflow" at bounding box center [1313, 166] width 70 height 16
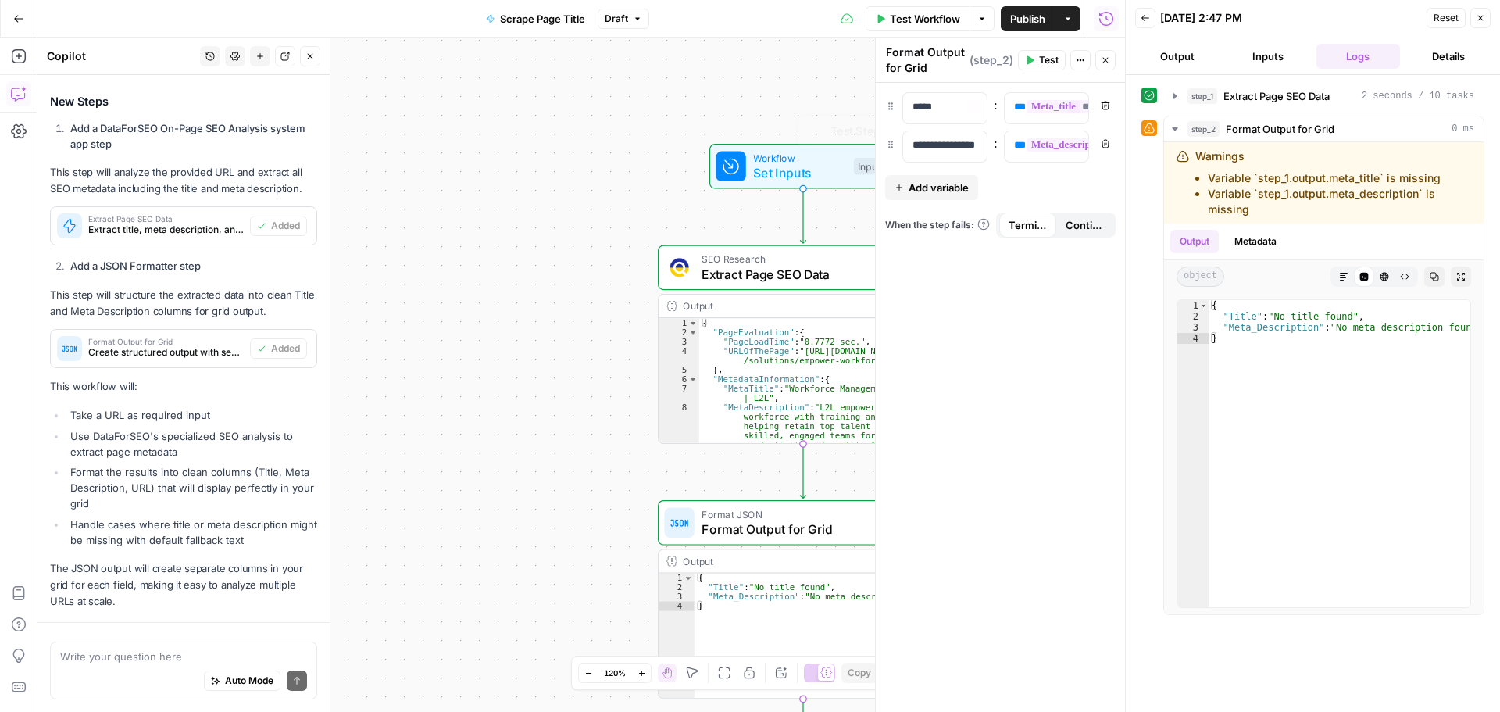
scroll to position [751, 0]
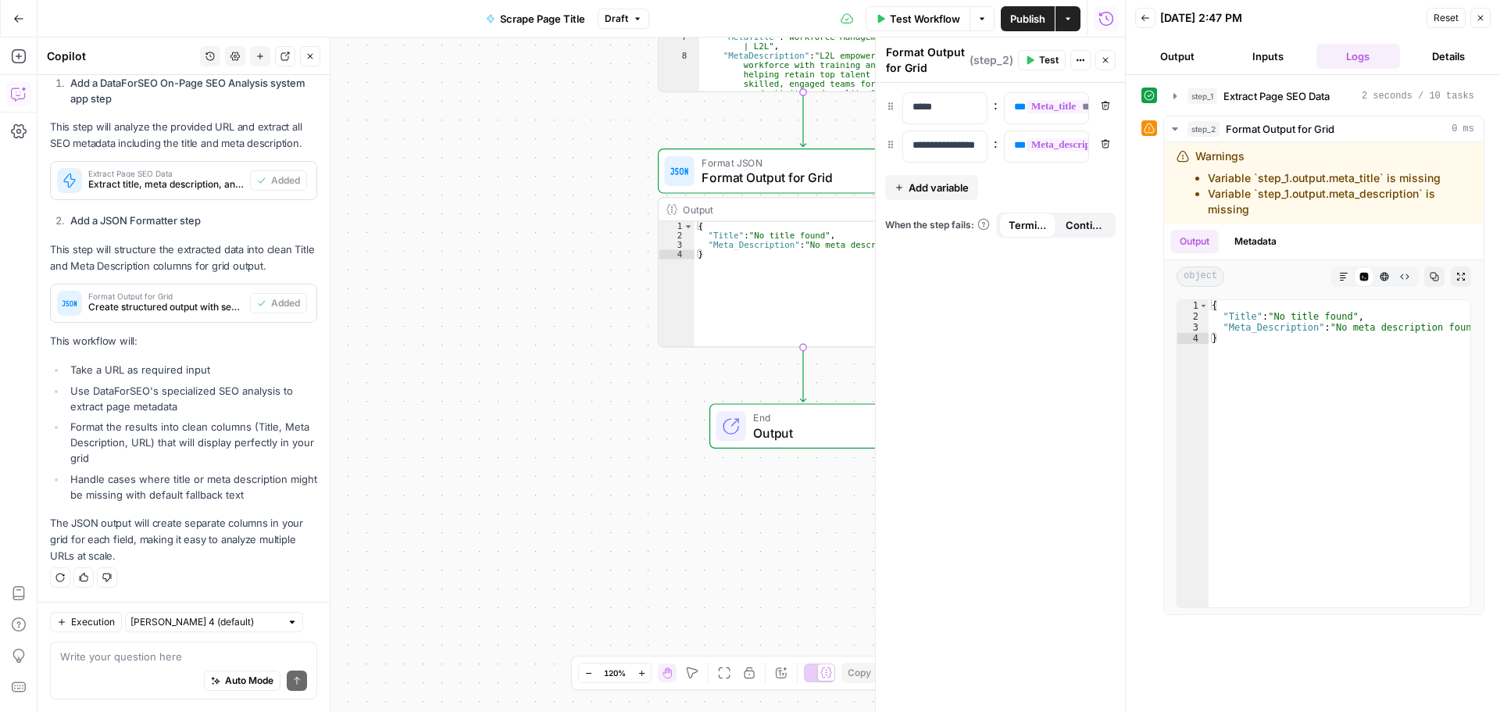
click at [823, 430] on span "Output" at bounding box center [816, 432] width 127 height 19
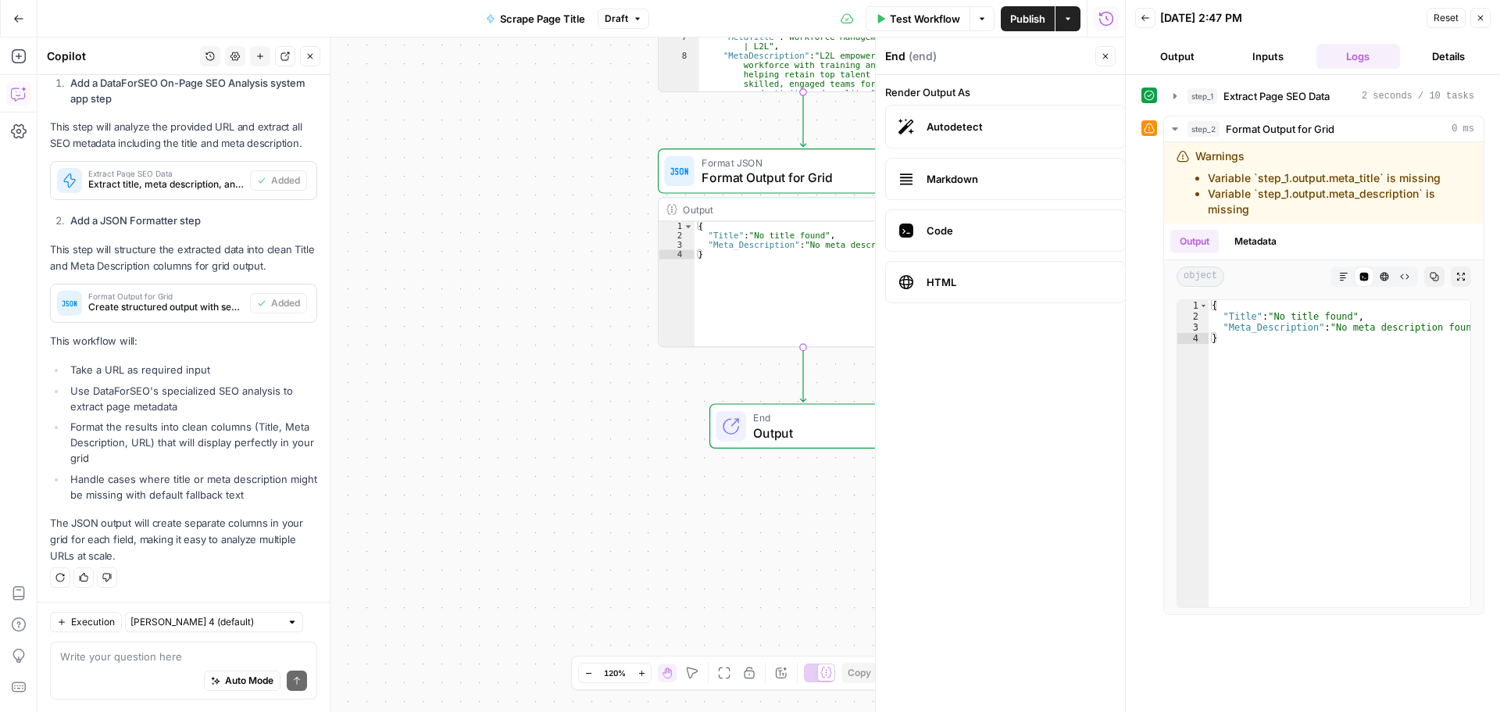
drag, startPoint x: 1469, startPoint y: 20, endPoint x: 1326, endPoint y: 52, distance: 147.1
click at [999, 52] on header "Back 09/19/25 at 2:47 PM Reset Close Output Inputs Logs Details" at bounding box center [1313, 37] width 374 height 75
click at [999, 24] on button "Close" at bounding box center [1480, 18] width 20 height 20
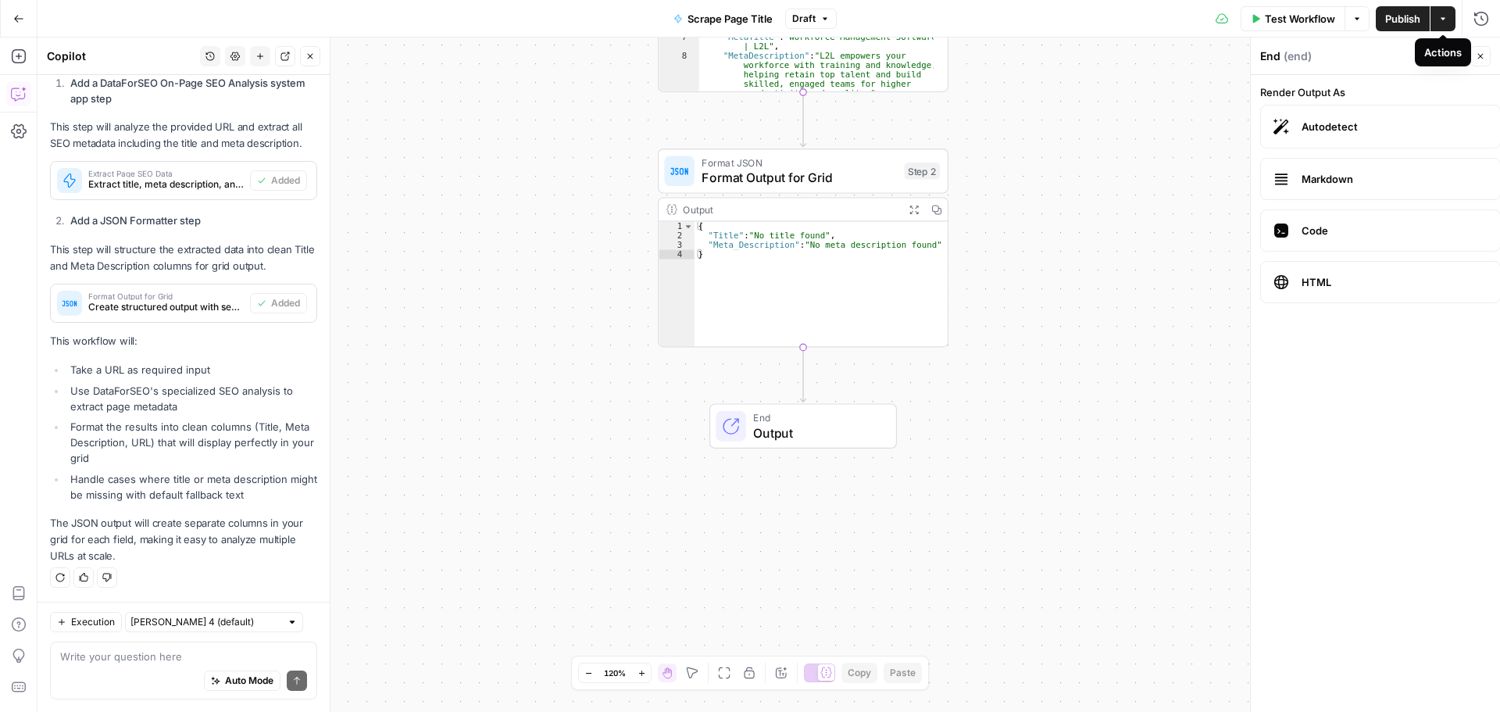
click at [999, 21] on button "Actions" at bounding box center [1442, 18] width 25 height 25
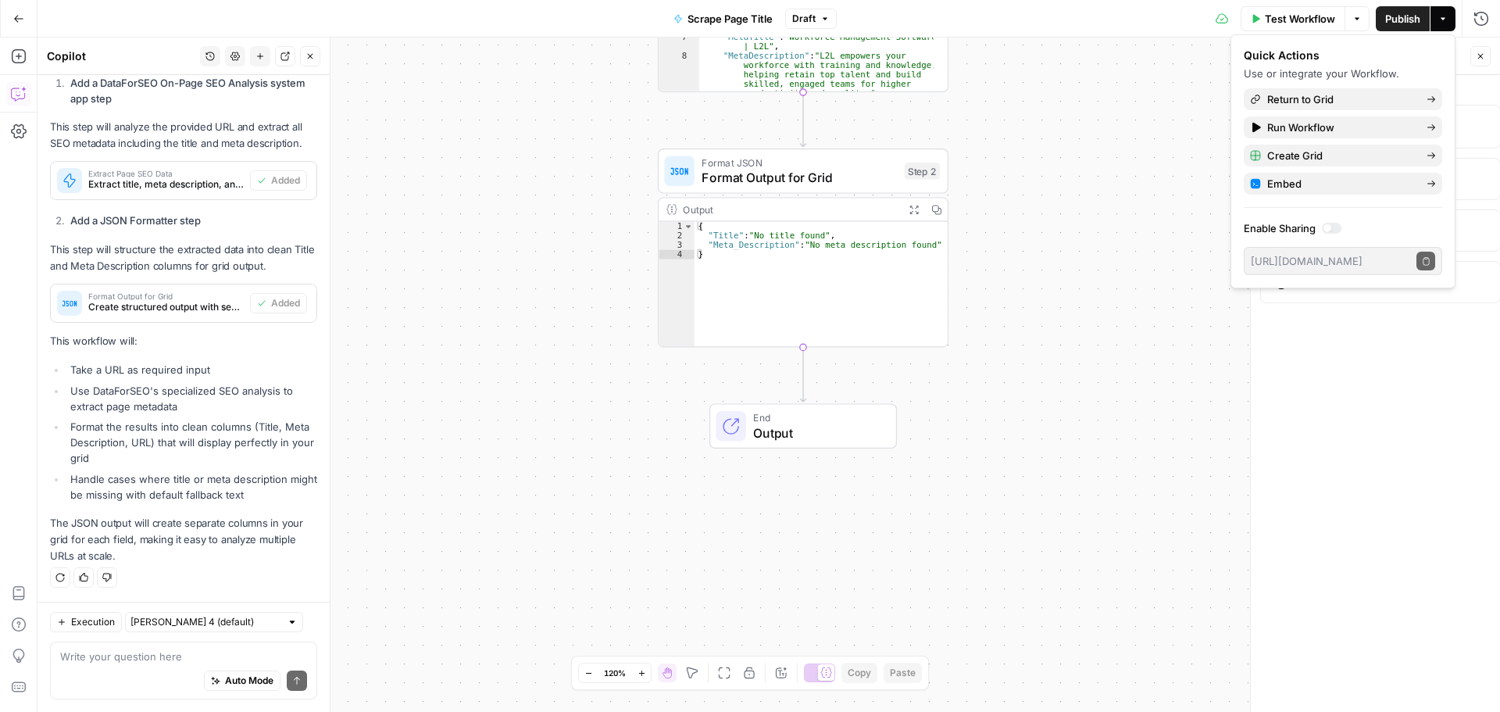
click at [999, 15] on span "Publish" at bounding box center [1402, 19] width 35 height 16
click at [999, 96] on span "Return to Grid" at bounding box center [1340, 99] width 147 height 16
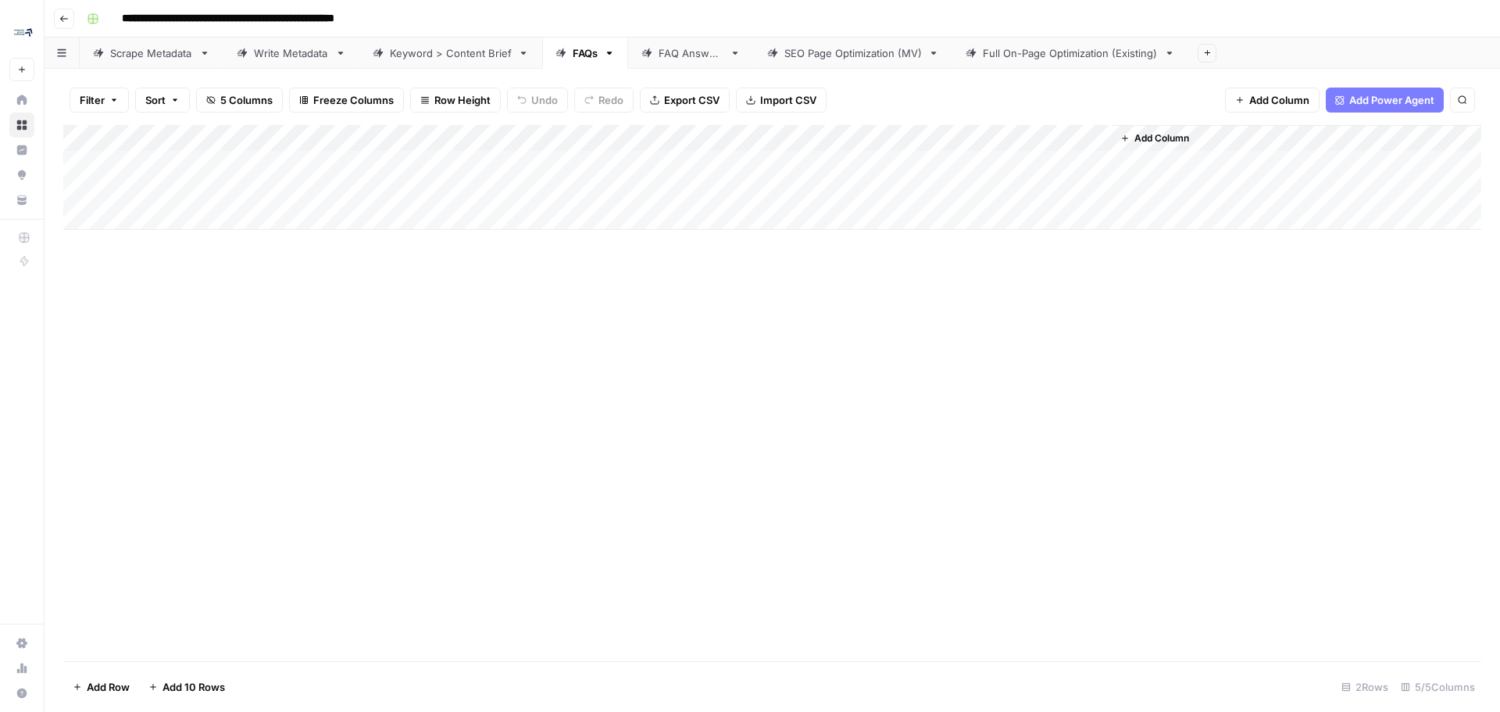
drag, startPoint x: 1035, startPoint y: 141, endPoint x: 380, endPoint y: 146, distance: 654.6
click at [380, 146] on div "Add Column" at bounding box center [772, 177] width 1418 height 105
click at [491, 138] on div "Add Column" at bounding box center [772, 177] width 1418 height 105
drag, startPoint x: 394, startPoint y: 460, endPoint x: 395, endPoint y: 418, distance: 42.2
click at [394, 430] on div "Add Column" at bounding box center [772, 393] width 1418 height 536
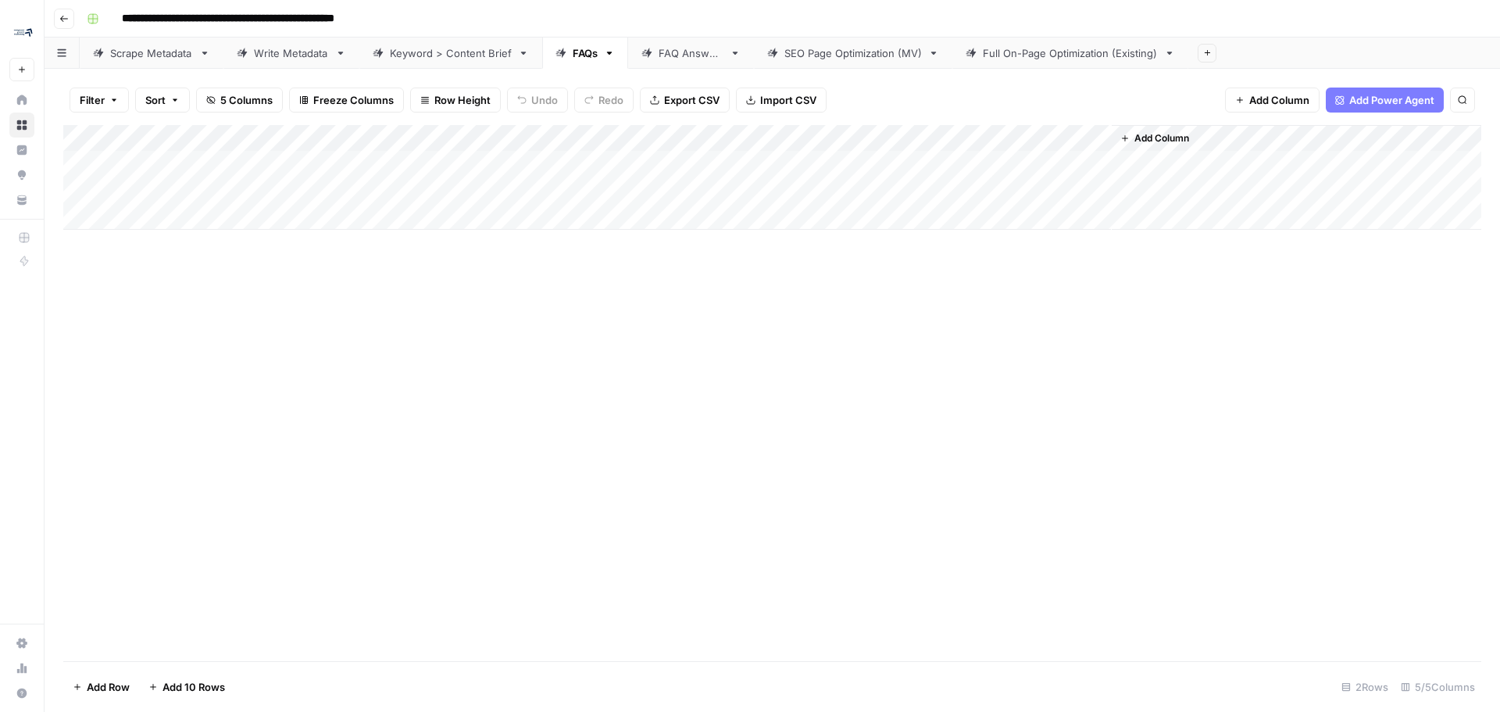
click at [423, 157] on div "Add Column" at bounding box center [772, 177] width 1418 height 105
click at [189, 217] on div "Add Column" at bounding box center [772, 177] width 1418 height 105
type textarea "**********"
click at [467, 160] on div "Add Column" at bounding box center [772, 190] width 1418 height 131
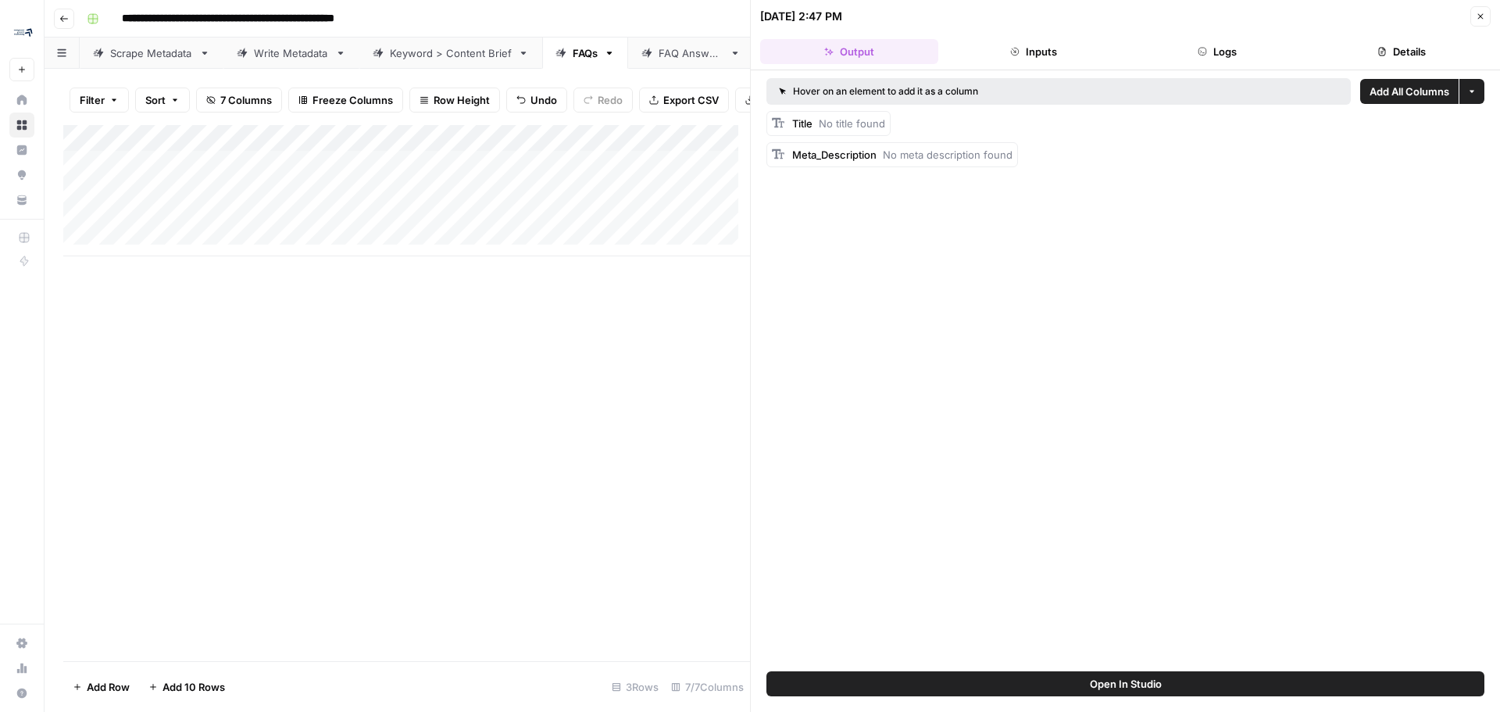
click at [414, 148] on div "Add Column" at bounding box center [406, 190] width 687 height 131
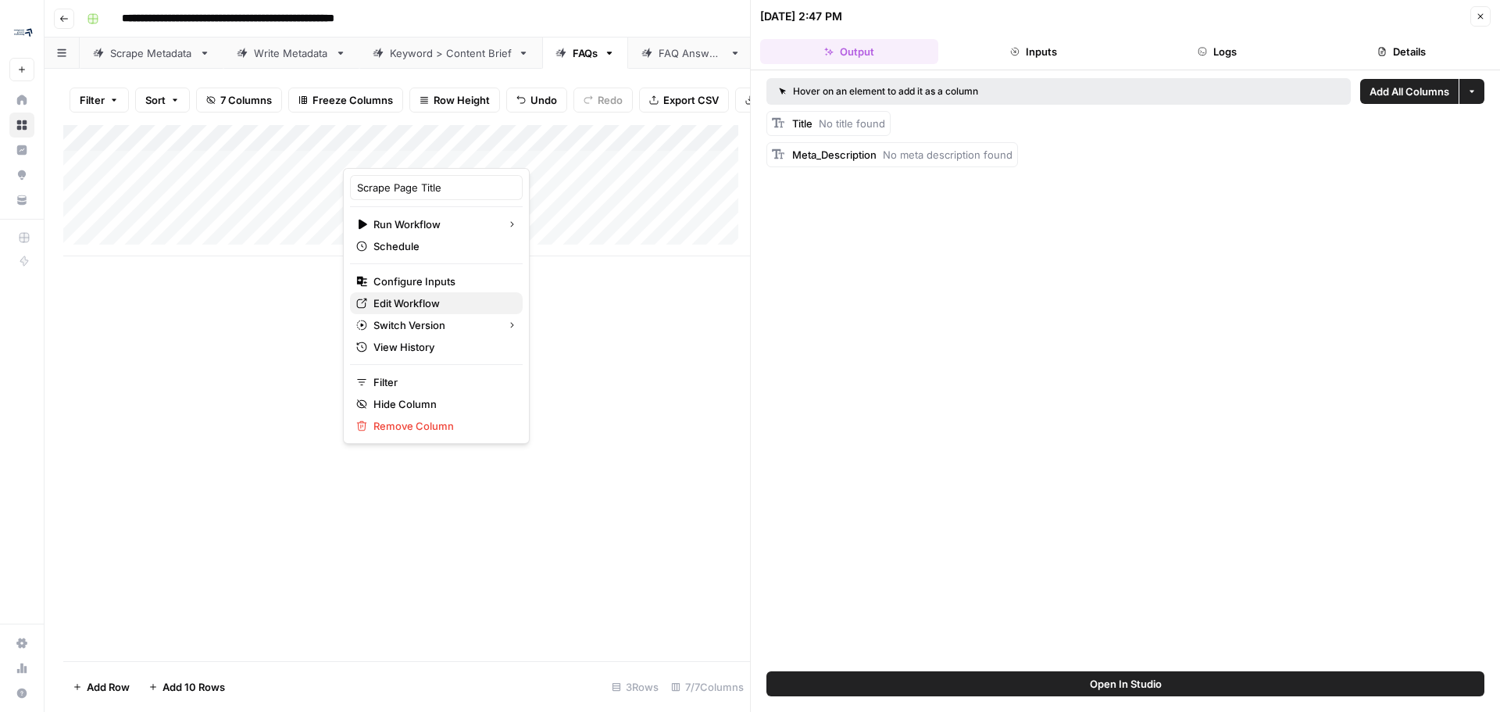
click at [416, 309] on span "Edit Workflow" at bounding box center [441, 303] width 137 height 16
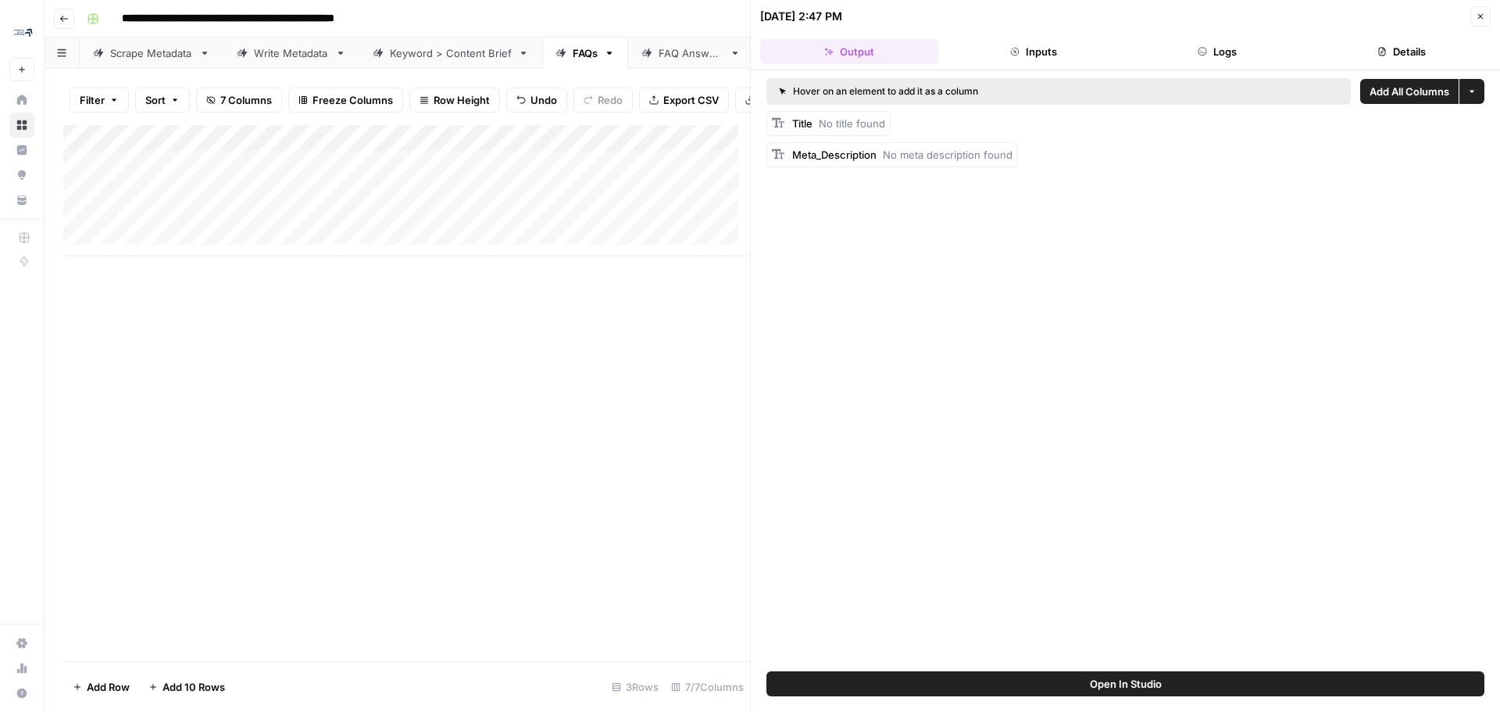
click at [999, 14] on button "Close" at bounding box center [1480, 16] width 20 height 20
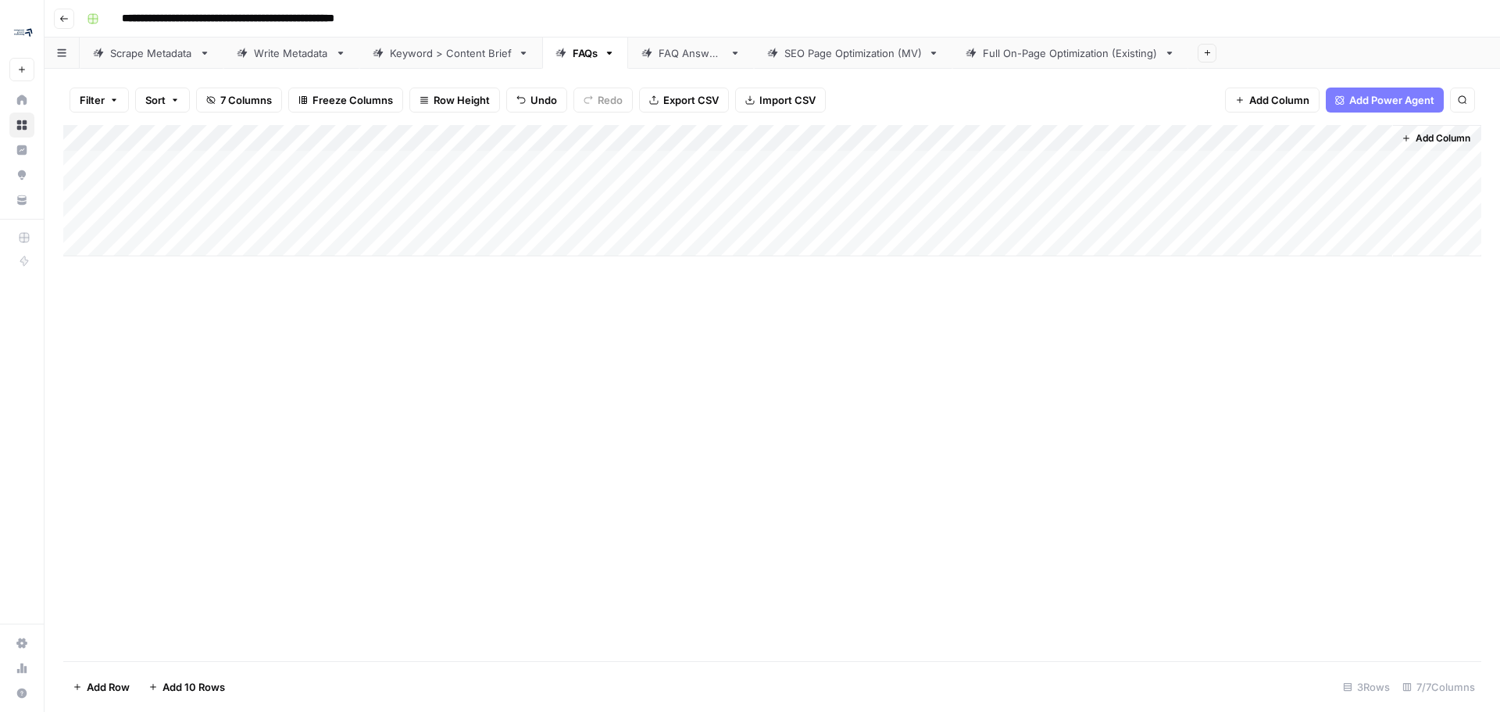
click at [166, 241] on div "Add Column" at bounding box center [772, 190] width 1418 height 131
click at [233, 237] on textarea at bounding box center [242, 245] width 250 height 22
paste textarea "**********"
type textarea "**********"
click at [234, 266] on div "Add Column" at bounding box center [772, 204] width 1418 height 158
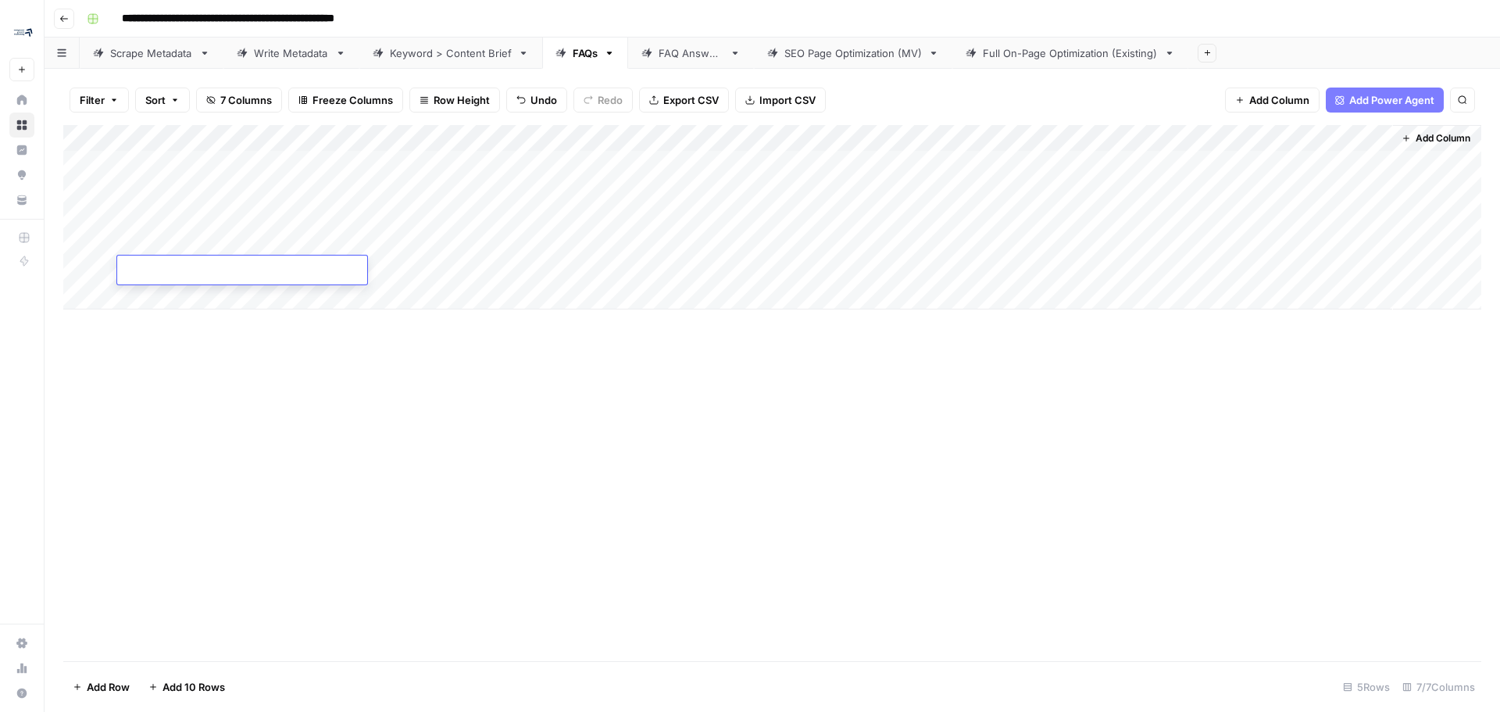
click at [184, 269] on textarea at bounding box center [242, 271] width 250 height 22
paste textarea "**********"
type textarea "**********"
click at [170, 359] on div "Add Column" at bounding box center [772, 393] width 1418 height 536
click at [168, 305] on div "Add Column" at bounding box center [772, 217] width 1418 height 184
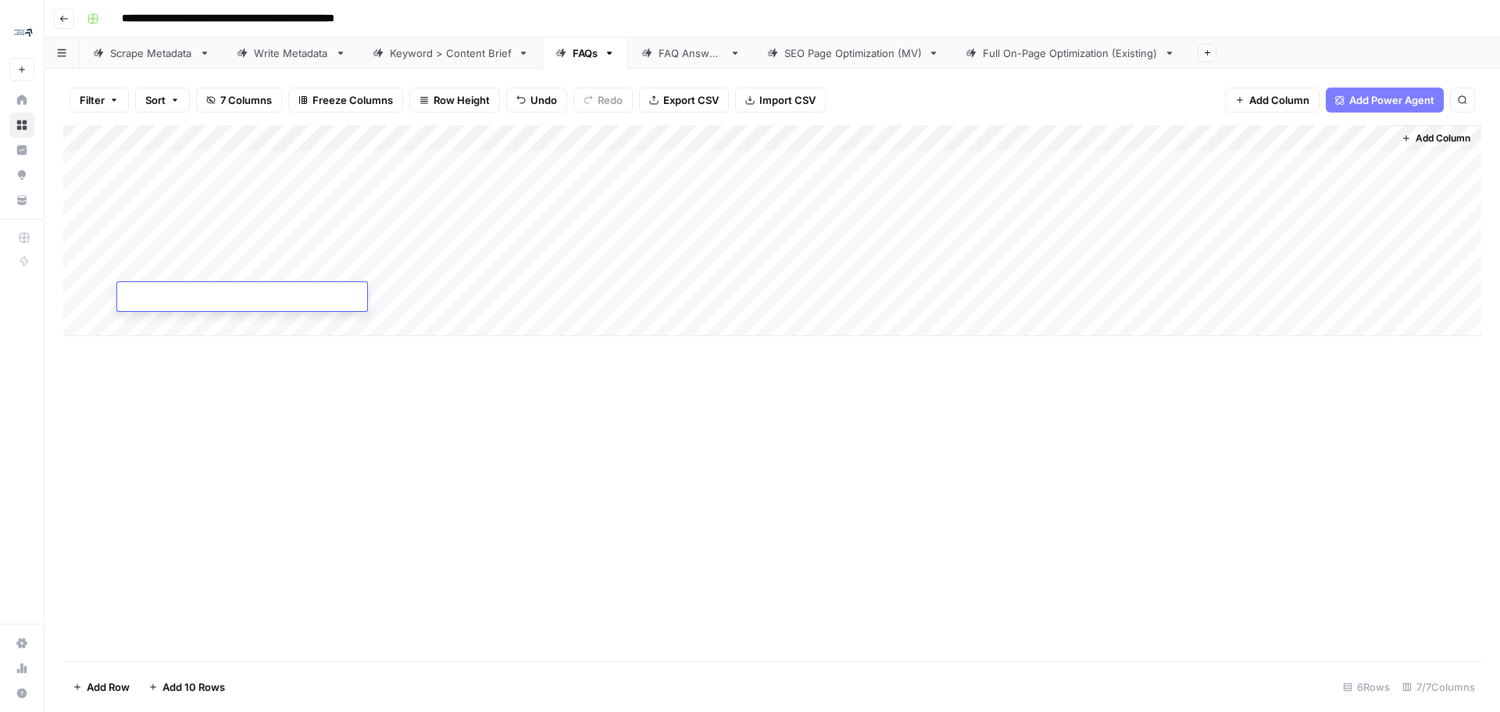
type textarea "**********"
click at [200, 325] on div "Add Column" at bounding box center [772, 230] width 1418 height 211
click at [220, 332] on div "Add Column" at bounding box center [772, 243] width 1418 height 237
click at [228, 317] on div "Add Column" at bounding box center [772, 243] width 1418 height 237
type textarea "**********"
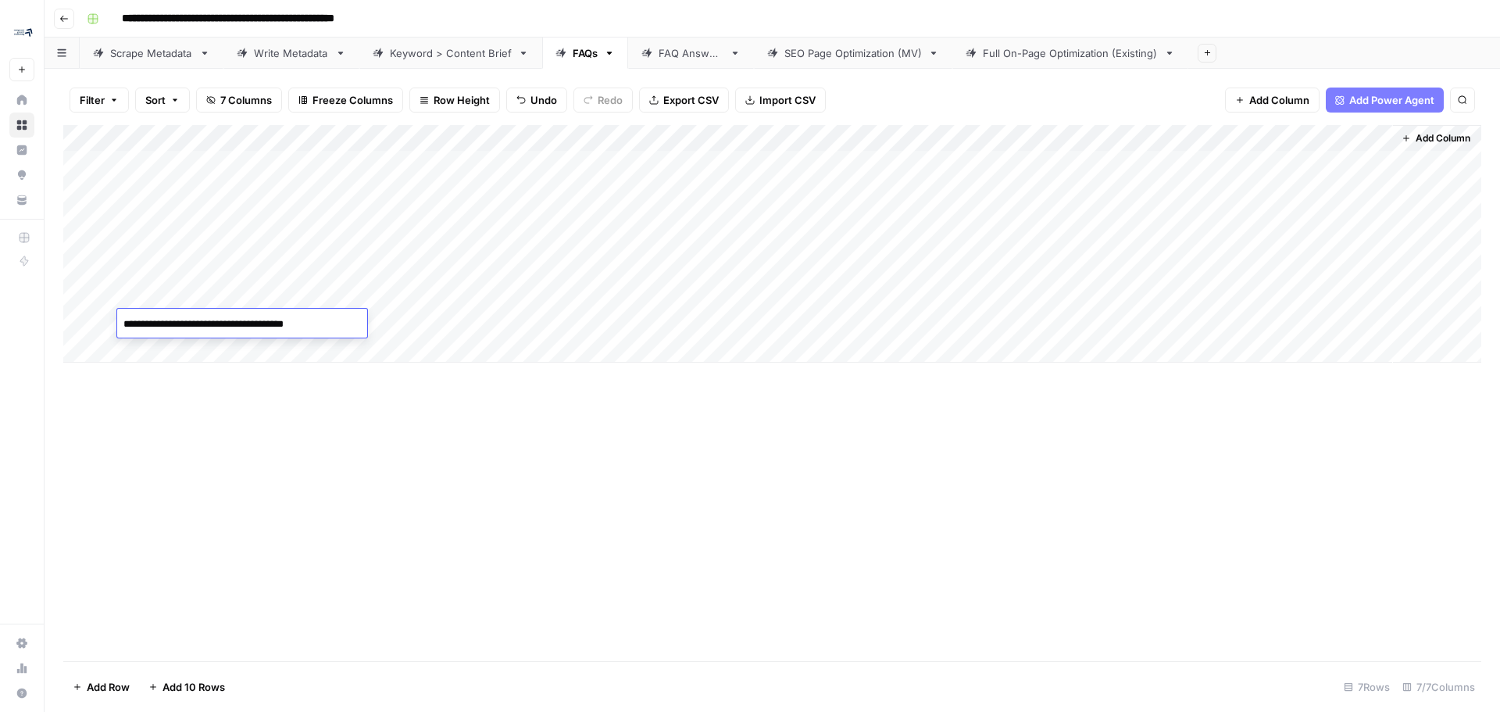
click at [216, 342] on div "Add Column" at bounding box center [772, 243] width 1418 height 237
click at [245, 349] on textarea at bounding box center [242, 351] width 250 height 22
paste textarea "**********"
type textarea "**********"
click at [235, 381] on div "Add Column" at bounding box center [772, 257] width 1418 height 264
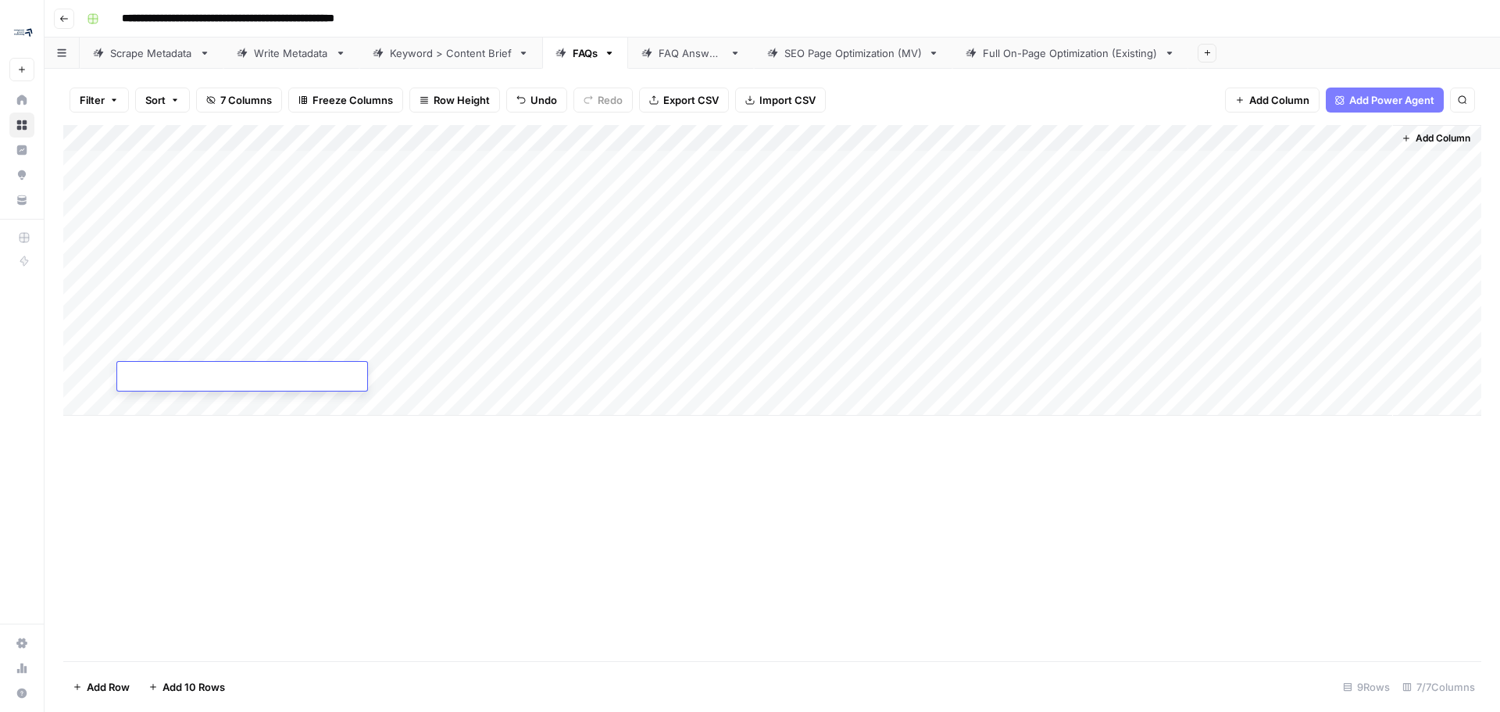
click at [167, 373] on textarea at bounding box center [242, 377] width 250 height 22
paste textarea "**********"
type textarea "**********"
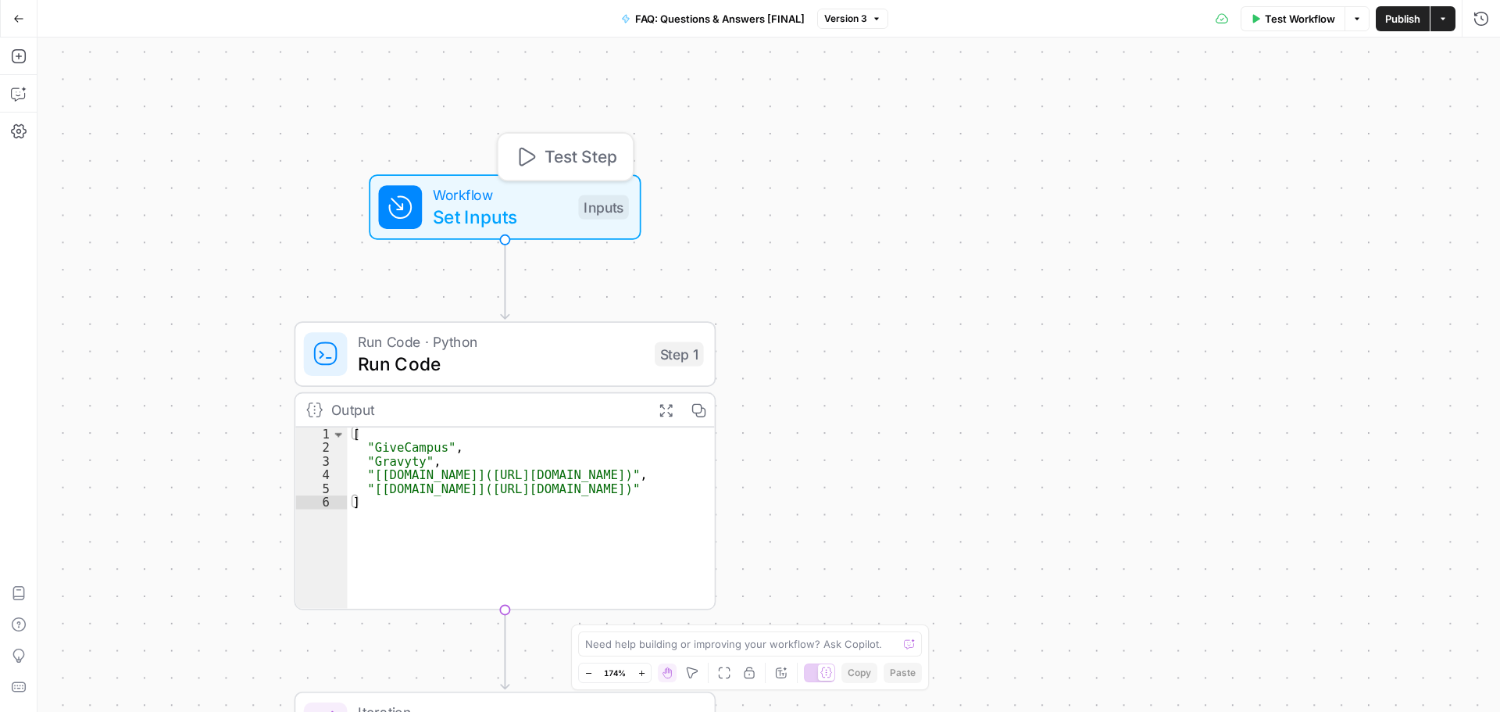
click at [601, 212] on div "Inputs" at bounding box center [603, 207] width 50 height 24
click at [516, 357] on span "Run Code" at bounding box center [501, 363] width 286 height 27
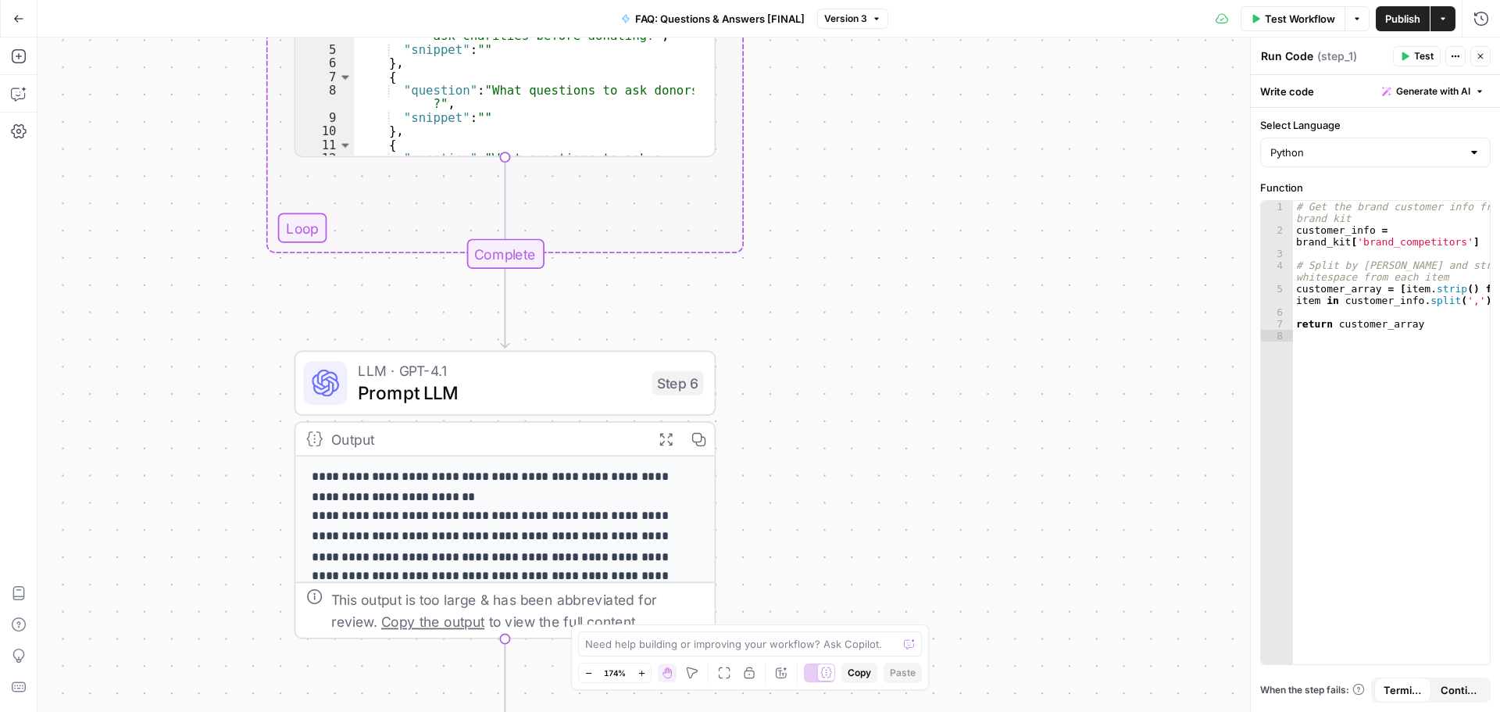
click at [553, 399] on span "Prompt LLM" at bounding box center [499, 392] width 283 height 27
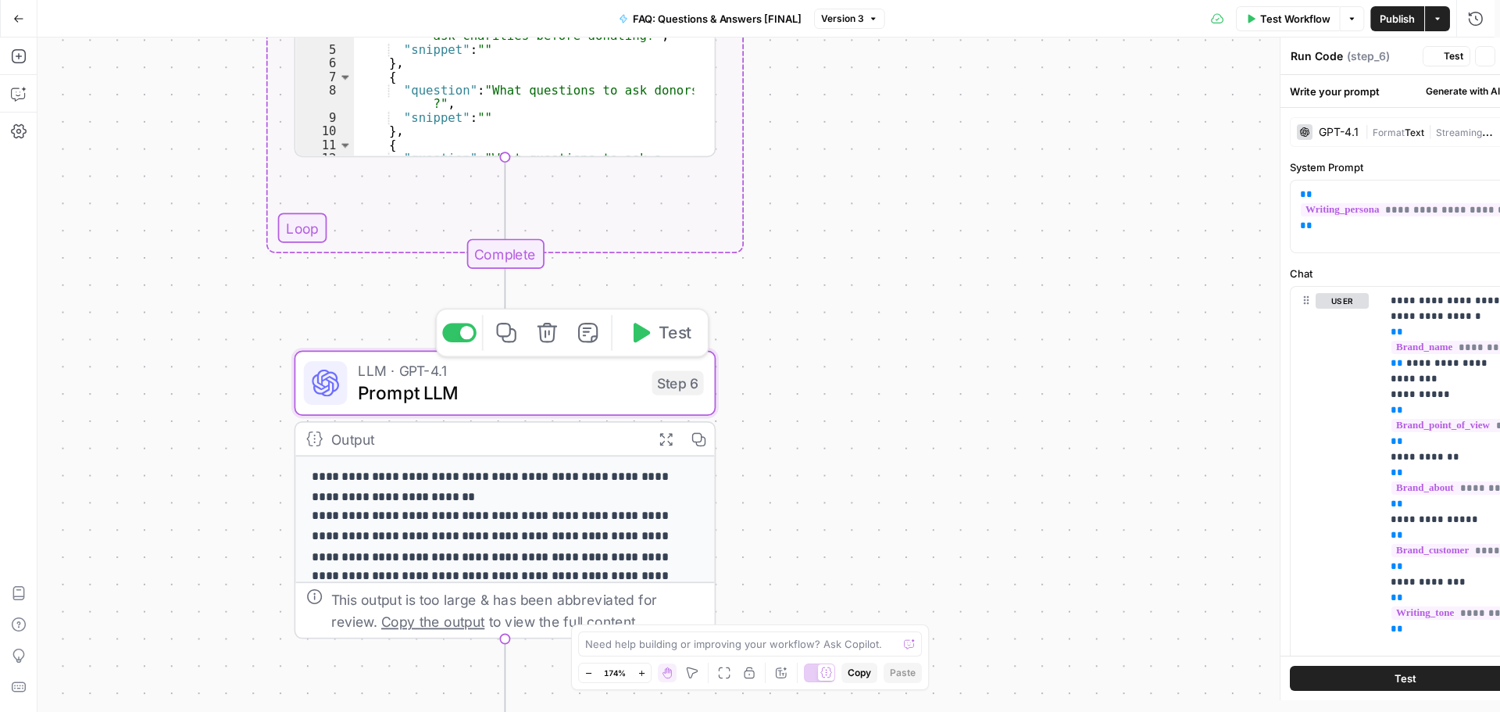
type textarea "Prompt LLM"
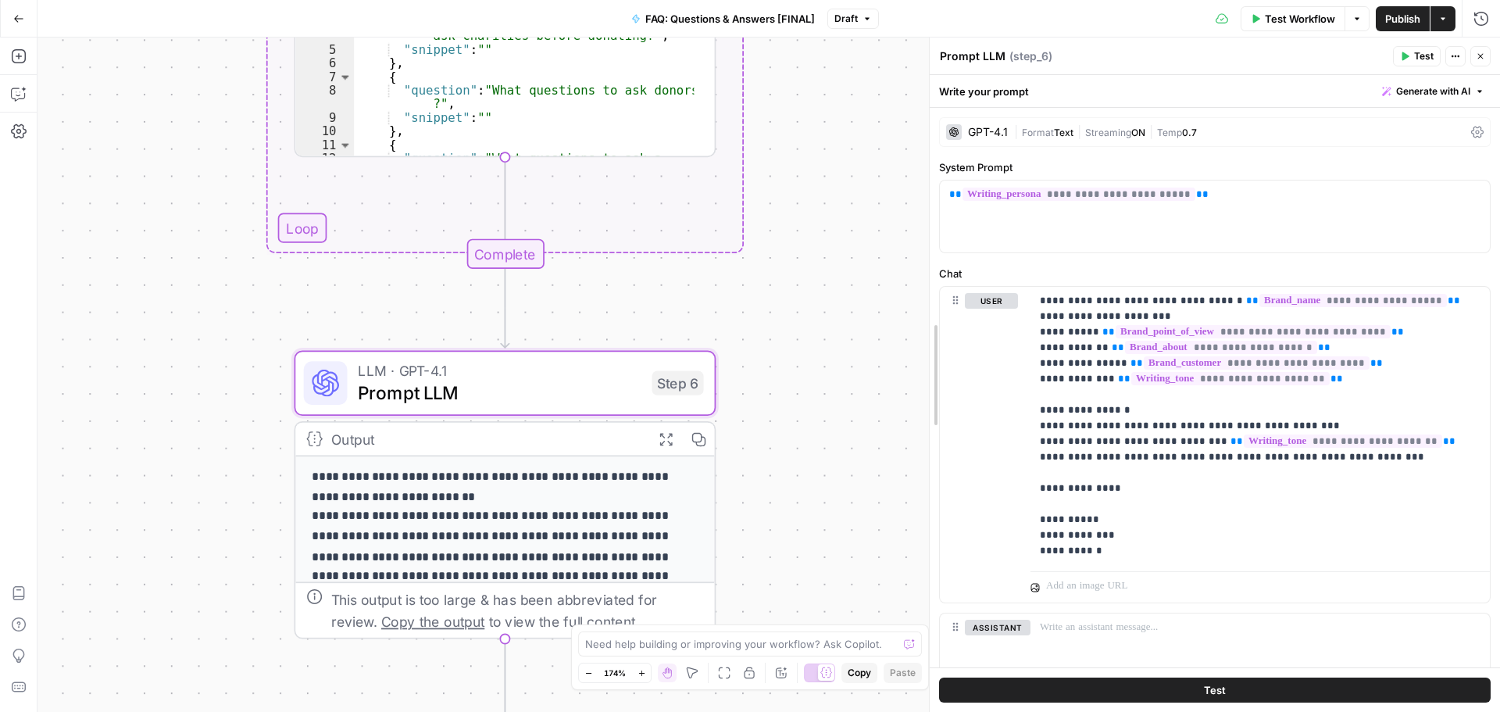
drag, startPoint x: 1248, startPoint y: 364, endPoint x: 927, endPoint y: 419, distance: 325.8
click at [927, 419] on div at bounding box center [930, 374] width 16 height 674
click at [1486, 59] on button "Close" at bounding box center [1480, 56] width 20 height 20
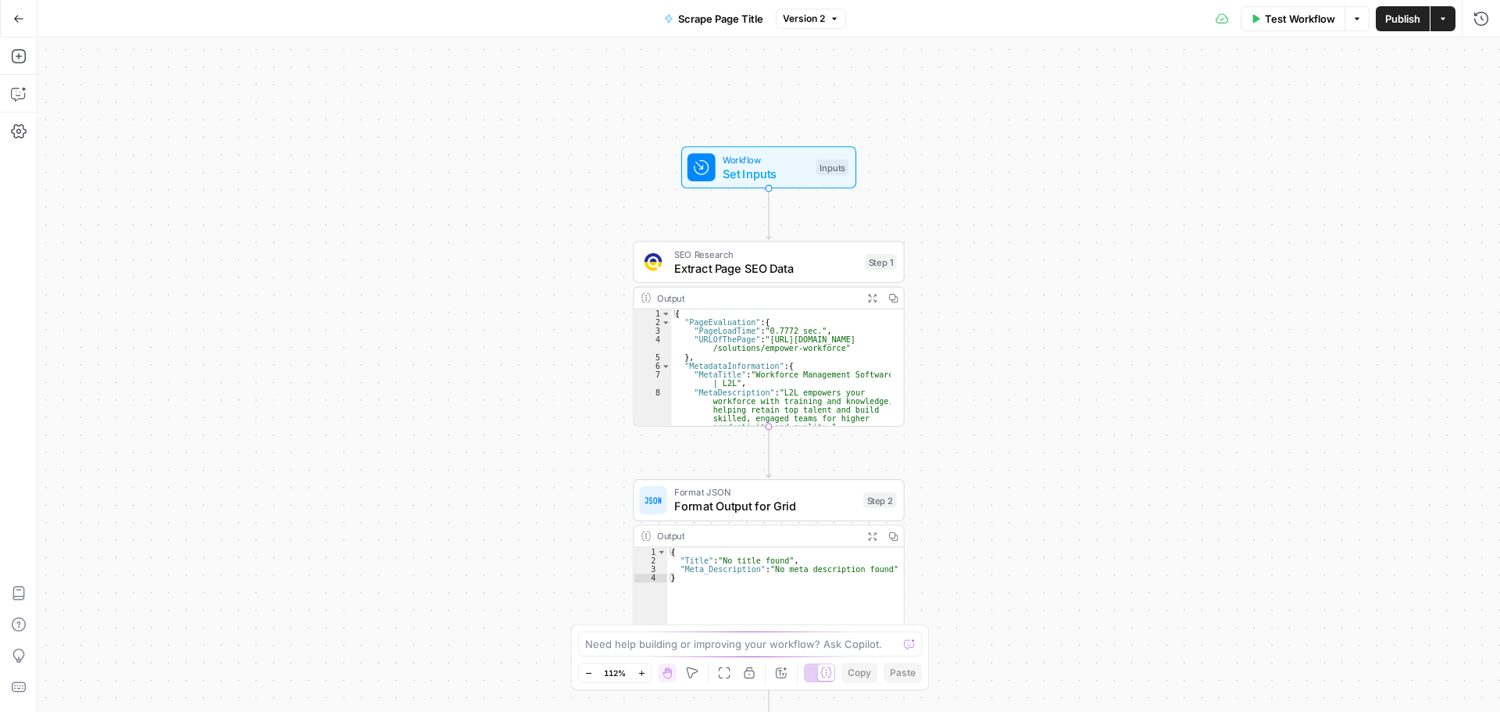
scroll to position [47, 0]
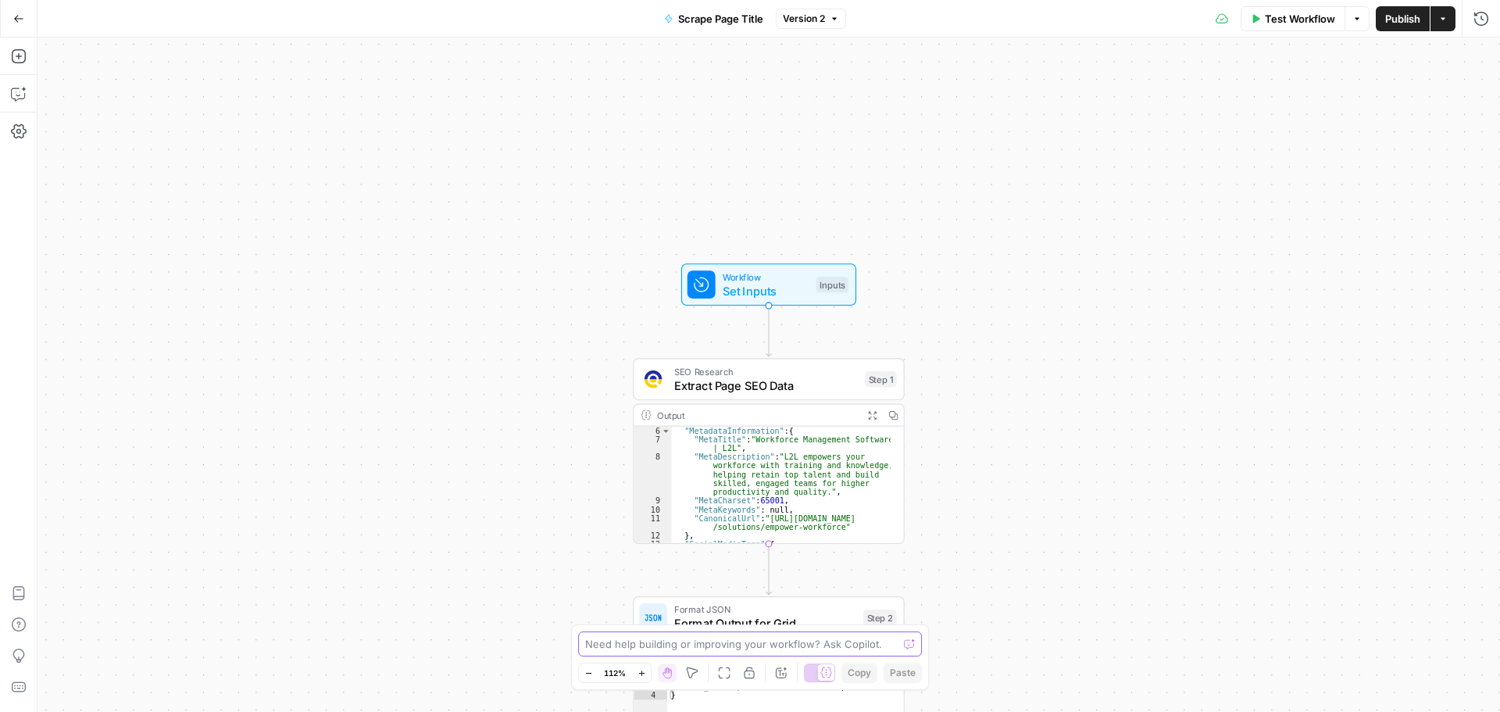
click at [709, 645] on textarea at bounding box center [741, 644] width 312 height 16
type textarea "FIx the Workflow so it scrape the element "MetaTitle" as the Title outout and "…"
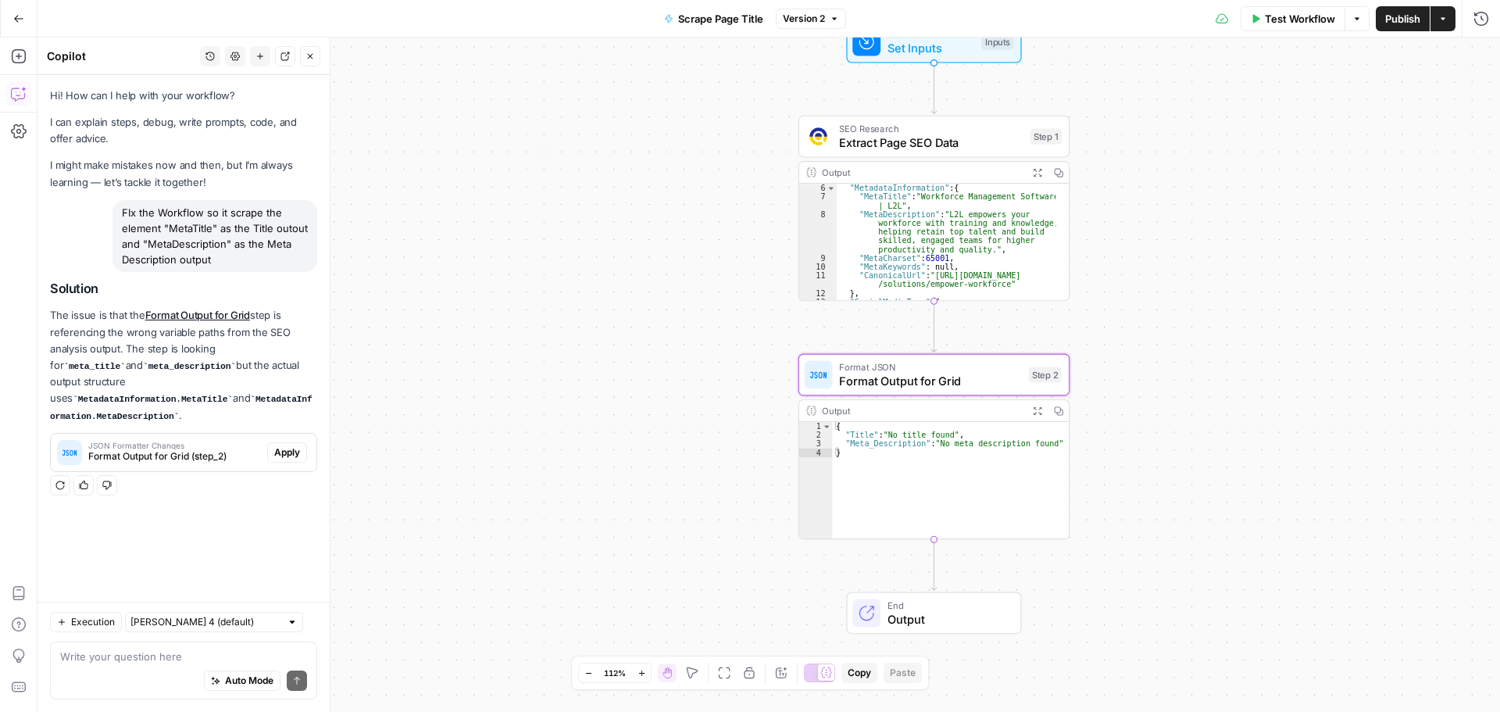
click at [287, 445] on span "Apply" at bounding box center [287, 452] width 26 height 14
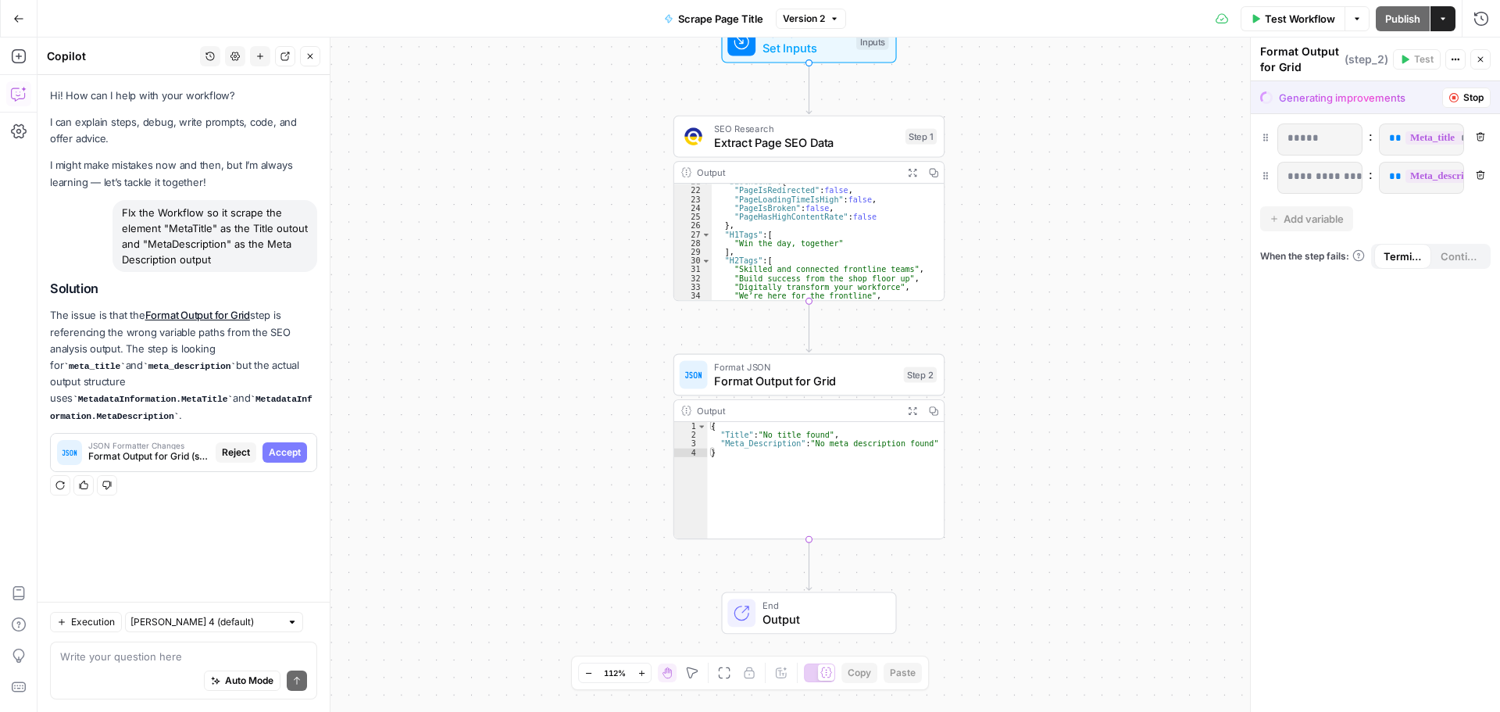
scroll to position [0, 0]
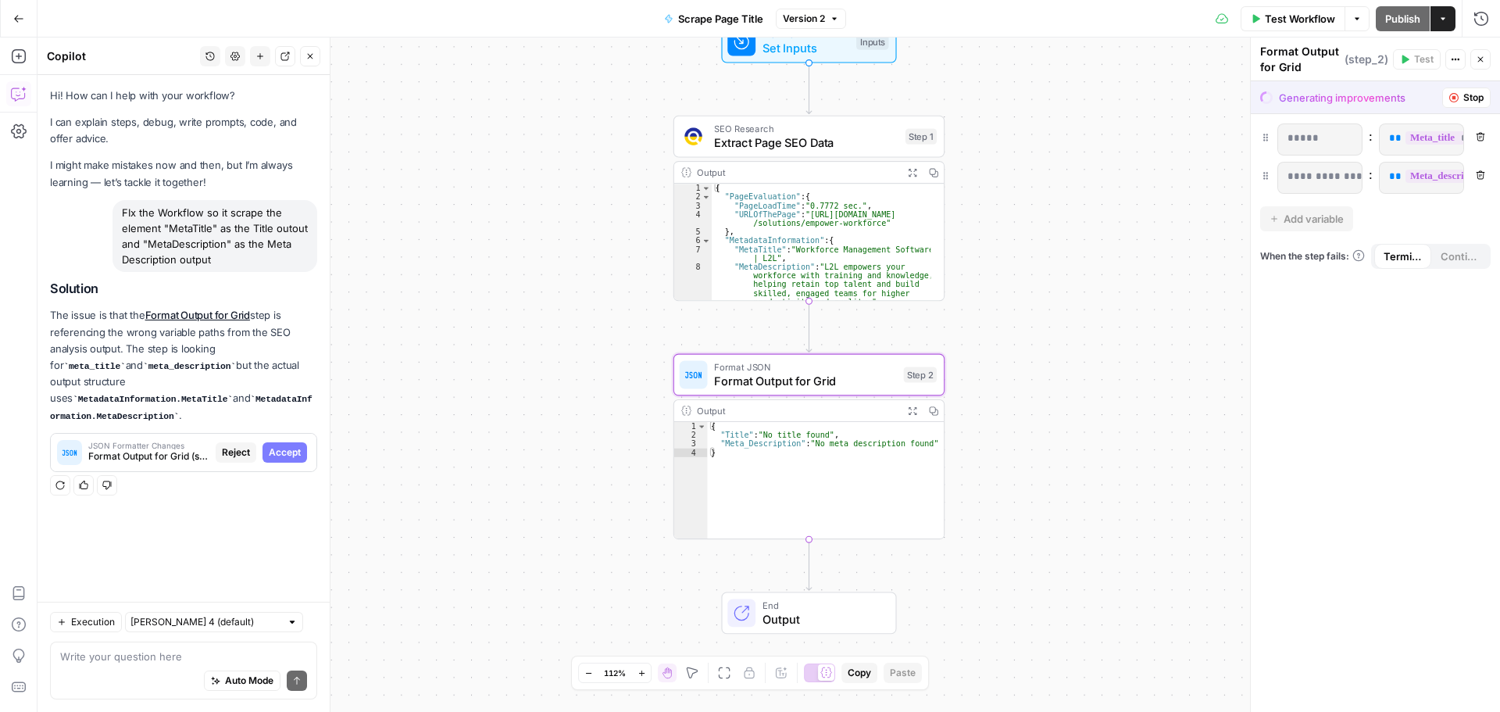
click at [291, 445] on span "Accept" at bounding box center [285, 452] width 32 height 14
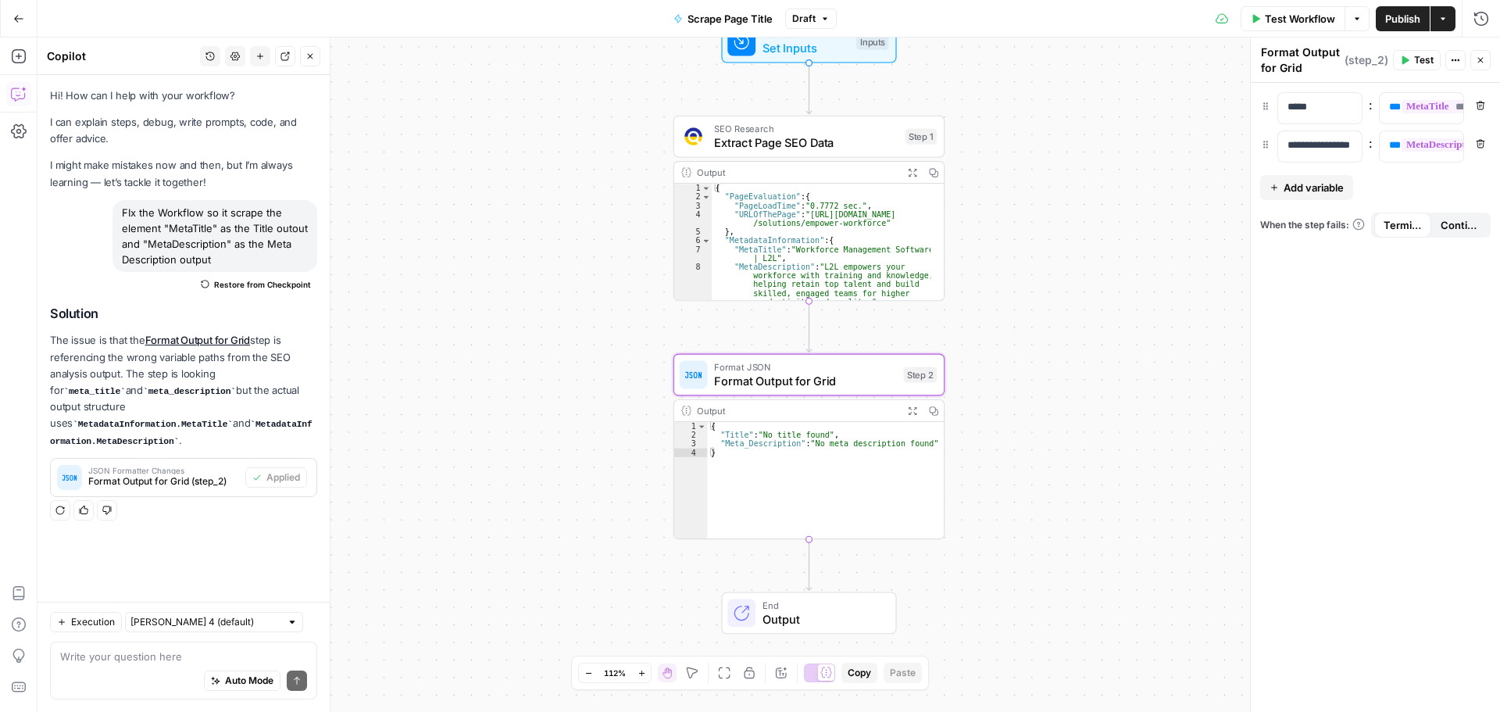
click at [1290, 11] on span "Test Workflow" at bounding box center [1300, 19] width 70 height 16
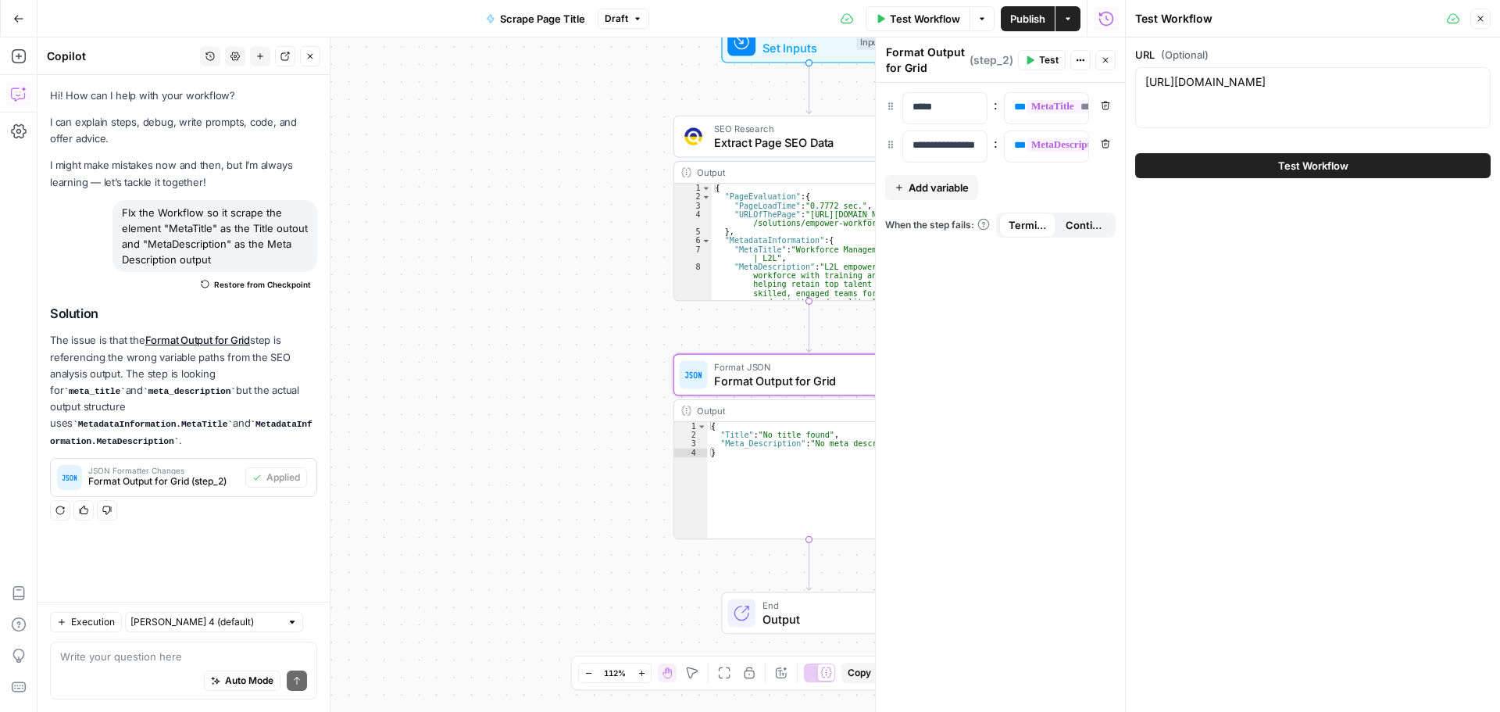
click at [1365, 148] on div "Test Workflow" at bounding box center [1312, 166] width 355 height 44
click at [1372, 163] on button "Test Workflow" at bounding box center [1312, 165] width 355 height 25
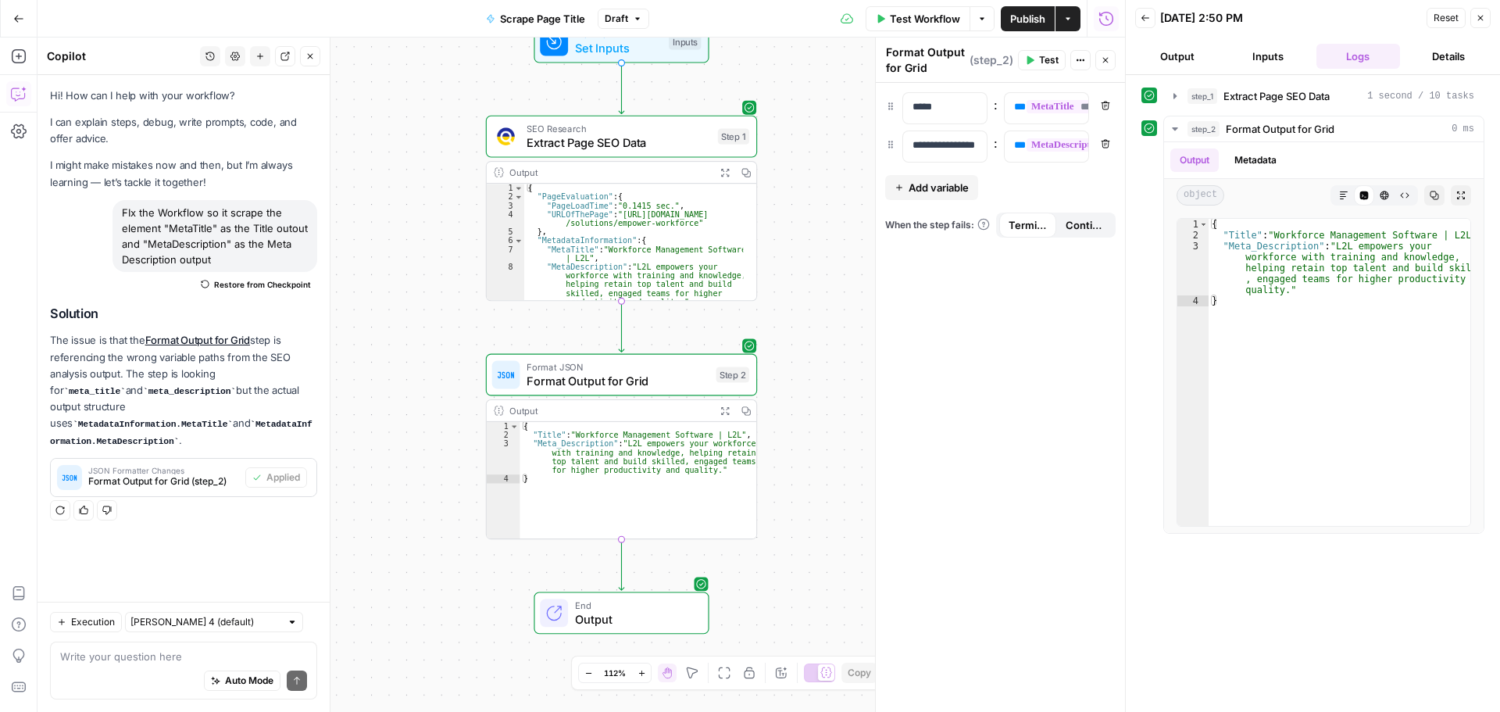
click at [1001, 20] on button "Publish" at bounding box center [1028, 18] width 54 height 25
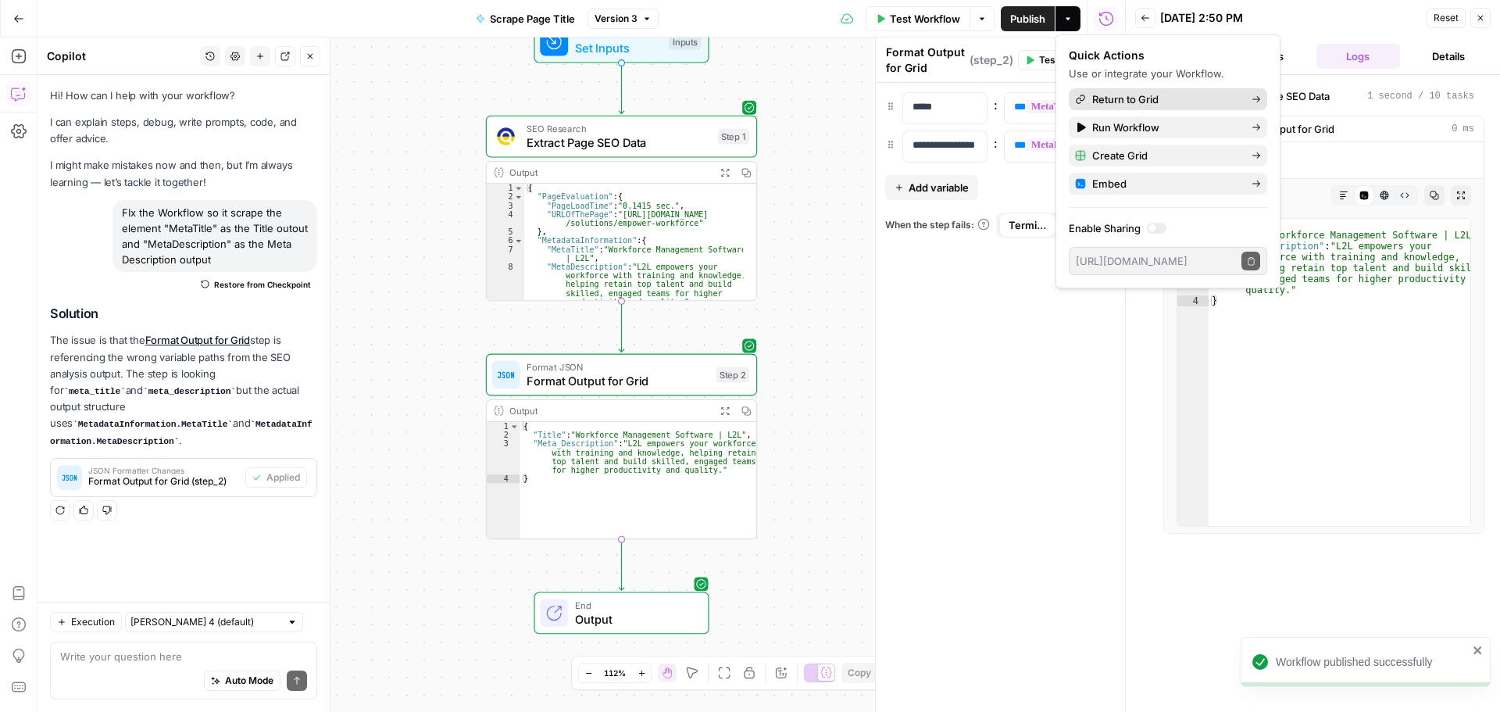
click at [1161, 95] on span "Return to Grid" at bounding box center [1165, 99] width 147 height 16
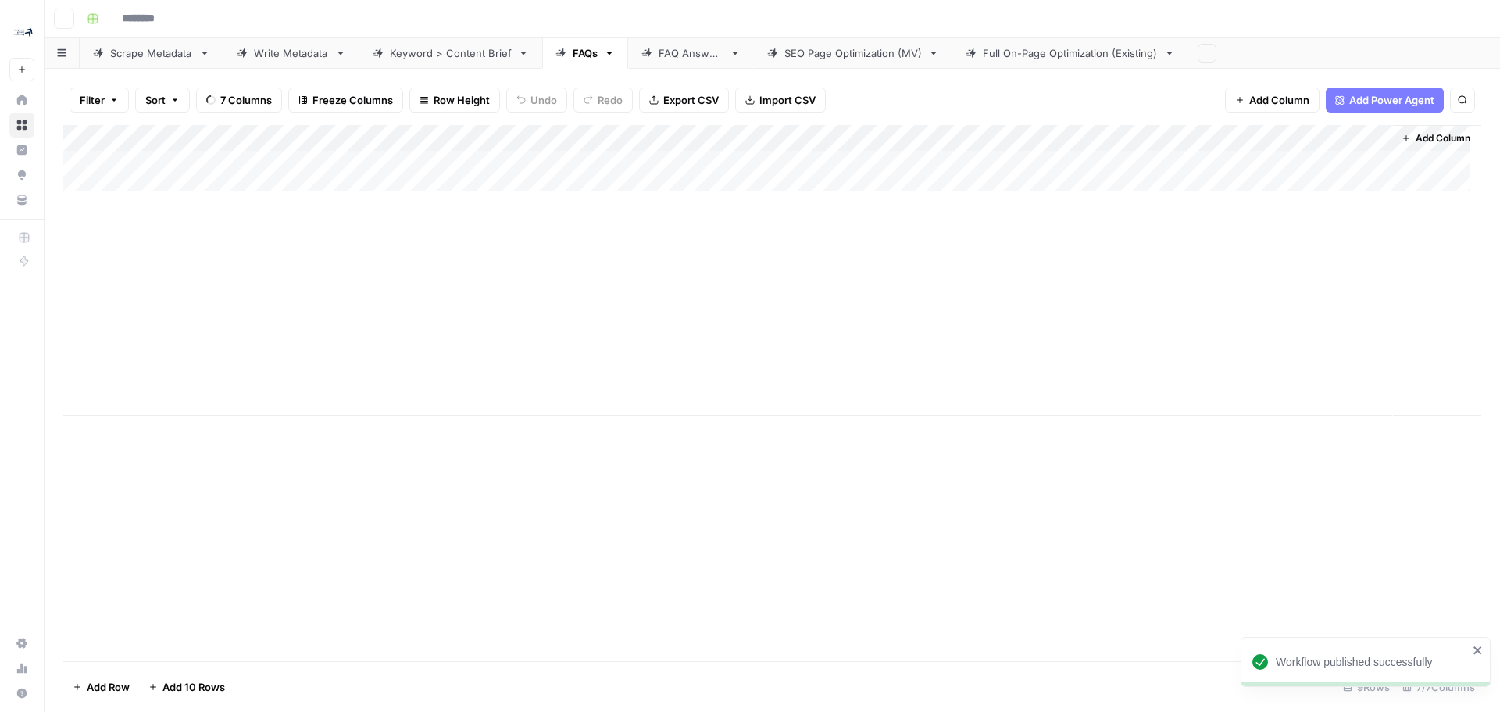
type input "**********"
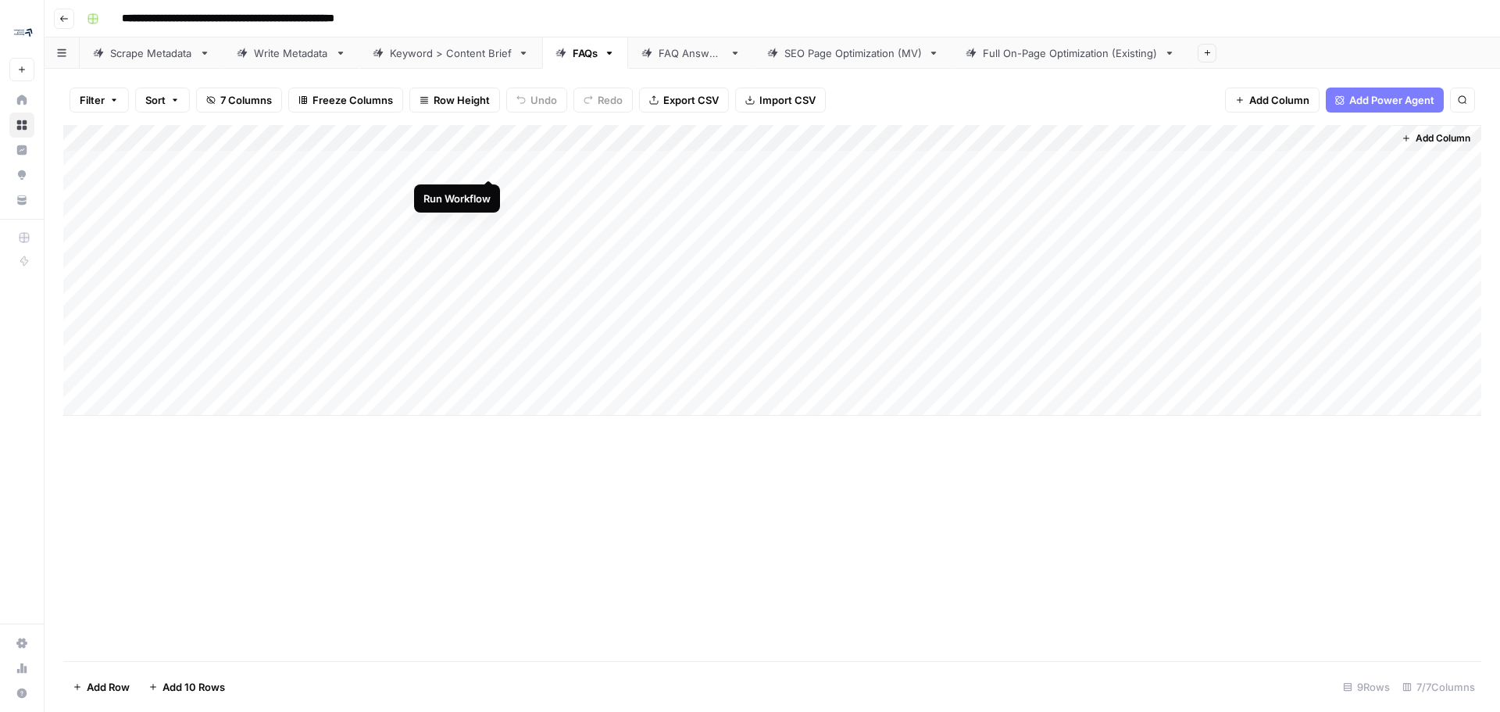
click at [491, 166] on div "Add Column" at bounding box center [772, 270] width 1418 height 291
click at [1219, 138] on div "Add Column" at bounding box center [772, 270] width 1418 height 291
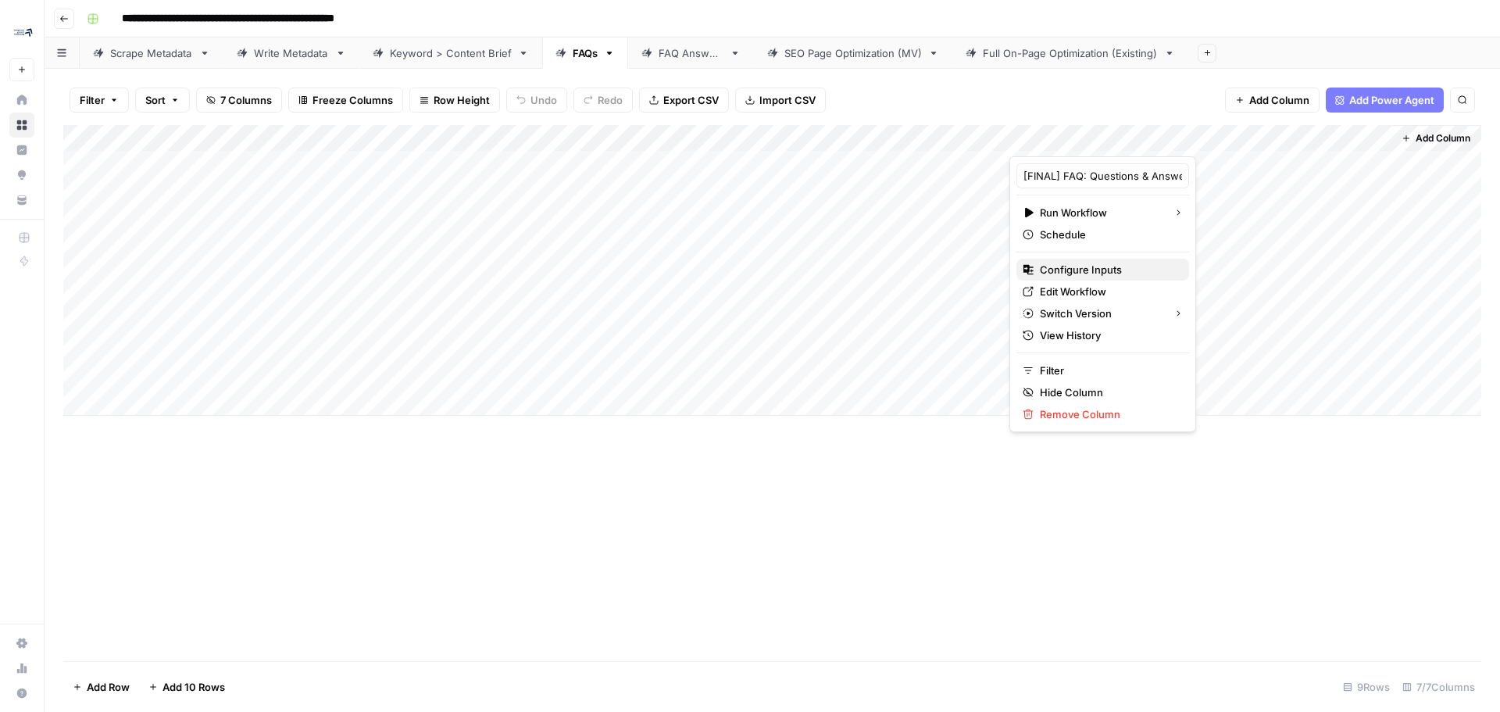
click at [1116, 262] on span "Configure Inputs" at bounding box center [1108, 270] width 137 height 16
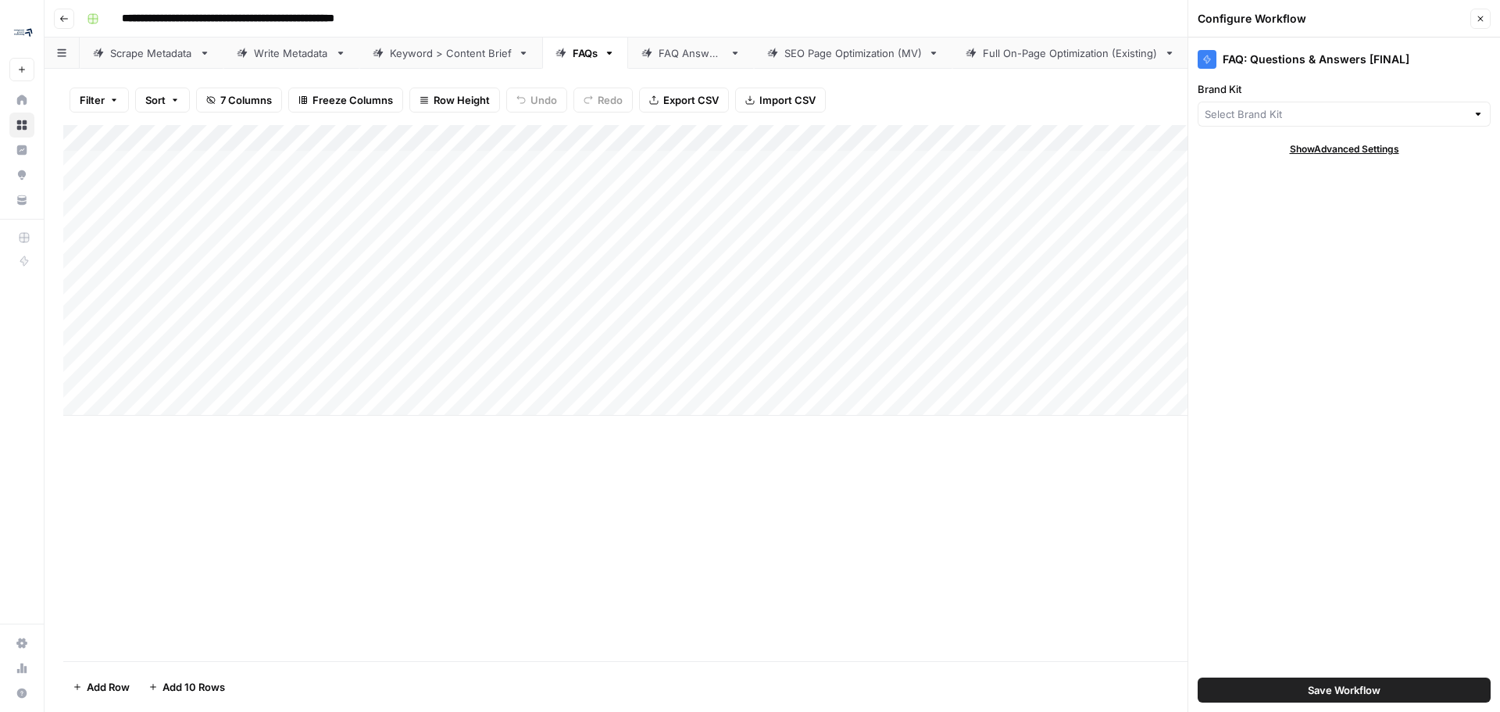
type input "L2L Manufacturing Software"
click at [1383, 145] on span "Show Advanced Settings" at bounding box center [1344, 149] width 109 height 14
click at [1478, 23] on icon "button" at bounding box center [1480, 18] width 9 height 9
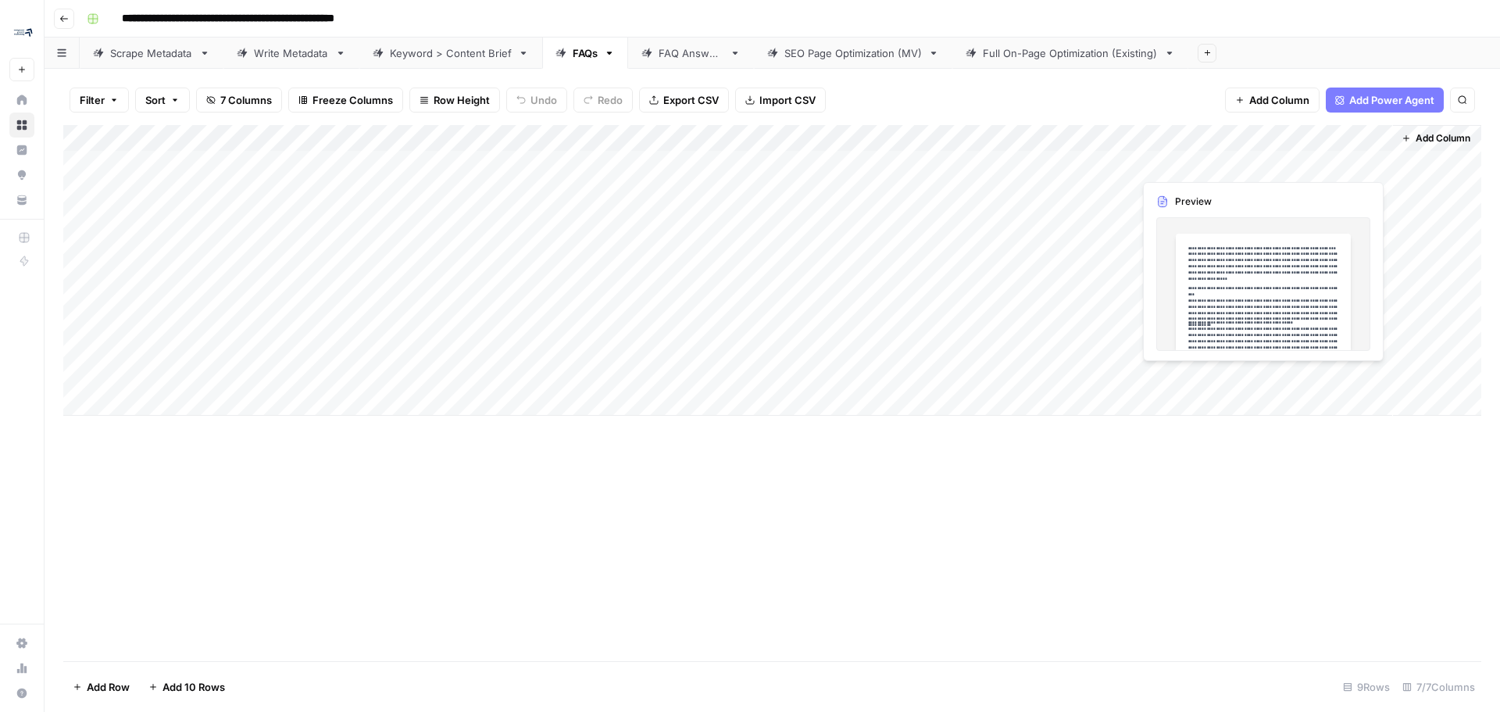
click at [1320, 164] on div "Add Column" at bounding box center [772, 270] width 1418 height 291
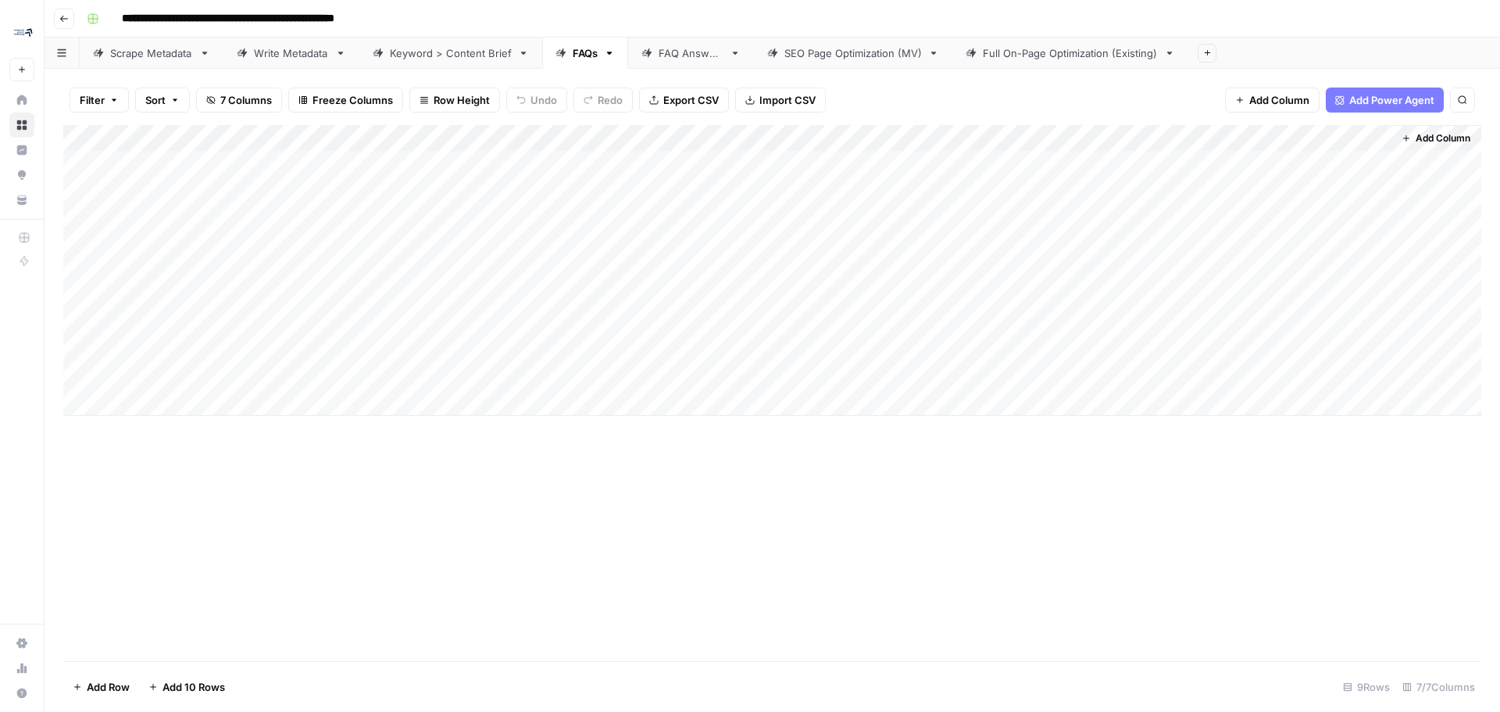
click at [1216, 140] on div "Add Column" at bounding box center [772, 270] width 1418 height 291
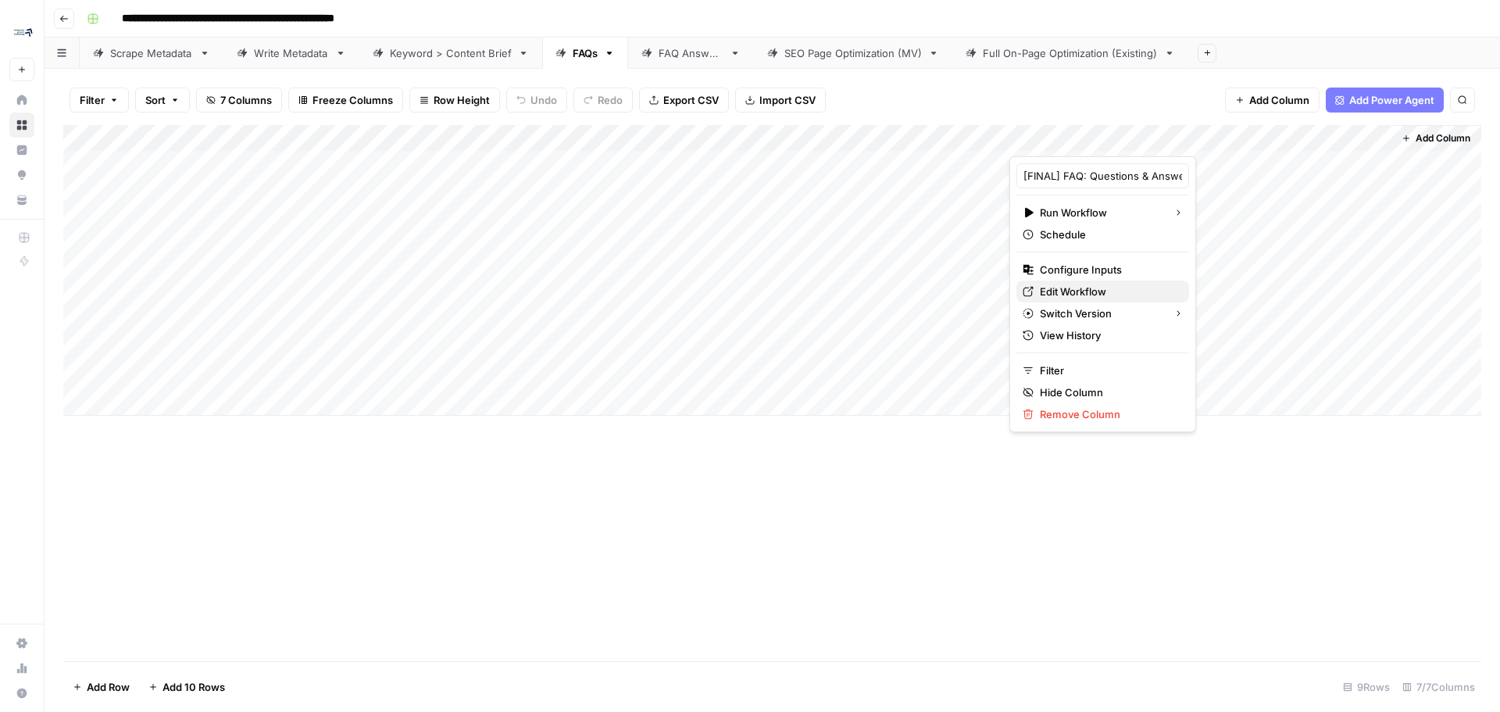
click at [1105, 291] on span "Edit Workflow" at bounding box center [1108, 292] width 137 height 16
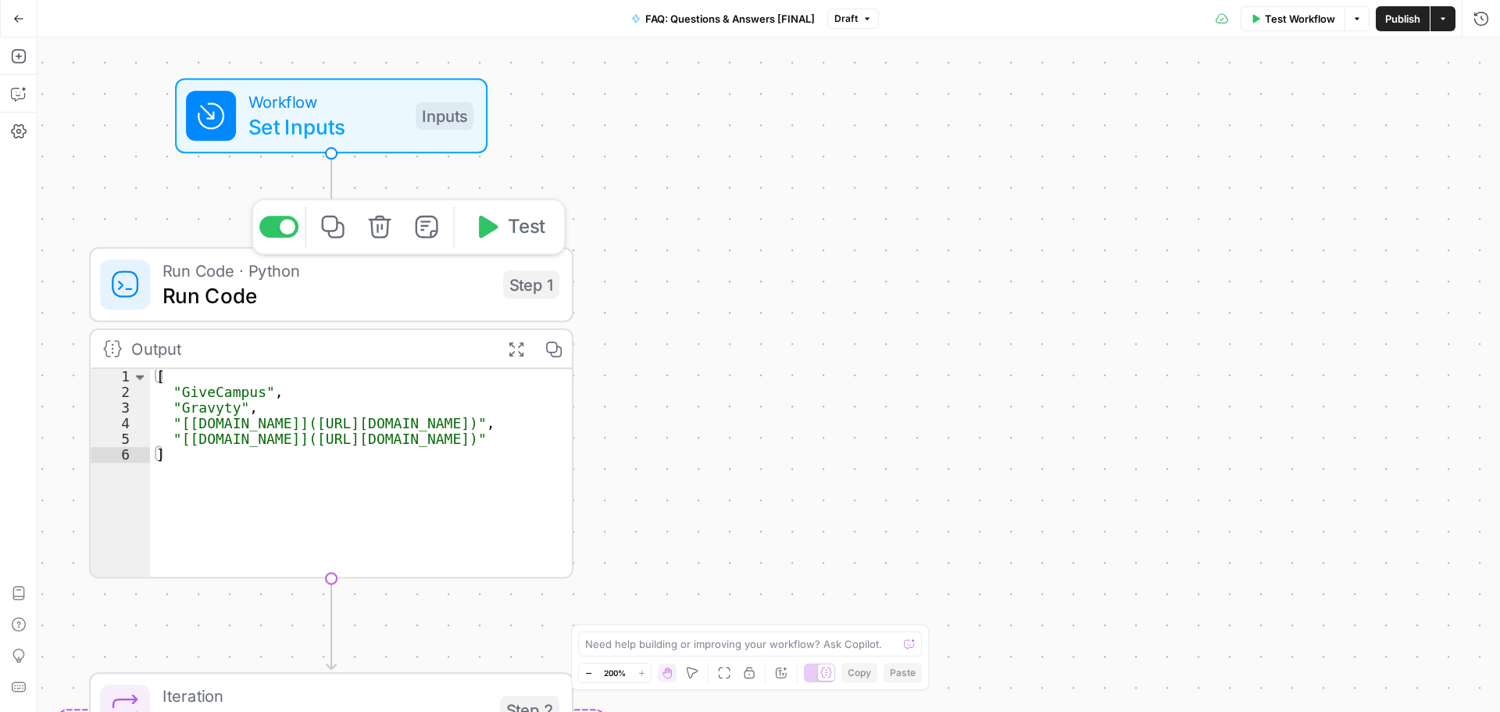
click at [385, 302] on span "Run Code" at bounding box center [326, 295] width 328 height 31
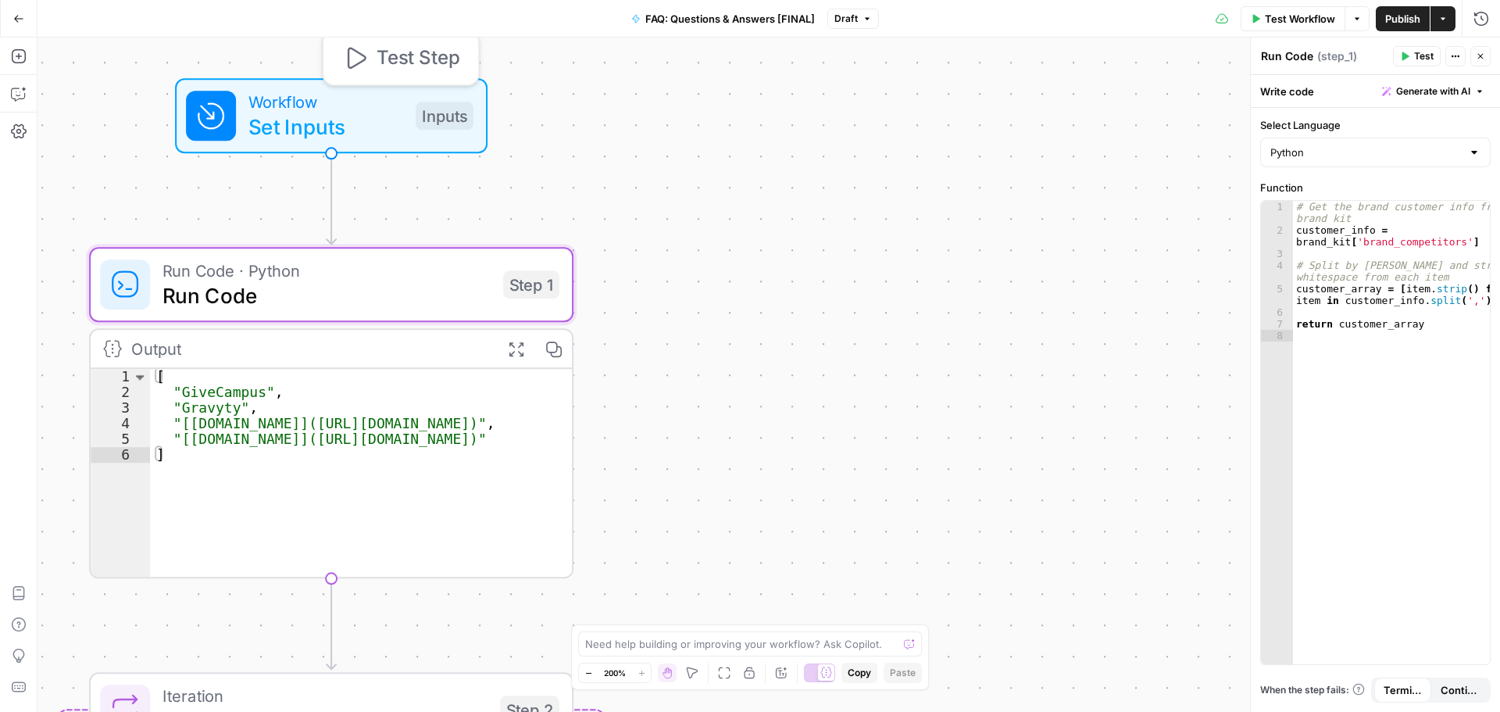
click at [361, 95] on span "Workflow" at bounding box center [325, 101] width 155 height 25
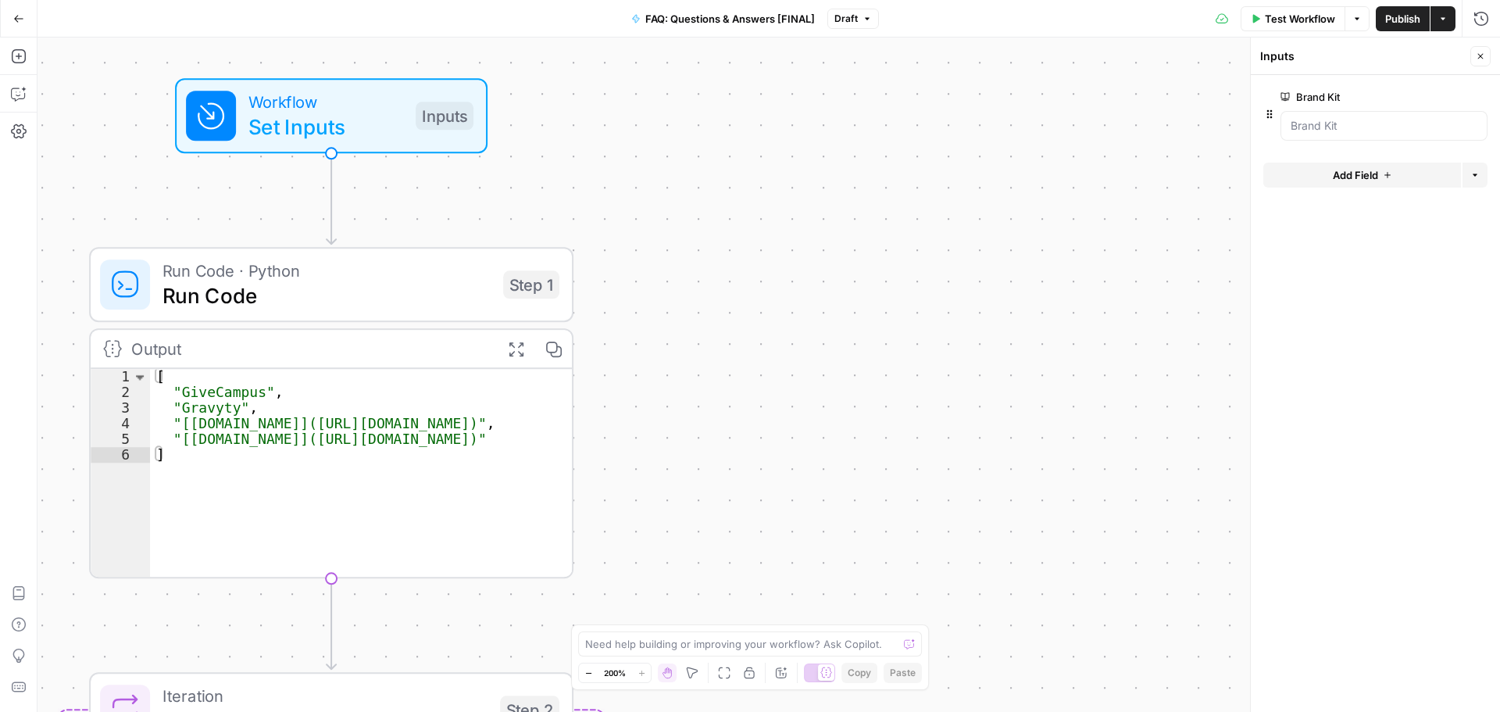
click at [1372, 176] on span "Add Field" at bounding box center [1355, 175] width 45 height 16
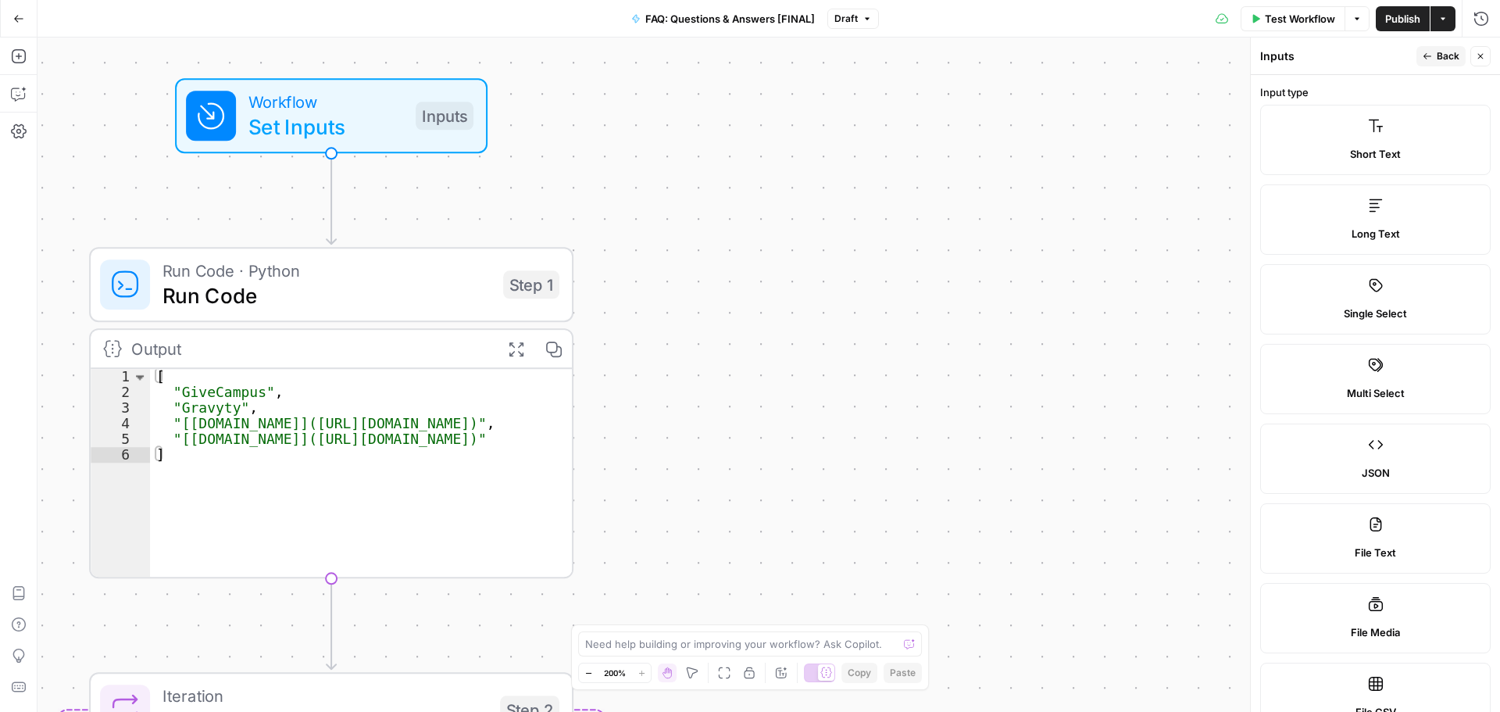
click at [1368, 121] on icon at bounding box center [1376, 126] width 16 height 16
click at [1374, 148] on span "Short Text" at bounding box center [1375, 154] width 51 height 16
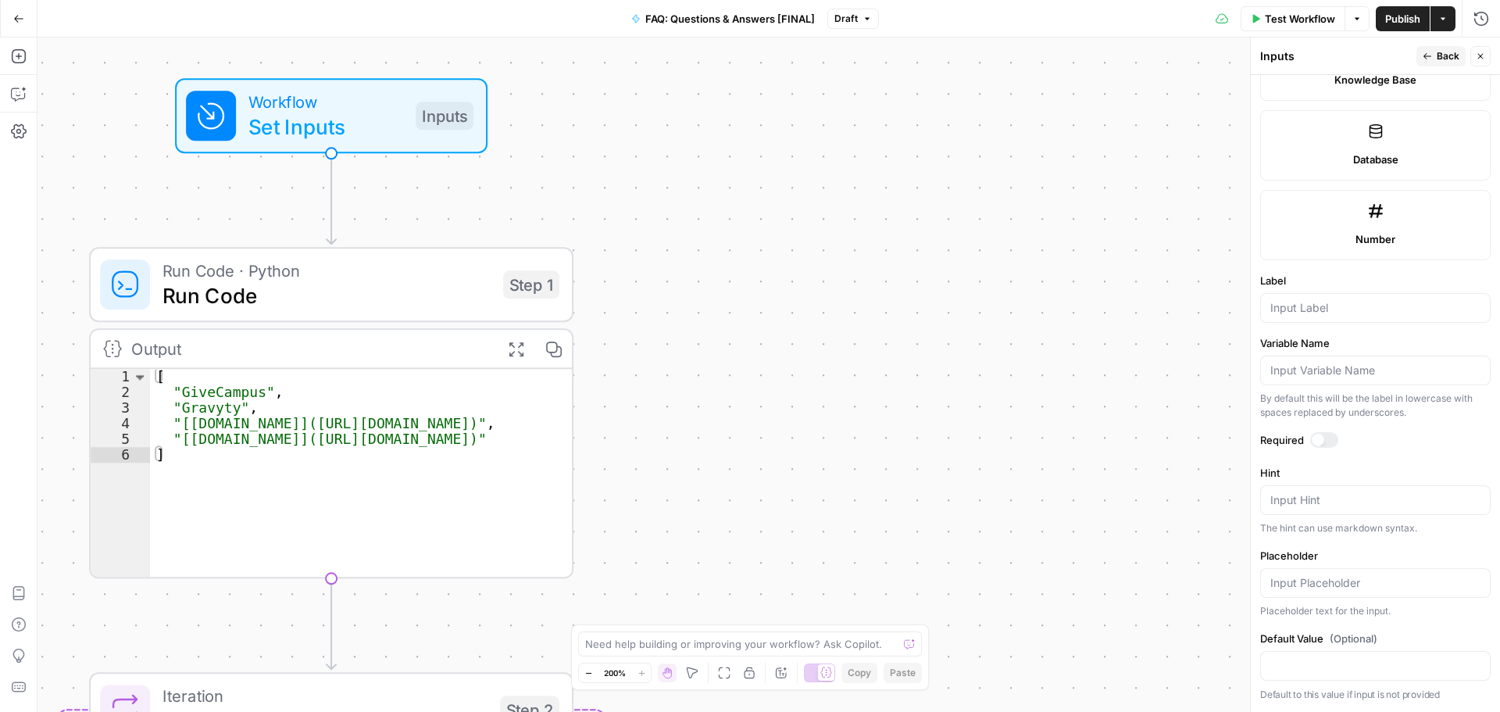
click at [1349, 316] on div at bounding box center [1375, 308] width 230 height 30
click at [1401, 383] on div at bounding box center [1375, 370] width 230 height 30
click at [1365, 594] on div at bounding box center [1375, 583] width 230 height 30
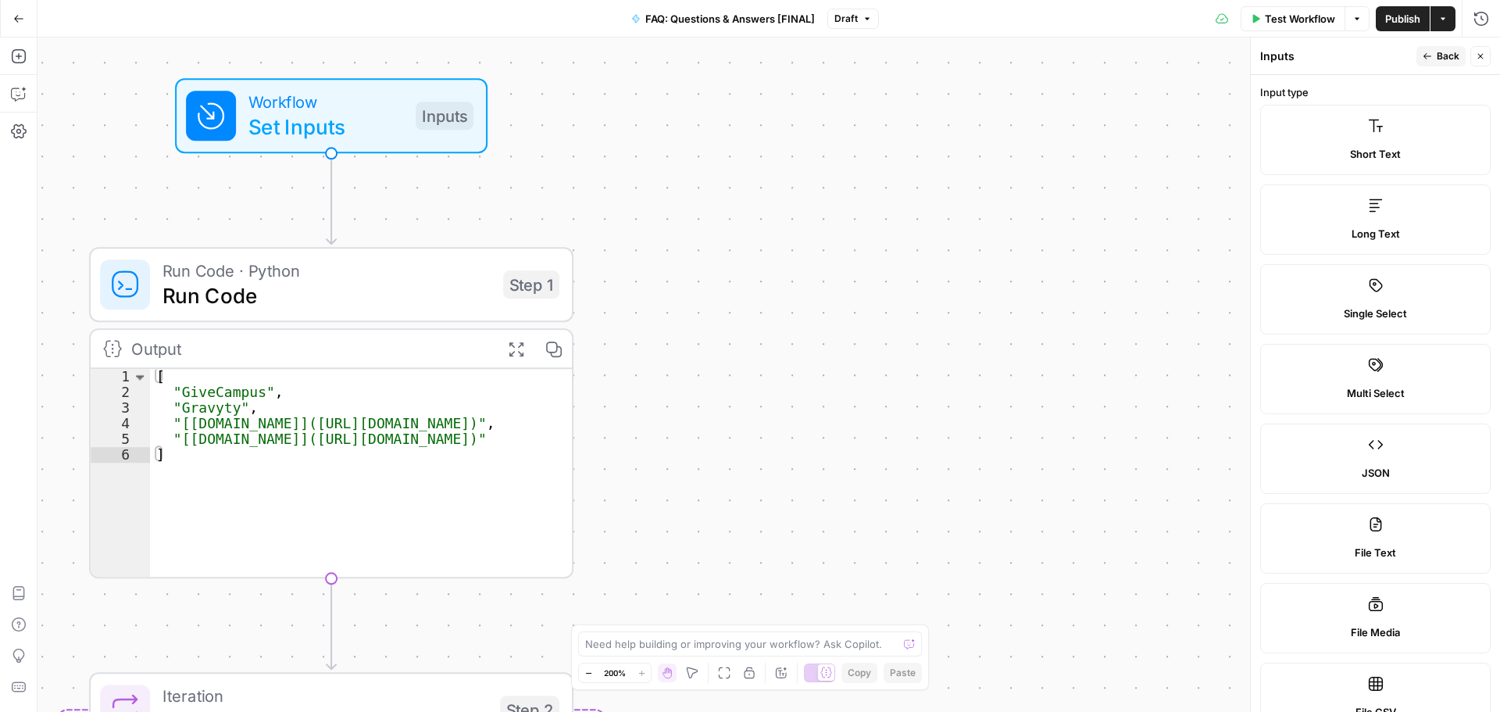
click at [1447, 57] on span "Back" at bounding box center [1448, 56] width 23 height 14
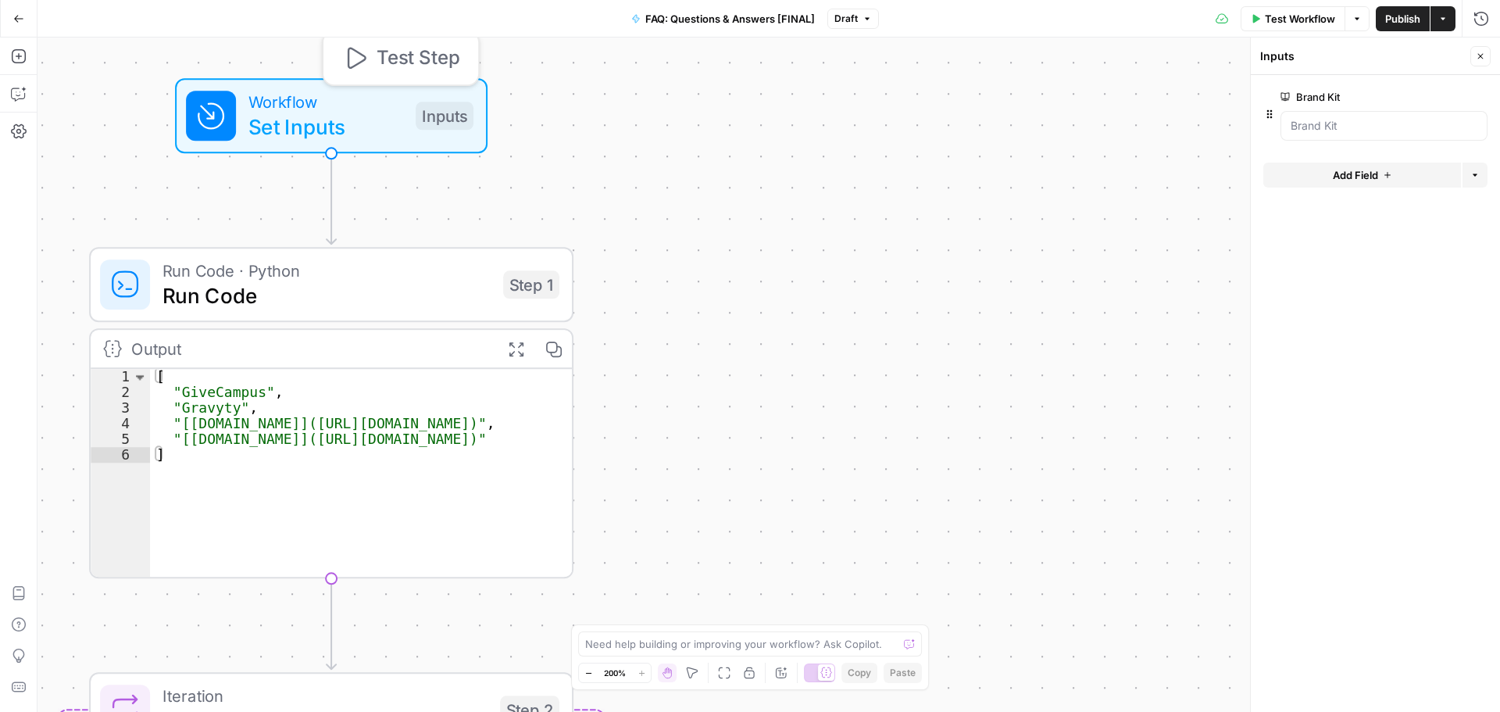
click at [364, 123] on span "Set Inputs" at bounding box center [325, 126] width 155 height 31
click at [1394, 173] on button "Add Field" at bounding box center [1362, 174] width 198 height 25
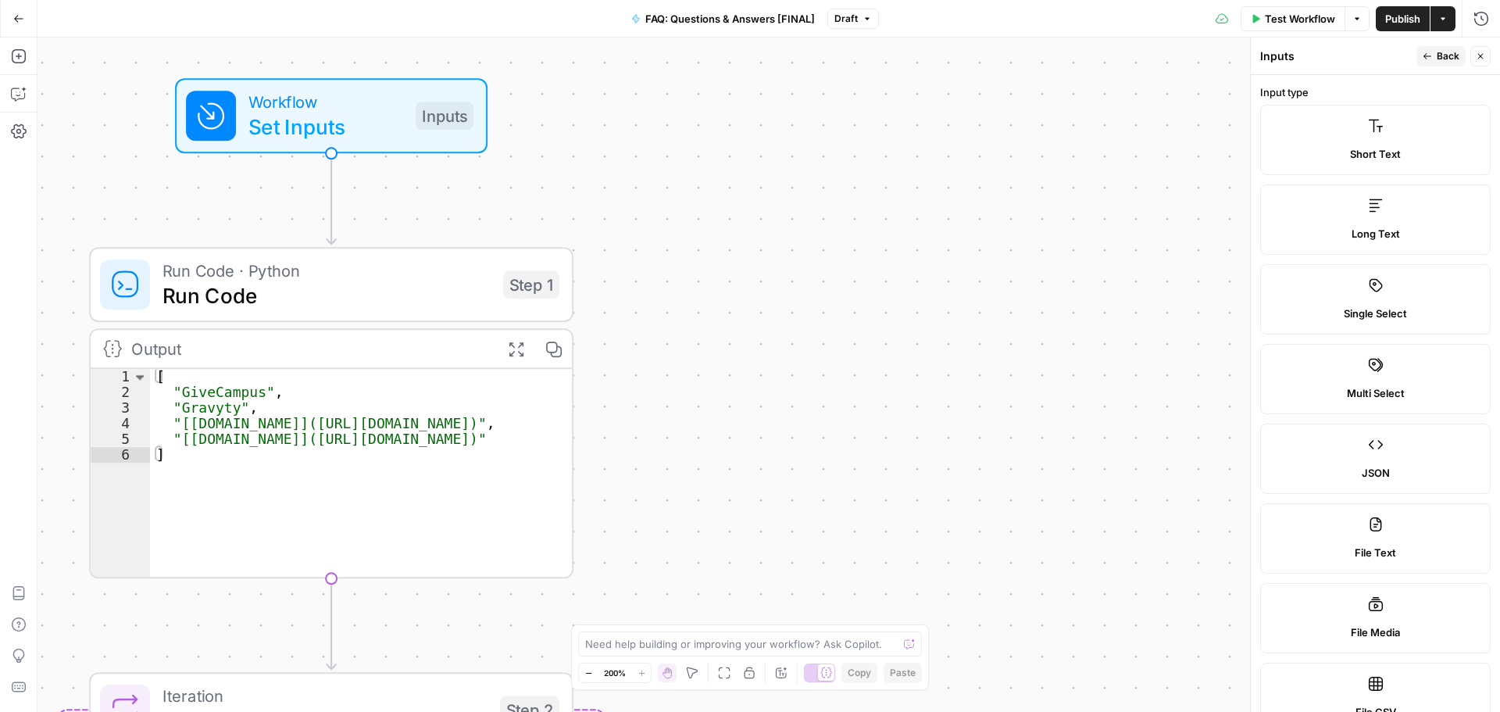
click at [1399, 134] on label "Short Text" at bounding box center [1375, 140] width 230 height 70
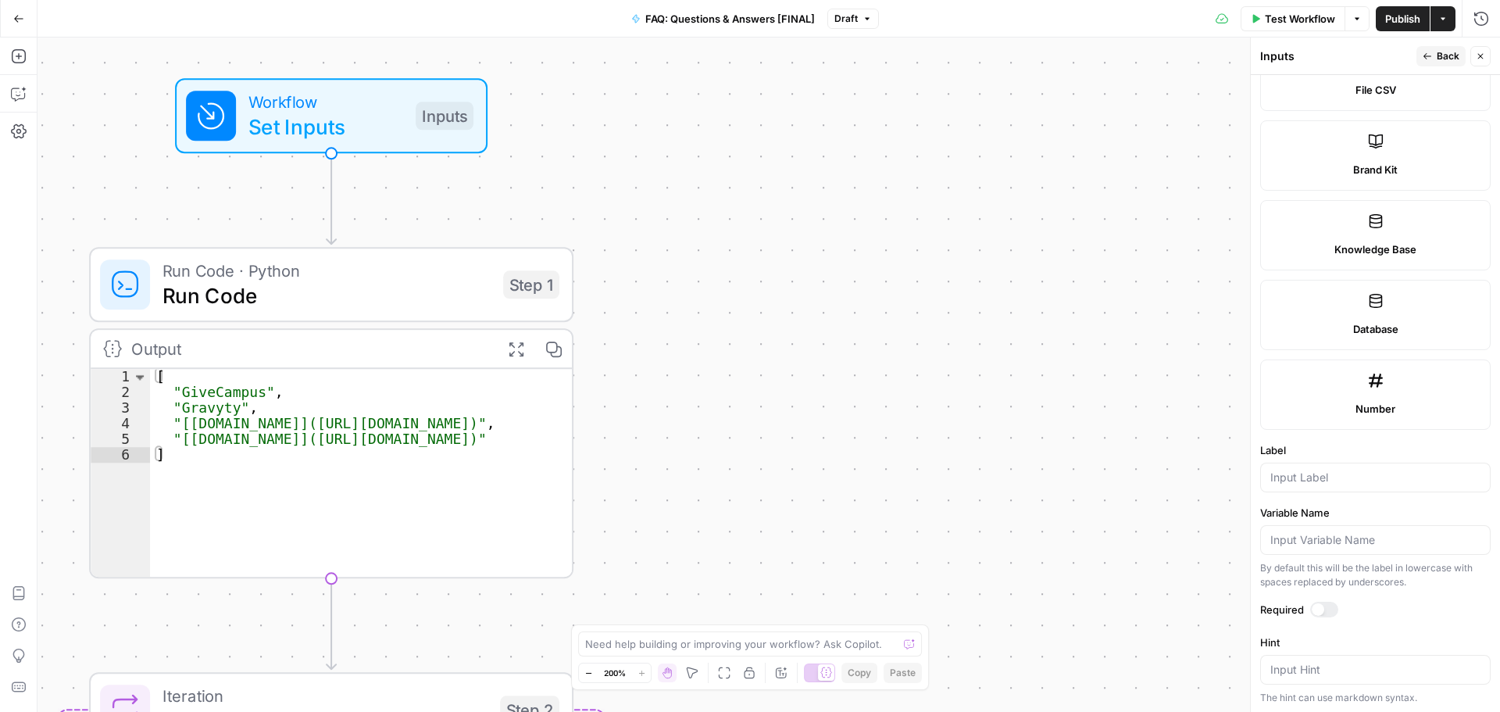
scroll to position [625, 0]
click at [1368, 473] on input "Label" at bounding box center [1375, 474] width 210 height 16
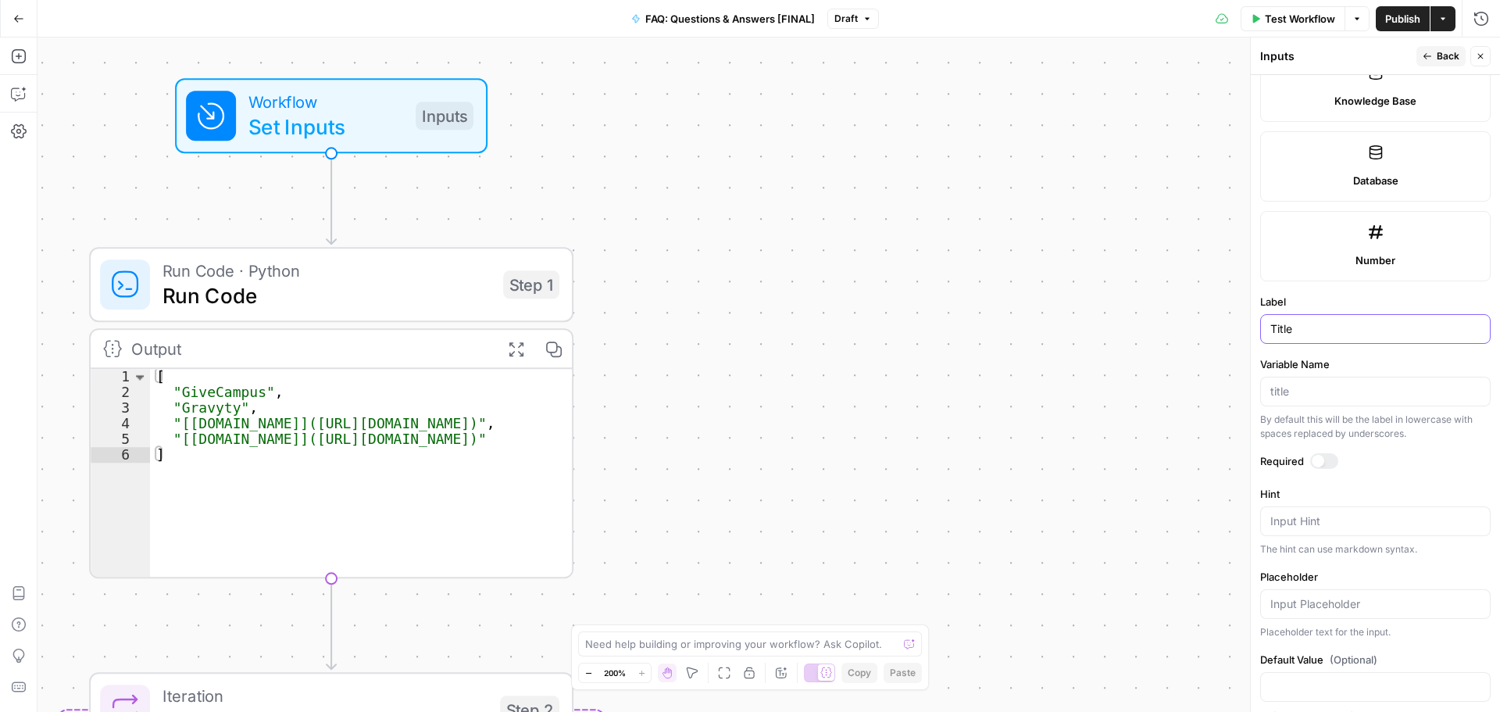
scroll to position [791, 0]
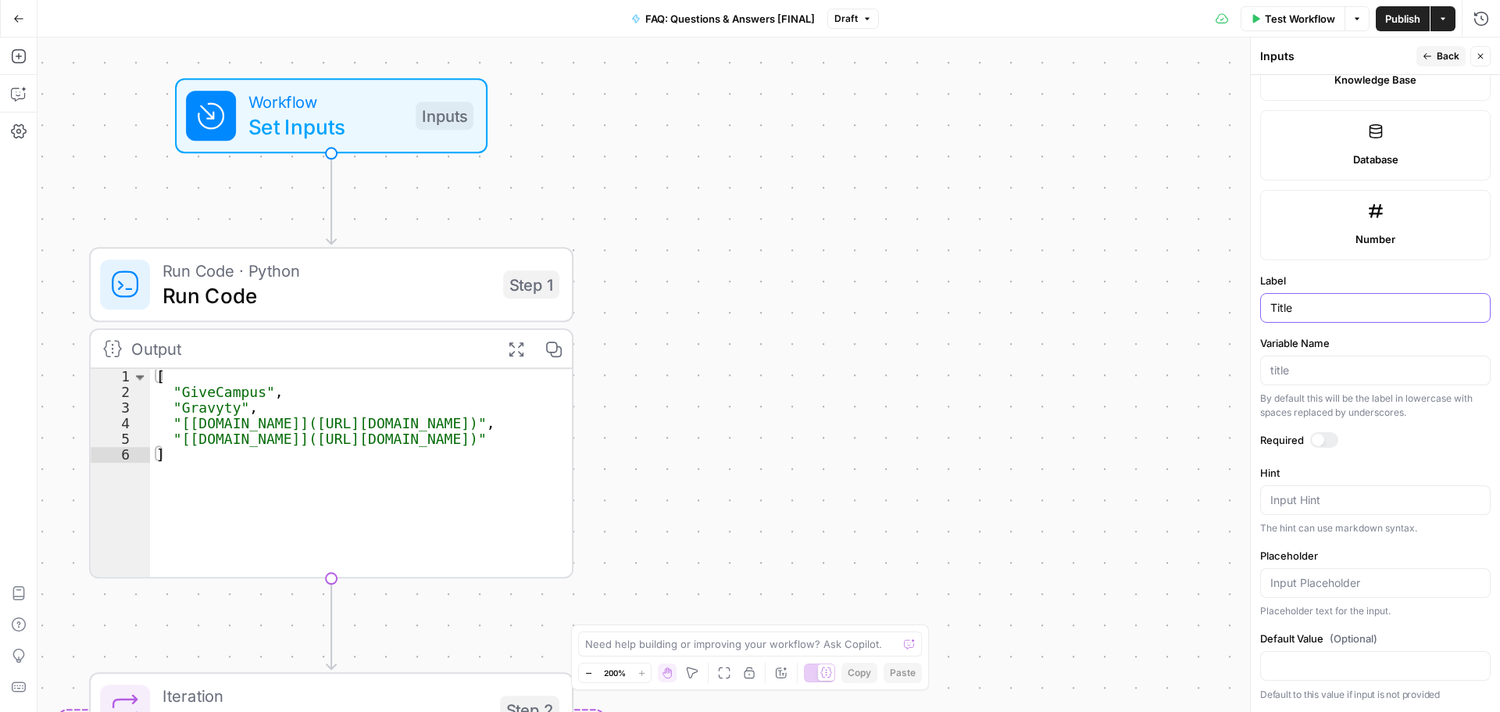
type input "Title"
click at [1323, 436] on div at bounding box center [1324, 440] width 28 height 16
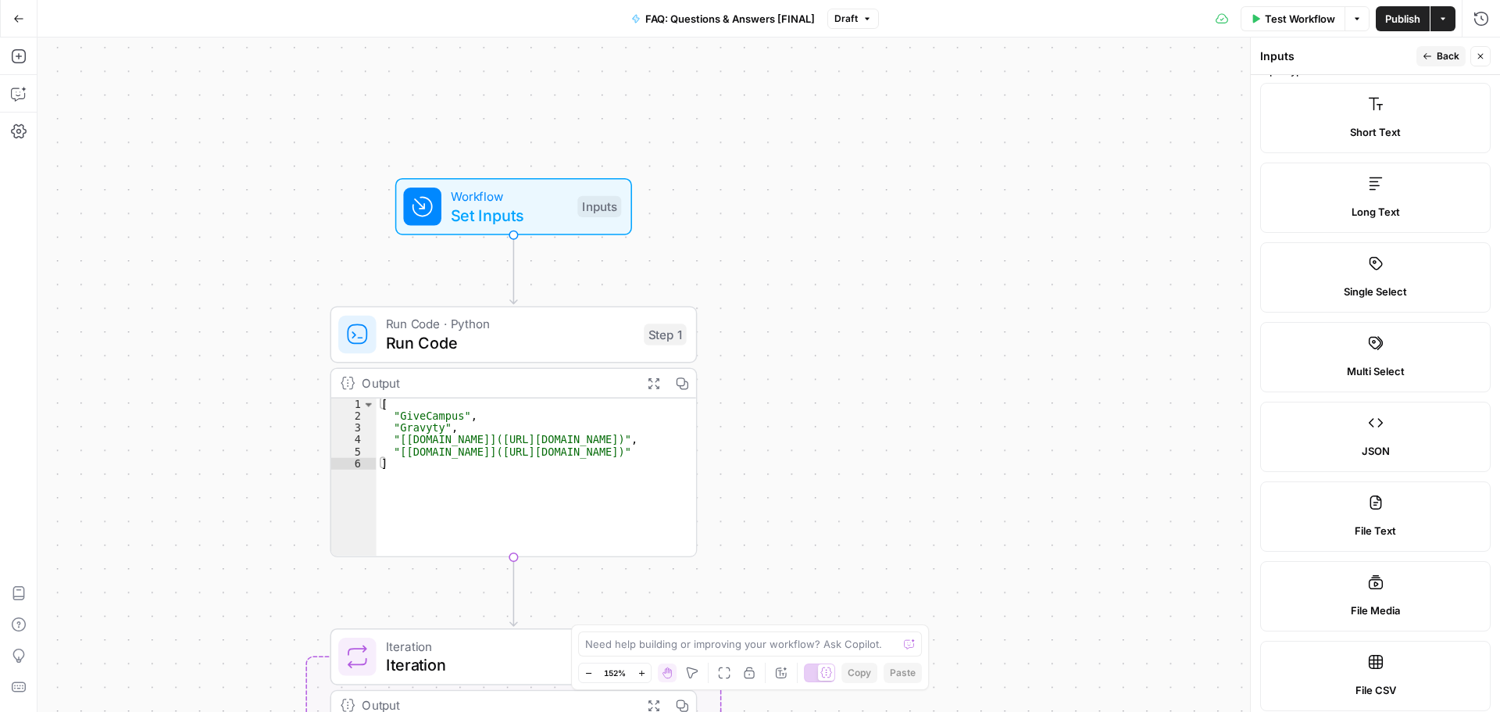
scroll to position [0, 0]
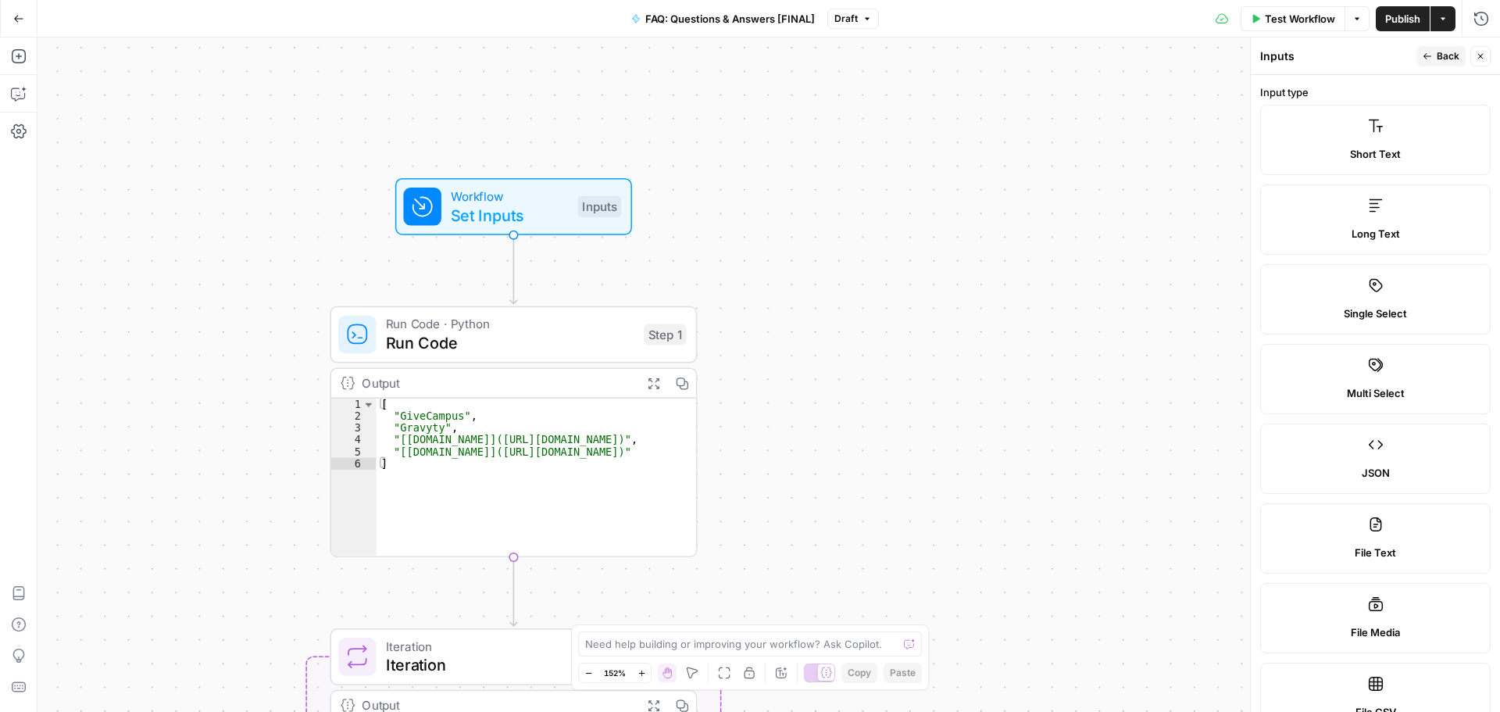
click at [1351, 237] on span "Long Text" at bounding box center [1375, 234] width 48 height 16
click at [1354, 93] on label "Input type" at bounding box center [1375, 92] width 230 height 16
click at [1364, 137] on label "Short Text" at bounding box center [1375, 140] width 230 height 70
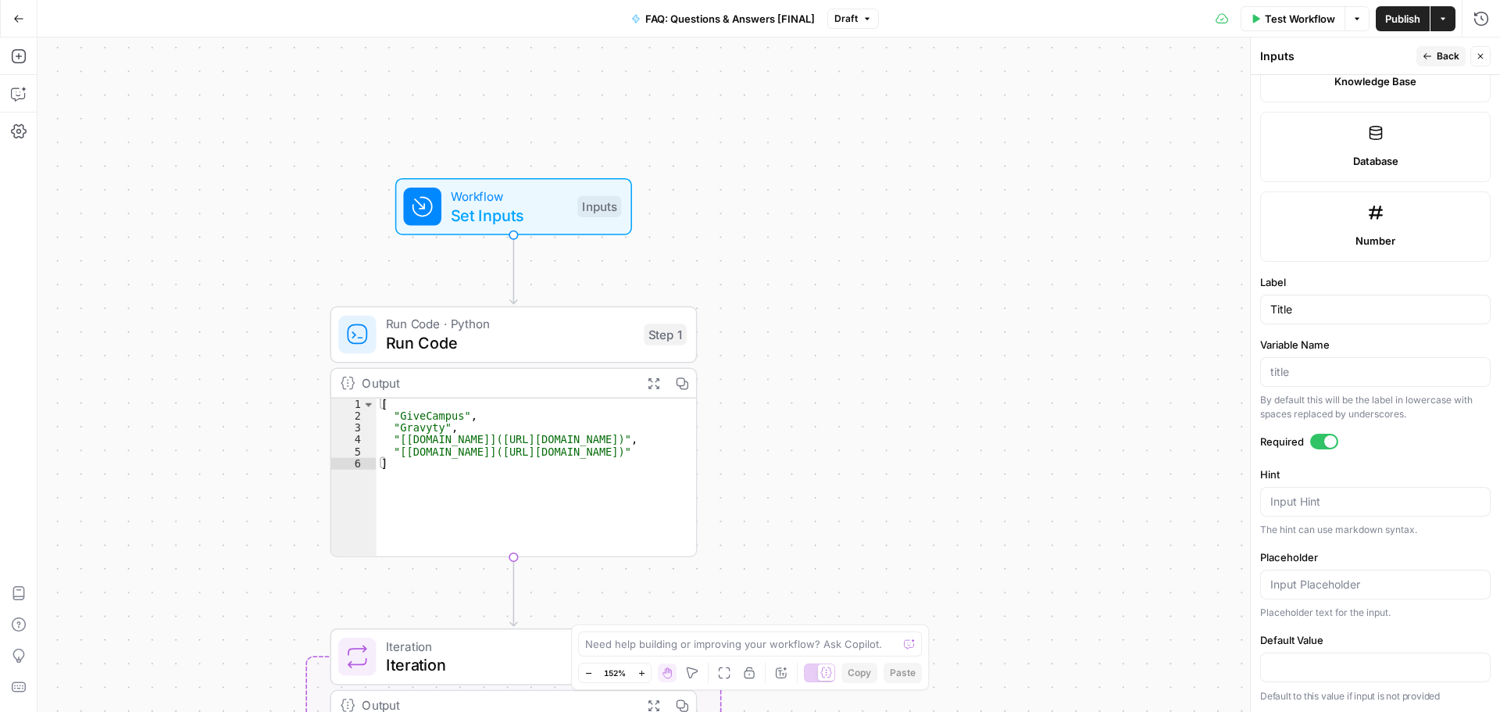
scroll to position [791, 0]
click at [1330, 369] on input "Variable Name" at bounding box center [1375, 370] width 210 height 16
click at [1440, 452] on div "Required" at bounding box center [1375, 442] width 230 height 20
click at [1380, 505] on textarea "Hint" at bounding box center [1375, 500] width 210 height 16
click at [1405, 580] on input "Placeholder" at bounding box center [1375, 583] width 210 height 16
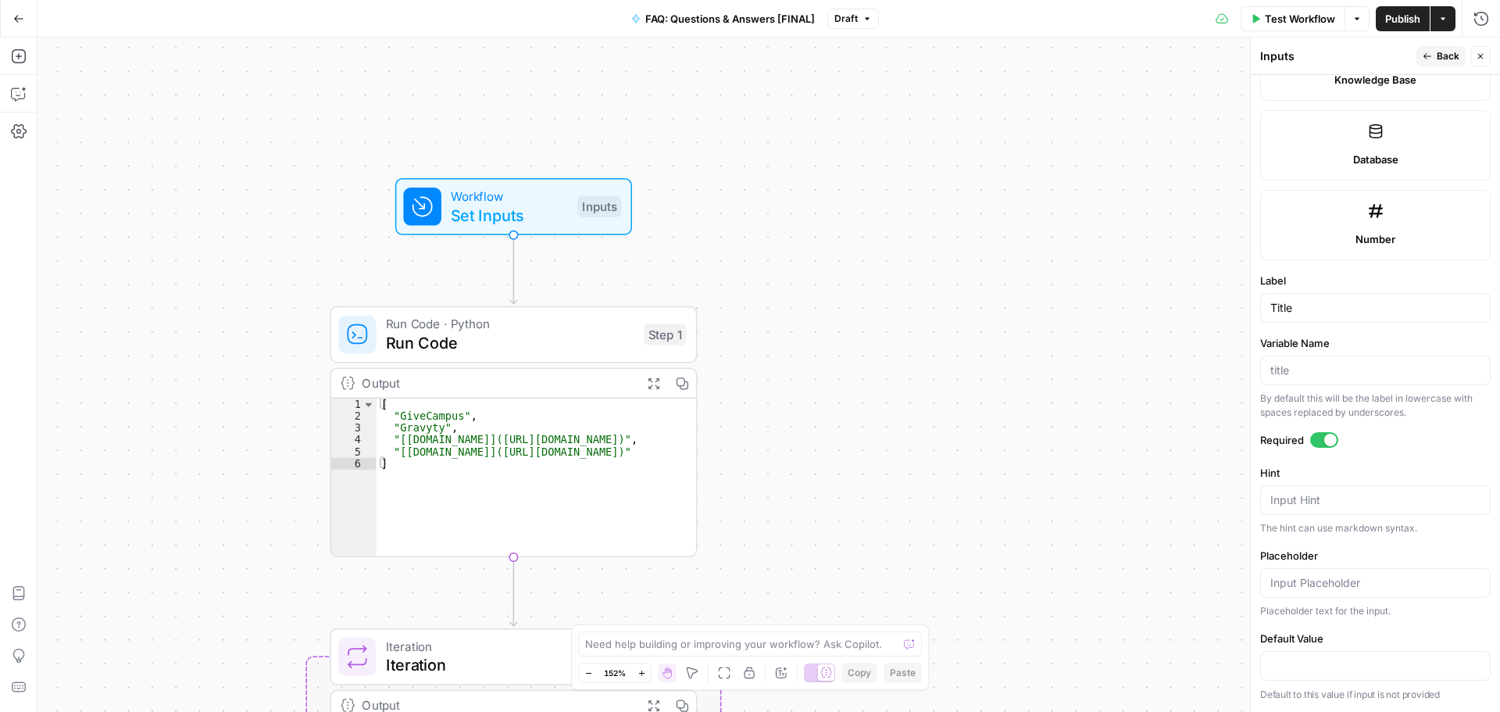
click at [1380, 674] on div at bounding box center [1375, 666] width 230 height 30
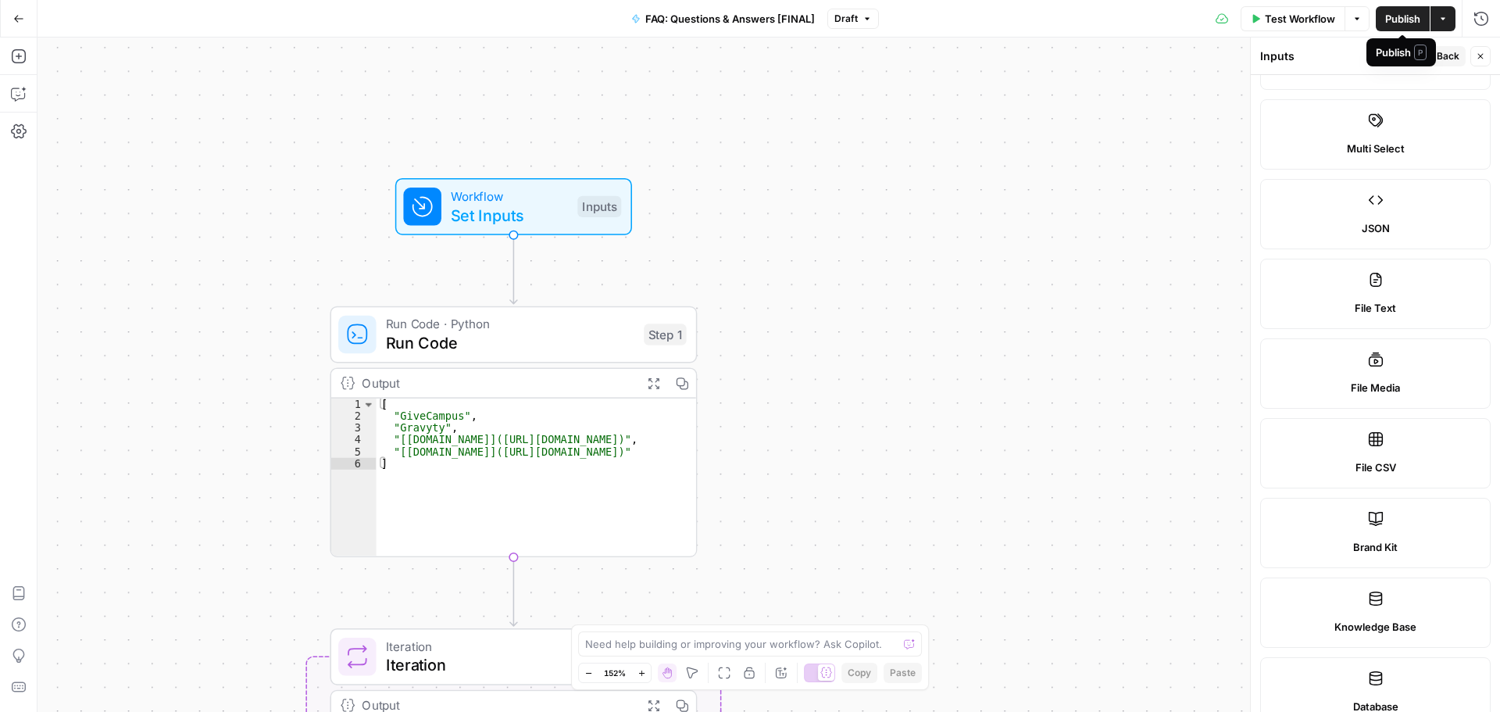
click at [1411, 29] on button "Publish" at bounding box center [1403, 18] width 54 height 25
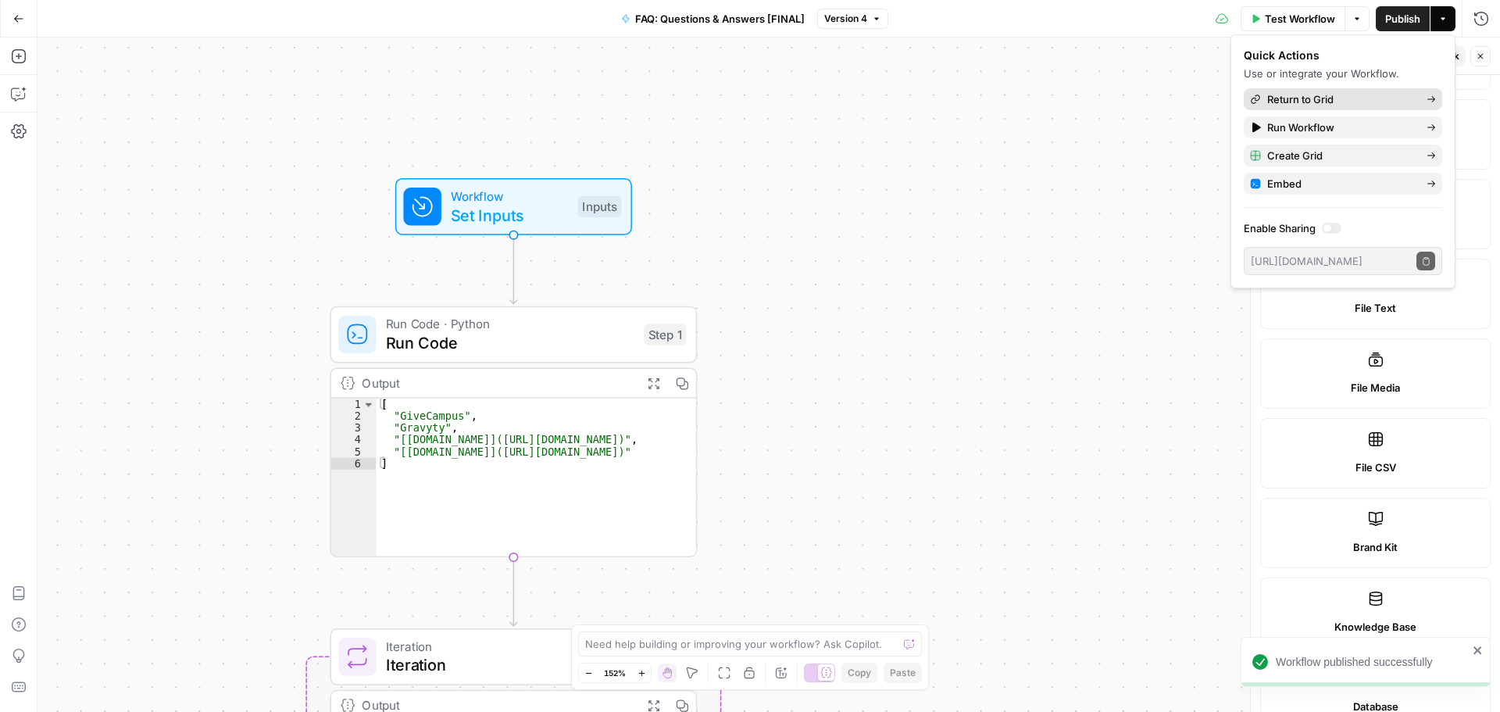
click at [1298, 97] on span "Return to Grid" at bounding box center [1340, 99] width 147 height 16
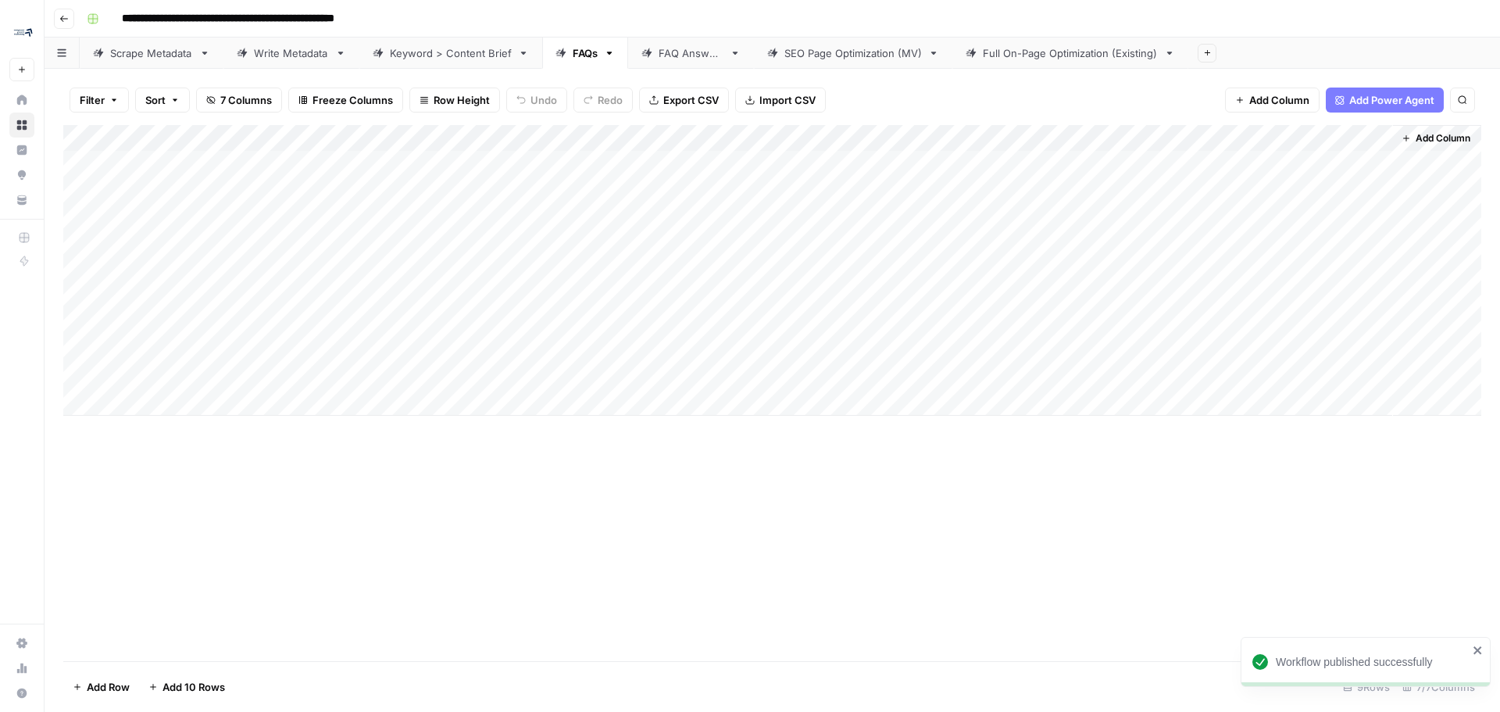
click at [1216, 138] on div "Add Column" at bounding box center [772, 270] width 1418 height 291
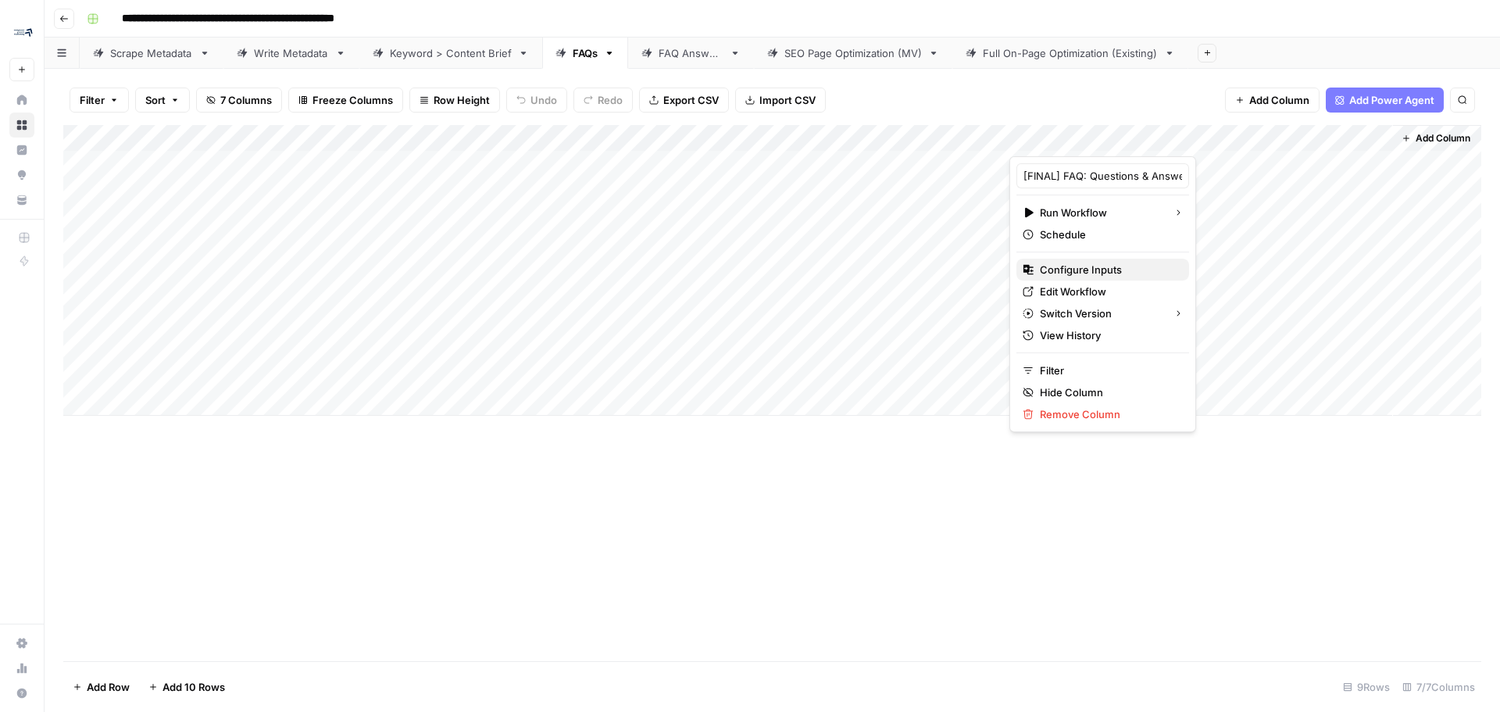
click at [1092, 272] on span "Configure Inputs" at bounding box center [1108, 270] width 137 height 16
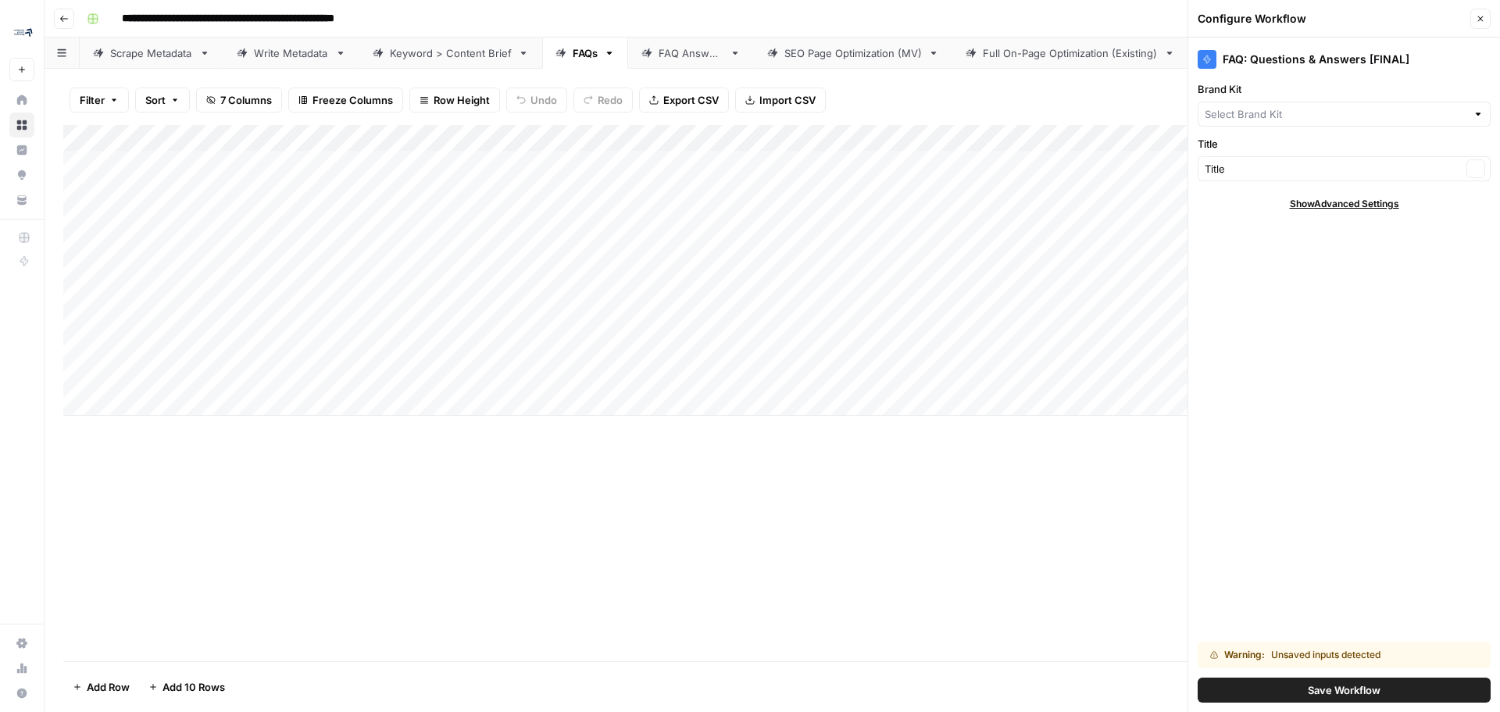
type input "L2L Manufacturing Software"
click at [1251, 166] on input "Title" at bounding box center [1333, 169] width 257 height 16
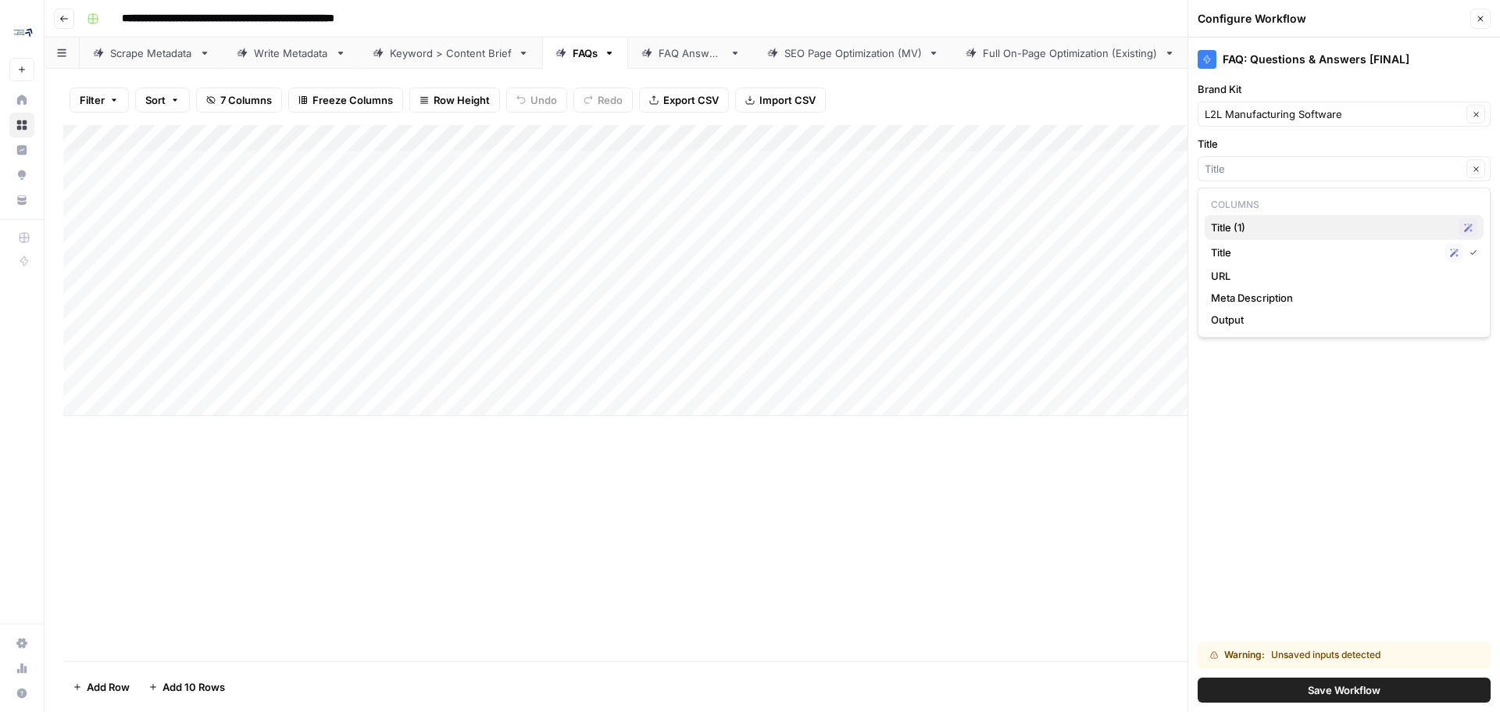
click at [1298, 236] on div "Title (1) Possible Match" at bounding box center [1344, 227] width 266 height 19
type input "Title (1)"
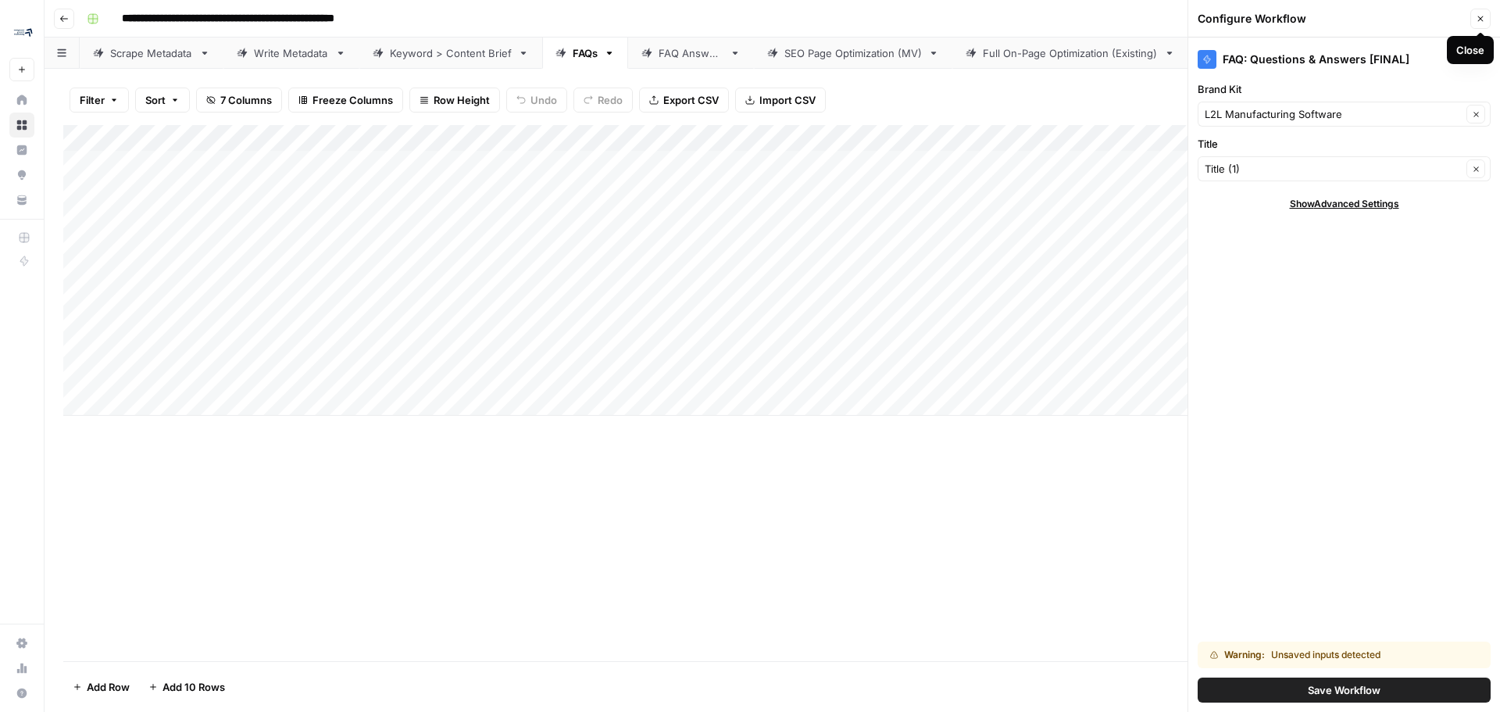
click at [1480, 16] on icon "button" at bounding box center [1480, 18] width 9 height 9
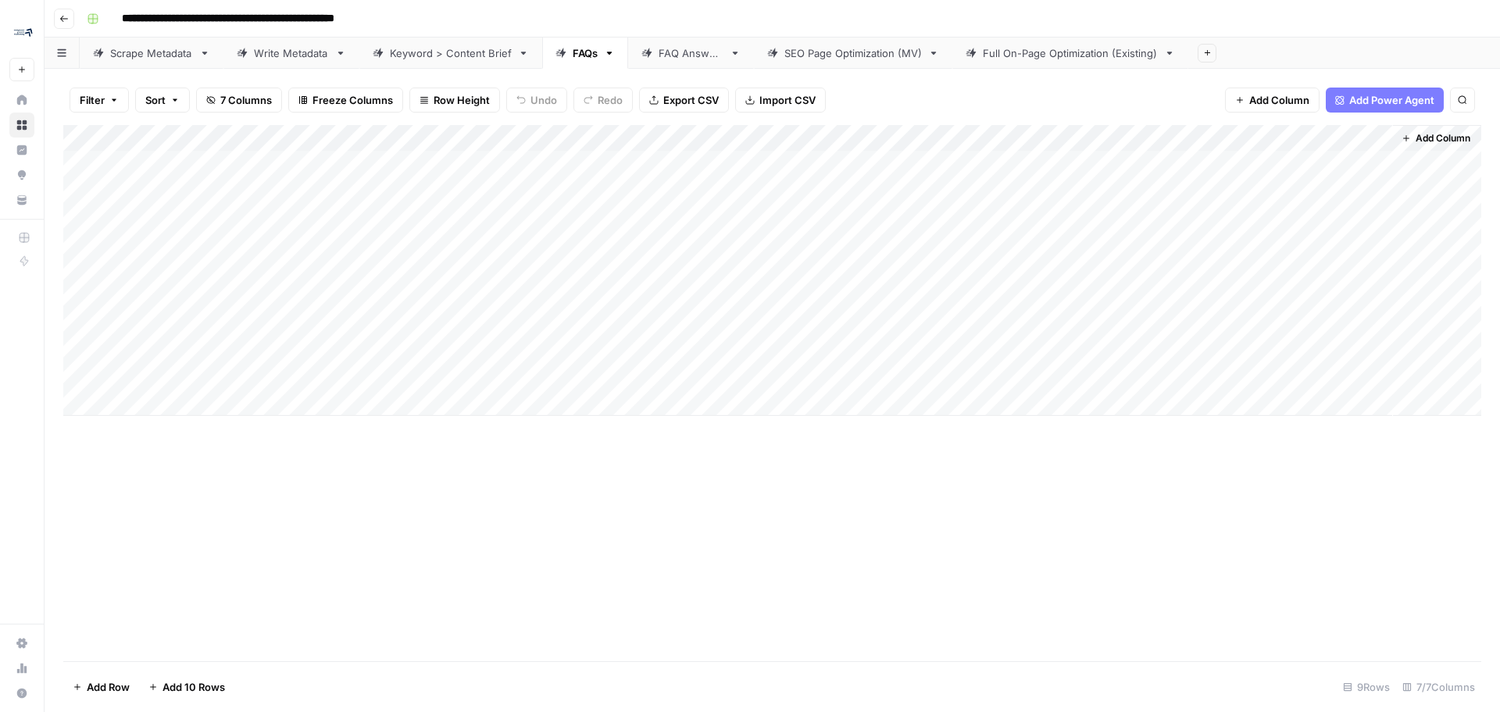
click at [998, 141] on div "Add Column" at bounding box center [772, 270] width 1418 height 291
click at [876, 352] on span "Remove Column" at bounding box center [883, 349] width 137 height 16
click at [673, 159] on button "Delete" at bounding box center [694, 162] width 52 height 28
click at [556, 133] on div "Add Column" at bounding box center [772, 270] width 1418 height 291
click at [566, 173] on input "Title (1)" at bounding box center [596, 176] width 159 height 16
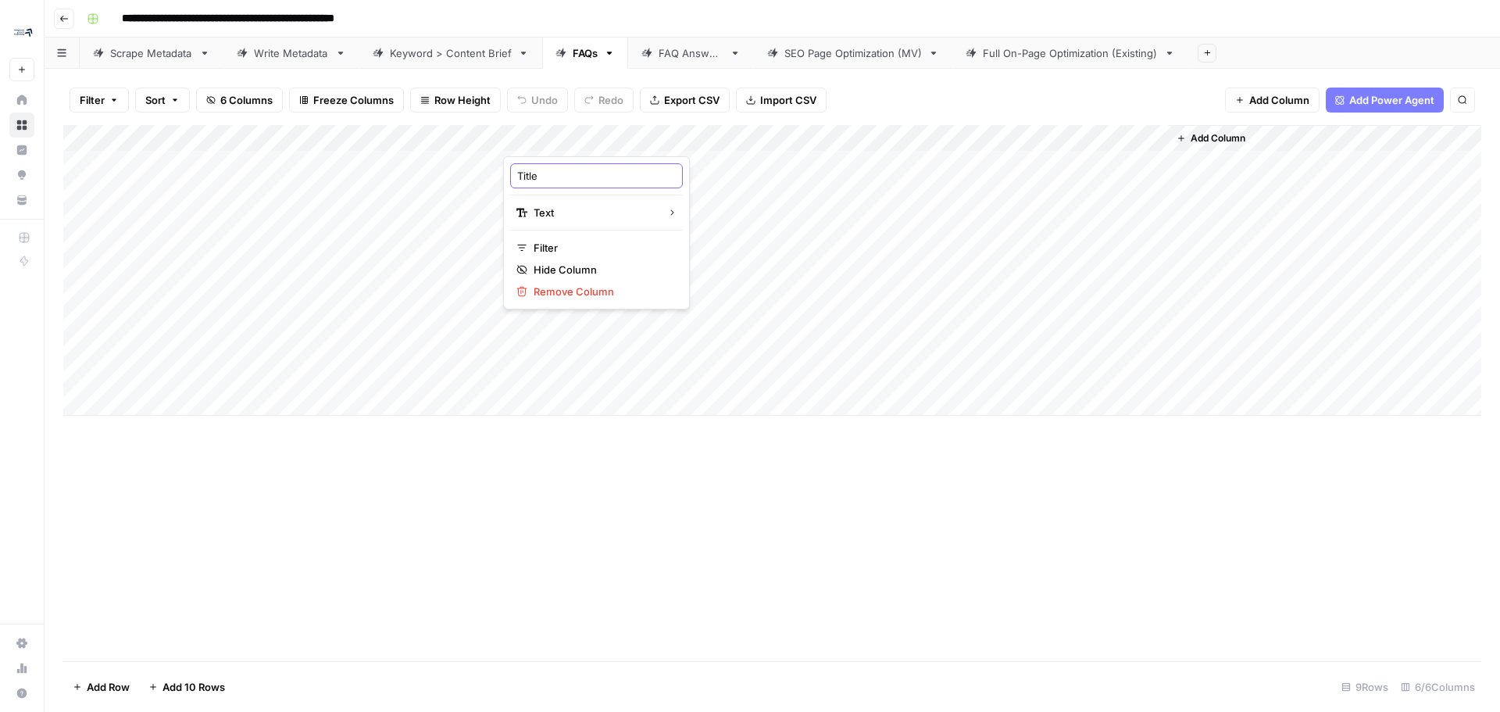
type input "Title"
click at [1009, 162] on div "Add Column" at bounding box center [772, 270] width 1418 height 291
click at [1157, 161] on div "Add Column" at bounding box center [772, 270] width 1418 height 291
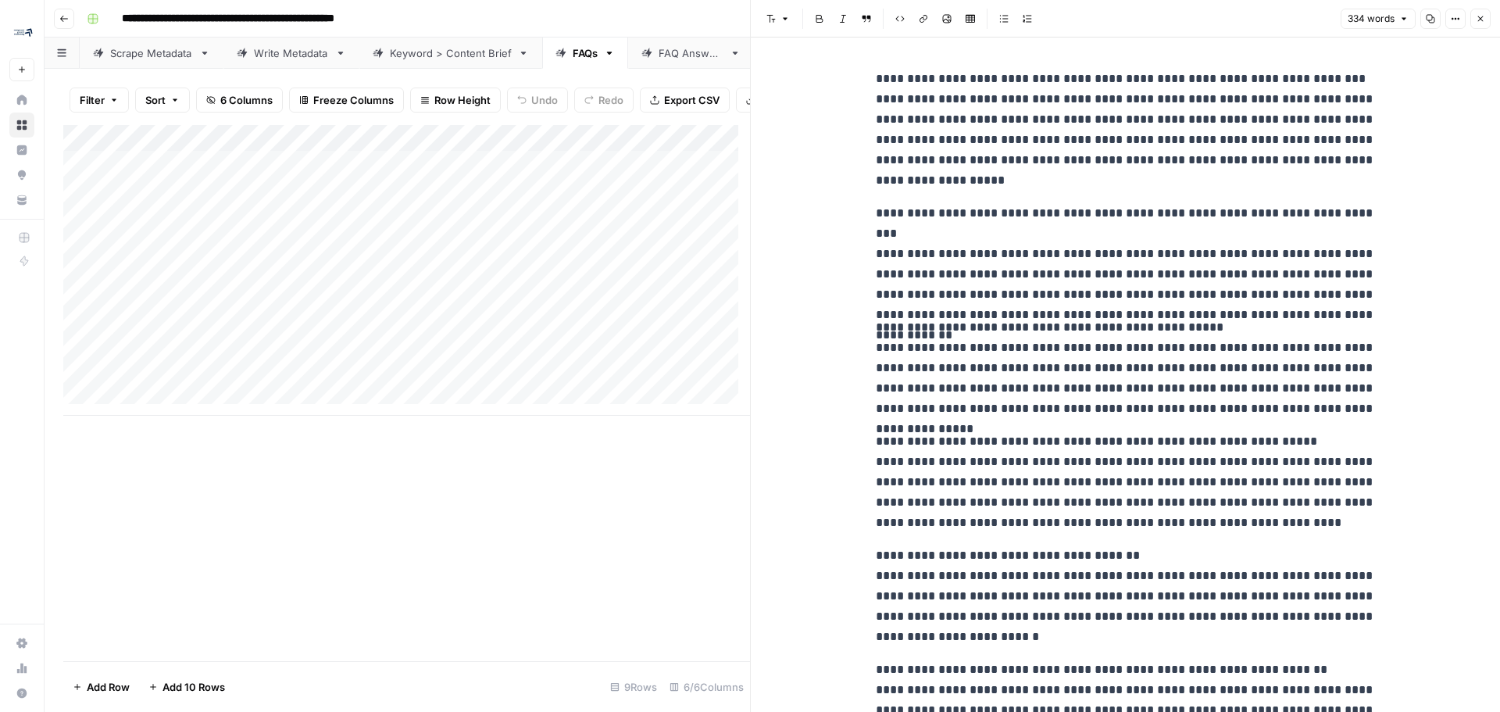
click at [1476, 27] on button "Close" at bounding box center [1480, 19] width 20 height 20
